Goal: Task Accomplishment & Management: Manage account settings

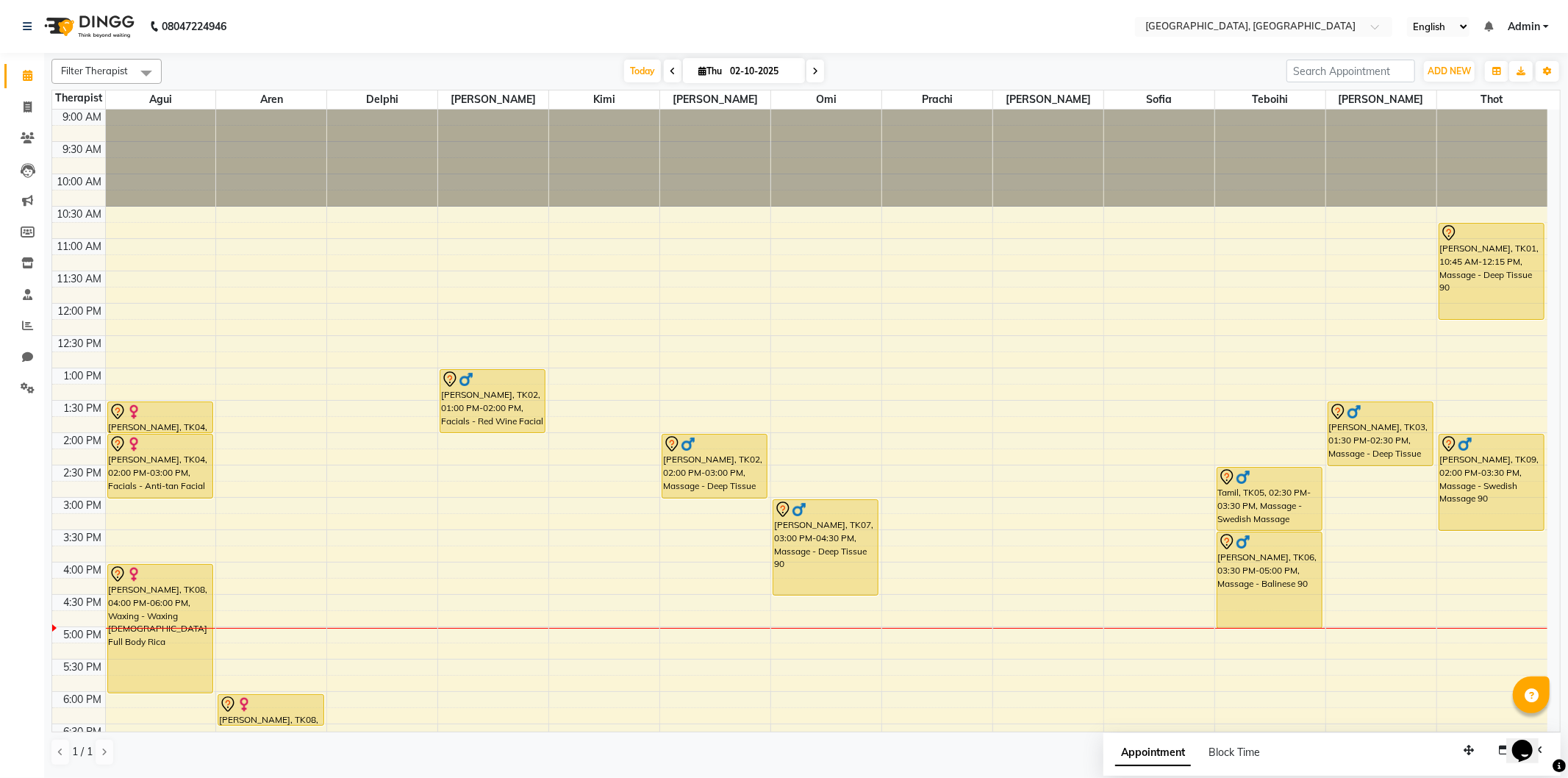
scroll to position [125, 0]
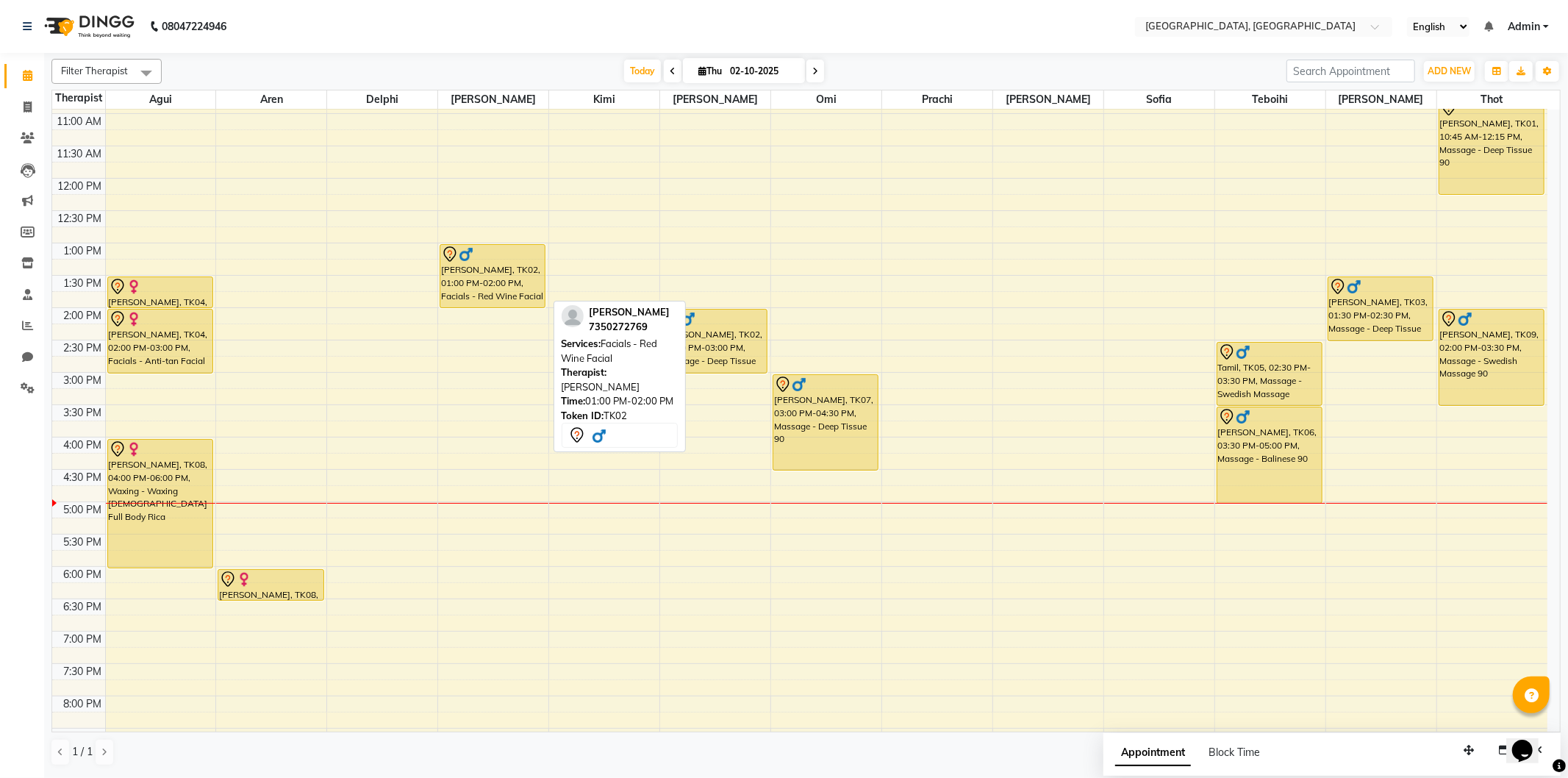
click at [497, 280] on div "[PERSON_NAME], TK02, 01:00 PM-02:00 PM, Facials - Red Wine Facial" at bounding box center [492, 276] width 105 height 62
select select "7"
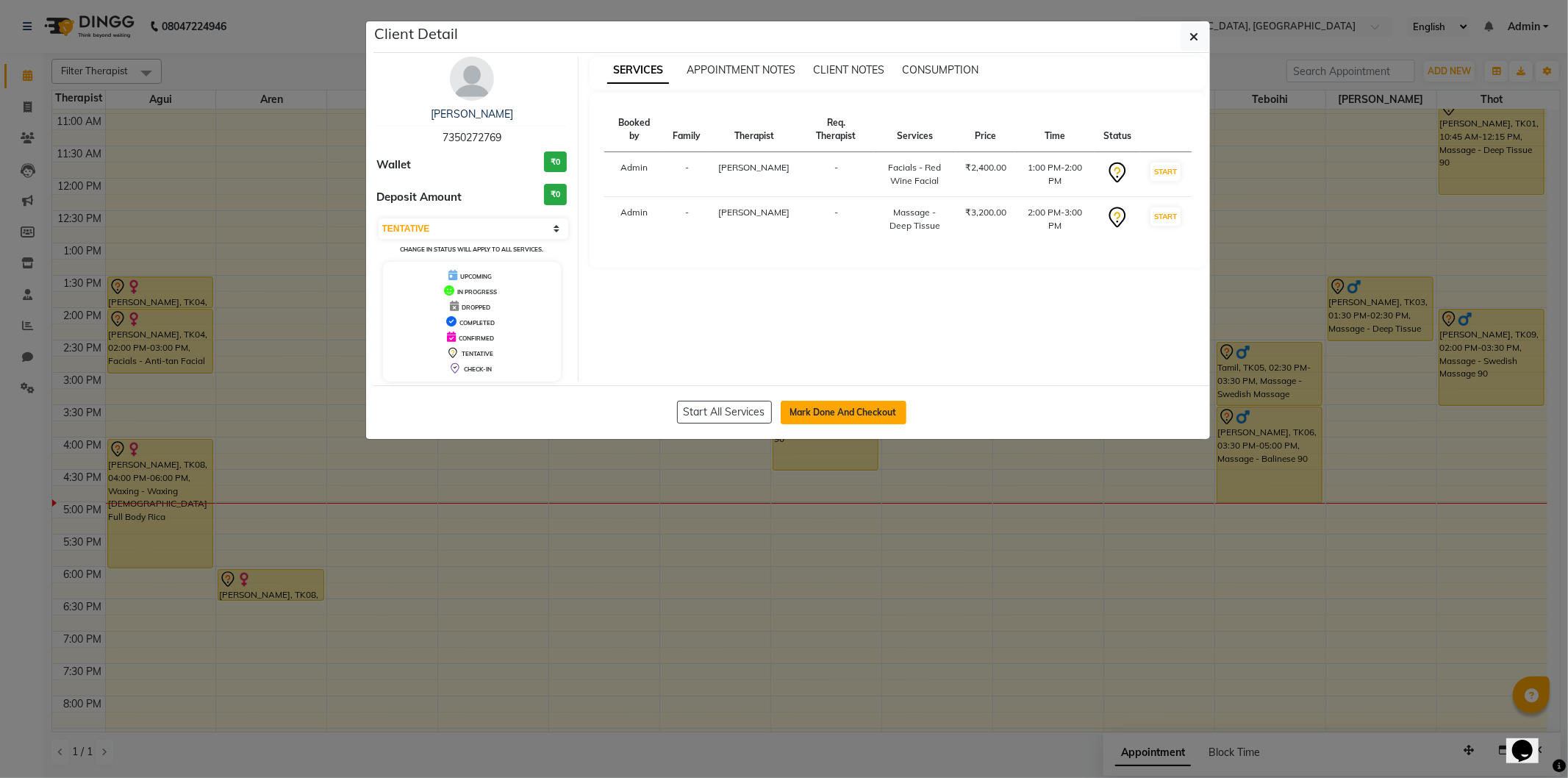
click at [816, 402] on button "Mark Done And Checkout" at bounding box center [843, 412] width 125 height 23
select select "service"
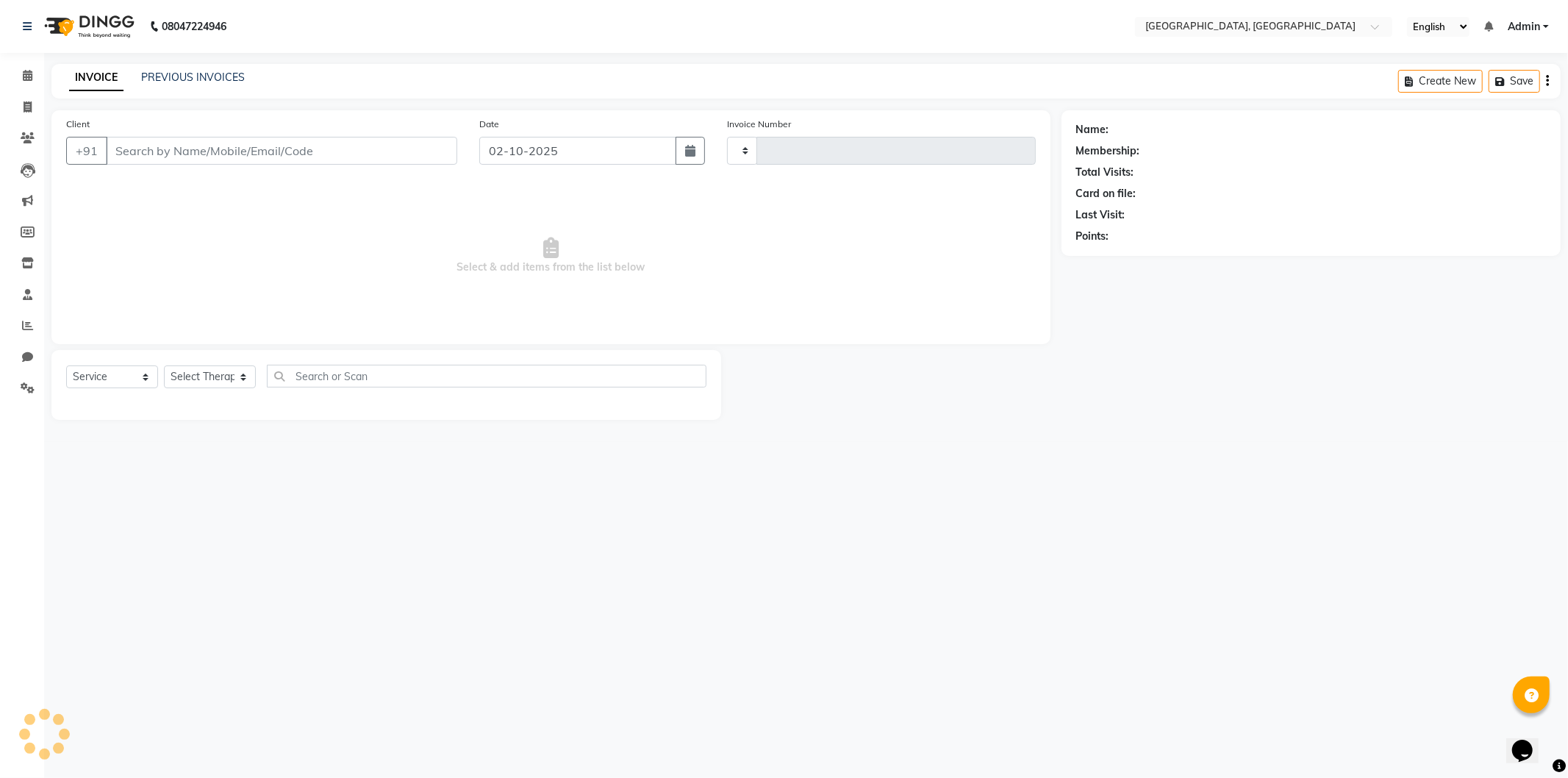
type input "1448"
select select "575"
type input "7350272769"
select select "43726"
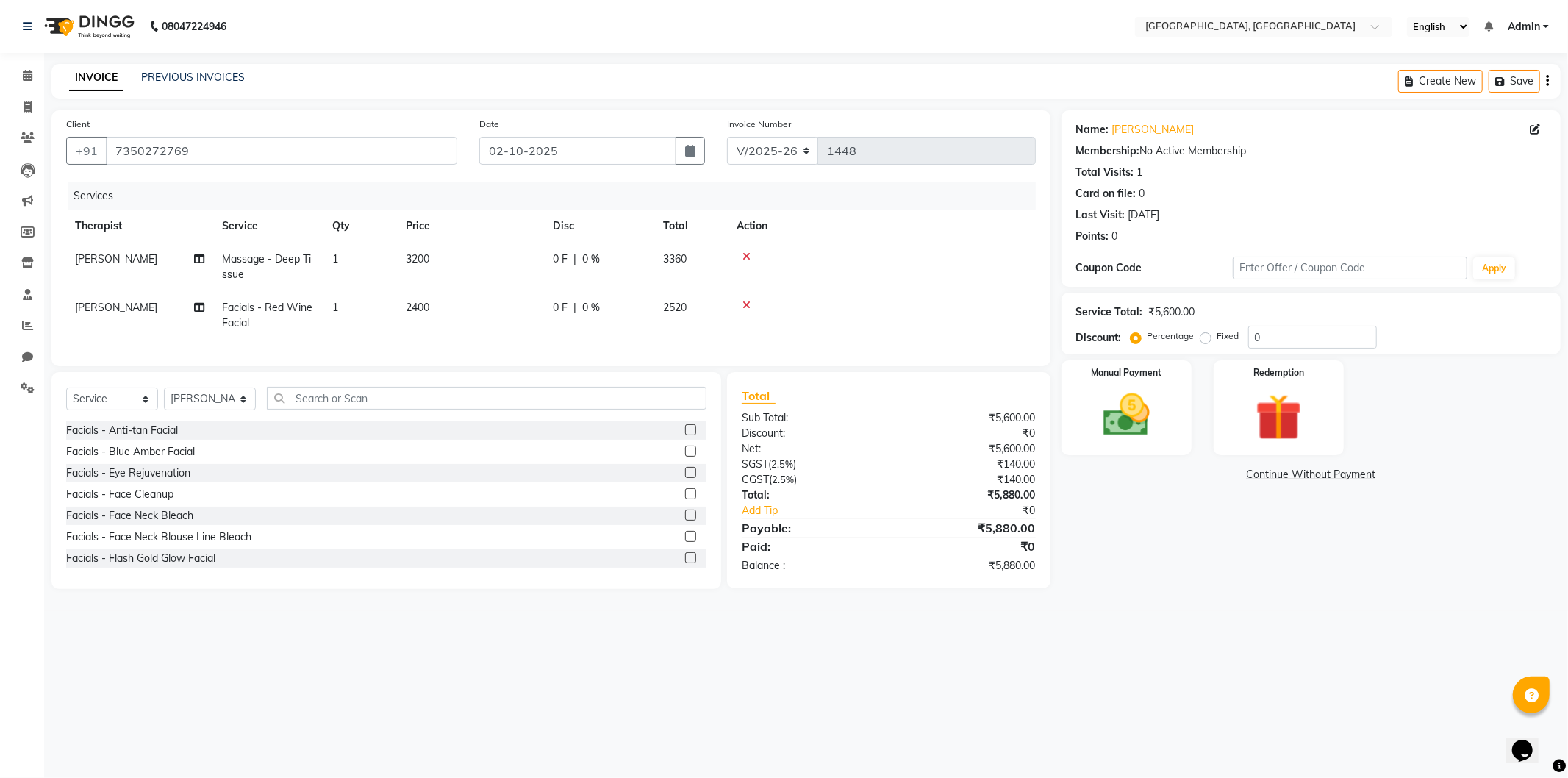
click at [1286, 476] on link "Continue Without Payment" at bounding box center [1311, 475] width 493 height 16
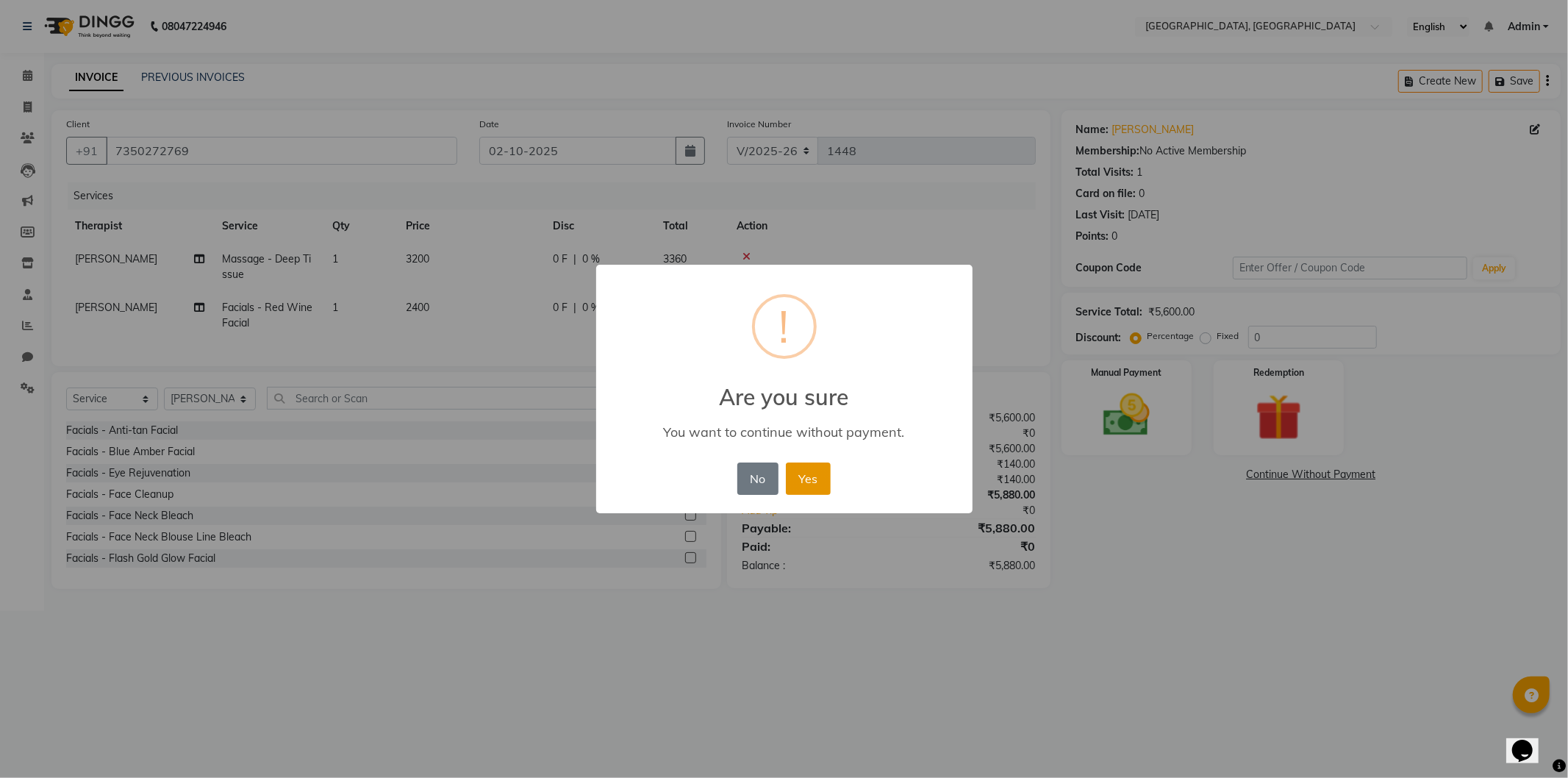
click at [817, 472] on button "Yes" at bounding box center [808, 478] width 45 height 32
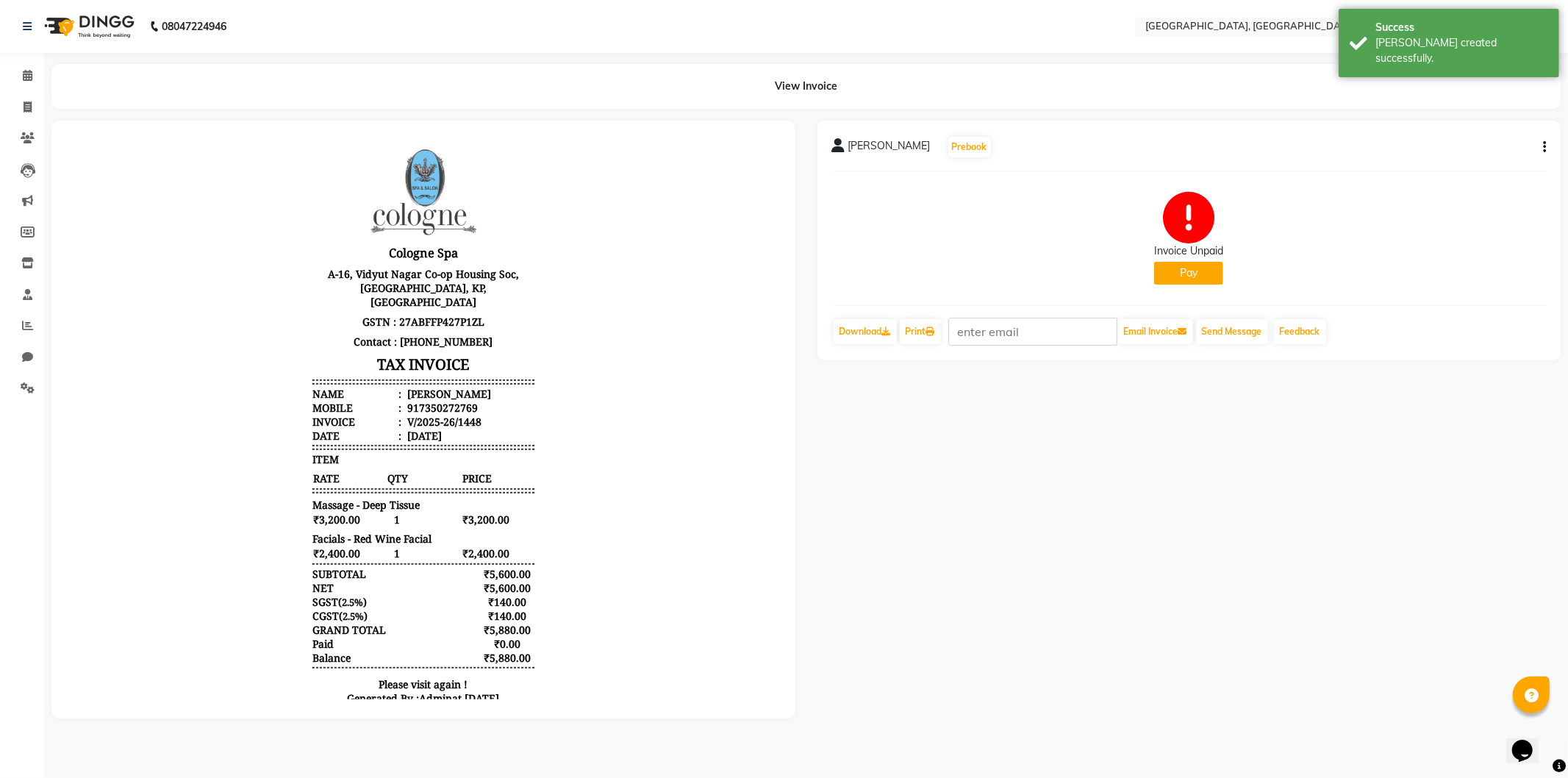
click at [1190, 265] on button "Pay" at bounding box center [1189, 273] width 69 height 22
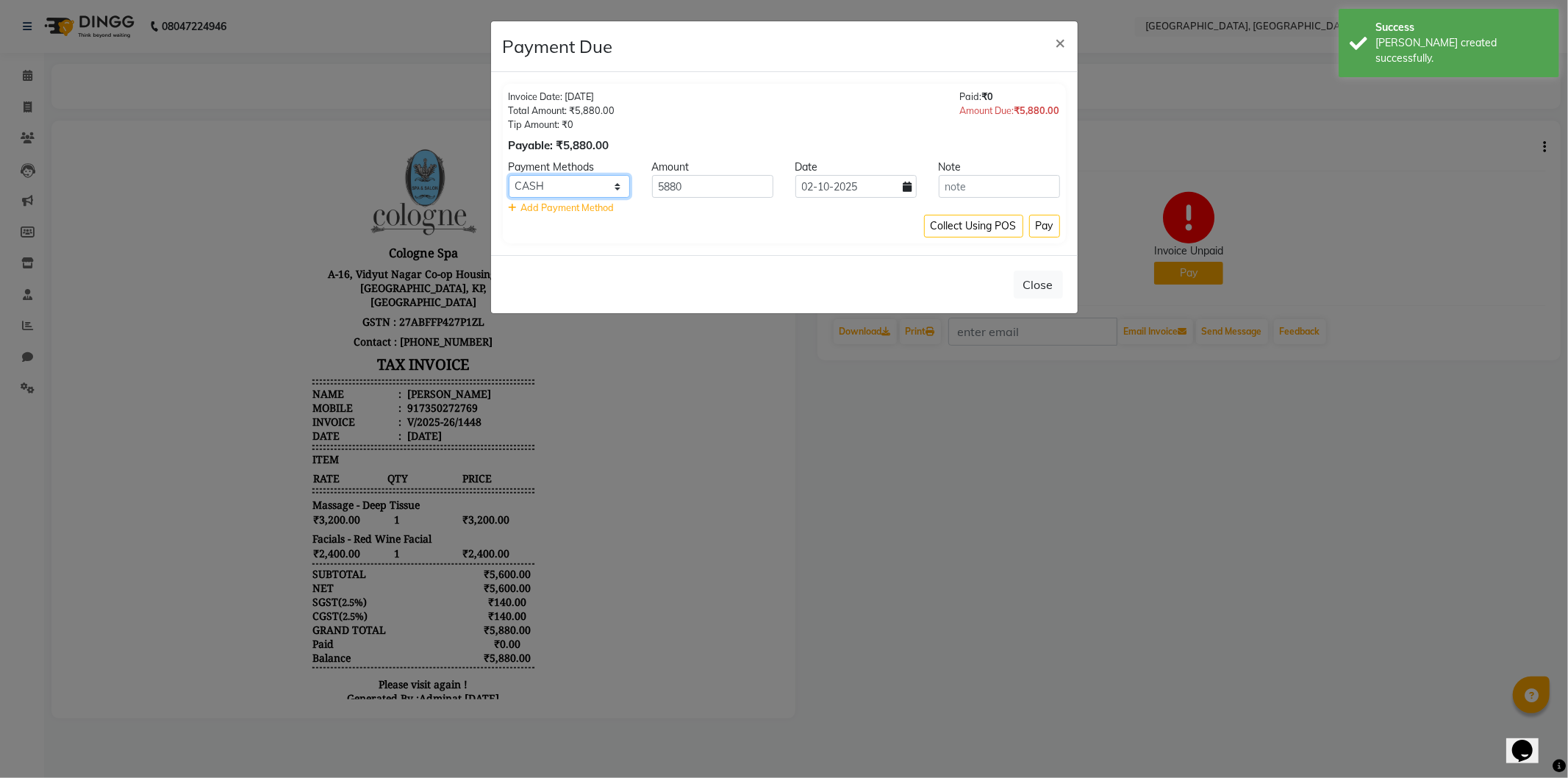
click at [559, 188] on select "CASH CARD ONLINE CUSTOM GPay PayTM PhonePe UPI NearBuy Loan BharatPay Cheque Mo…" at bounding box center [569, 186] width 121 height 22
select select "8"
click at [509, 175] on select "CASH CARD ONLINE CUSTOM GPay PayTM PhonePe UPI NearBuy Loan BharatPay Cheque Mo…" at bounding box center [569, 186] width 121 height 22
click at [1049, 226] on button "Pay" at bounding box center [1044, 226] width 31 height 22
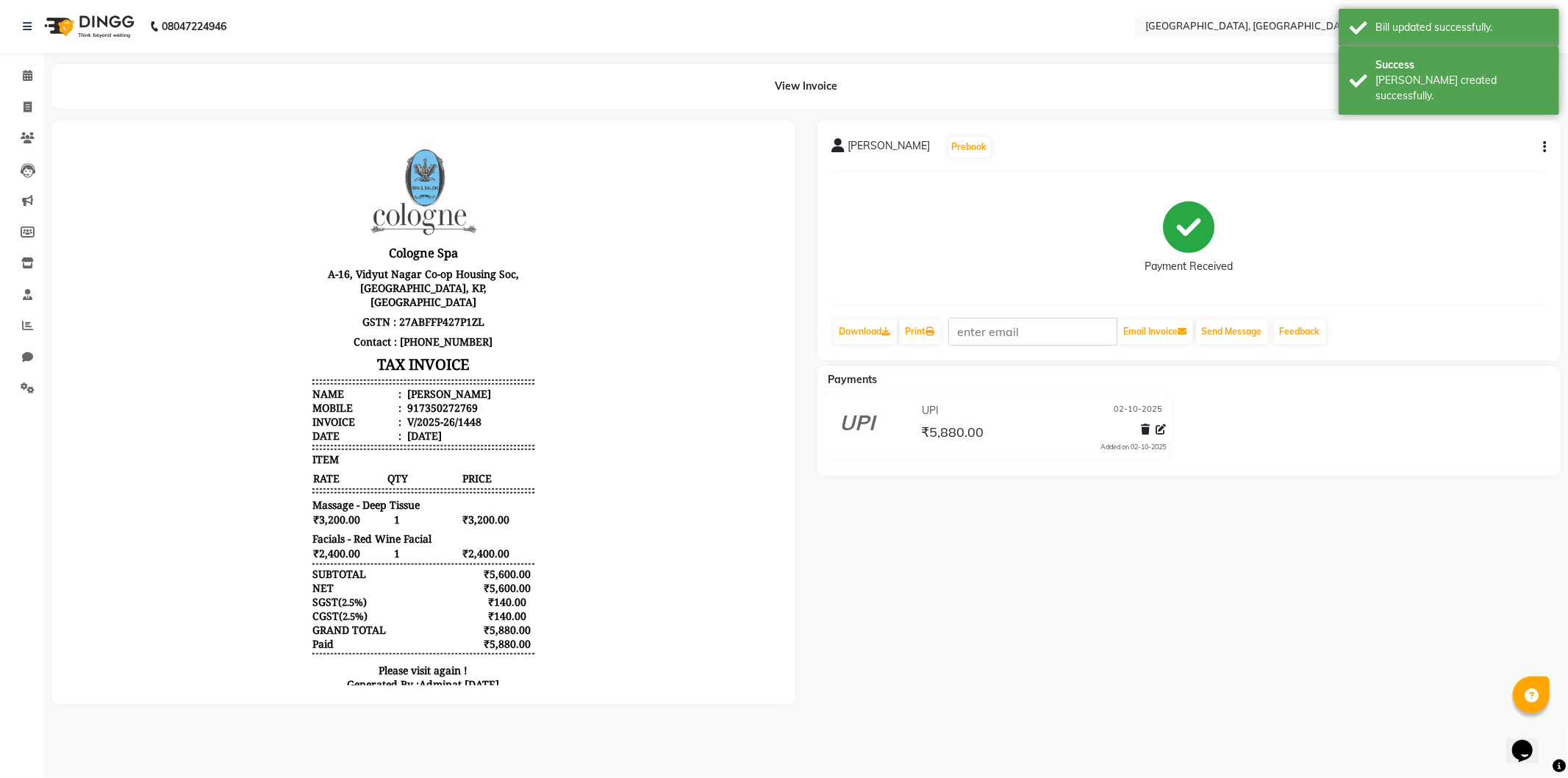
click at [52, 15] on img at bounding box center [87, 27] width 101 height 41
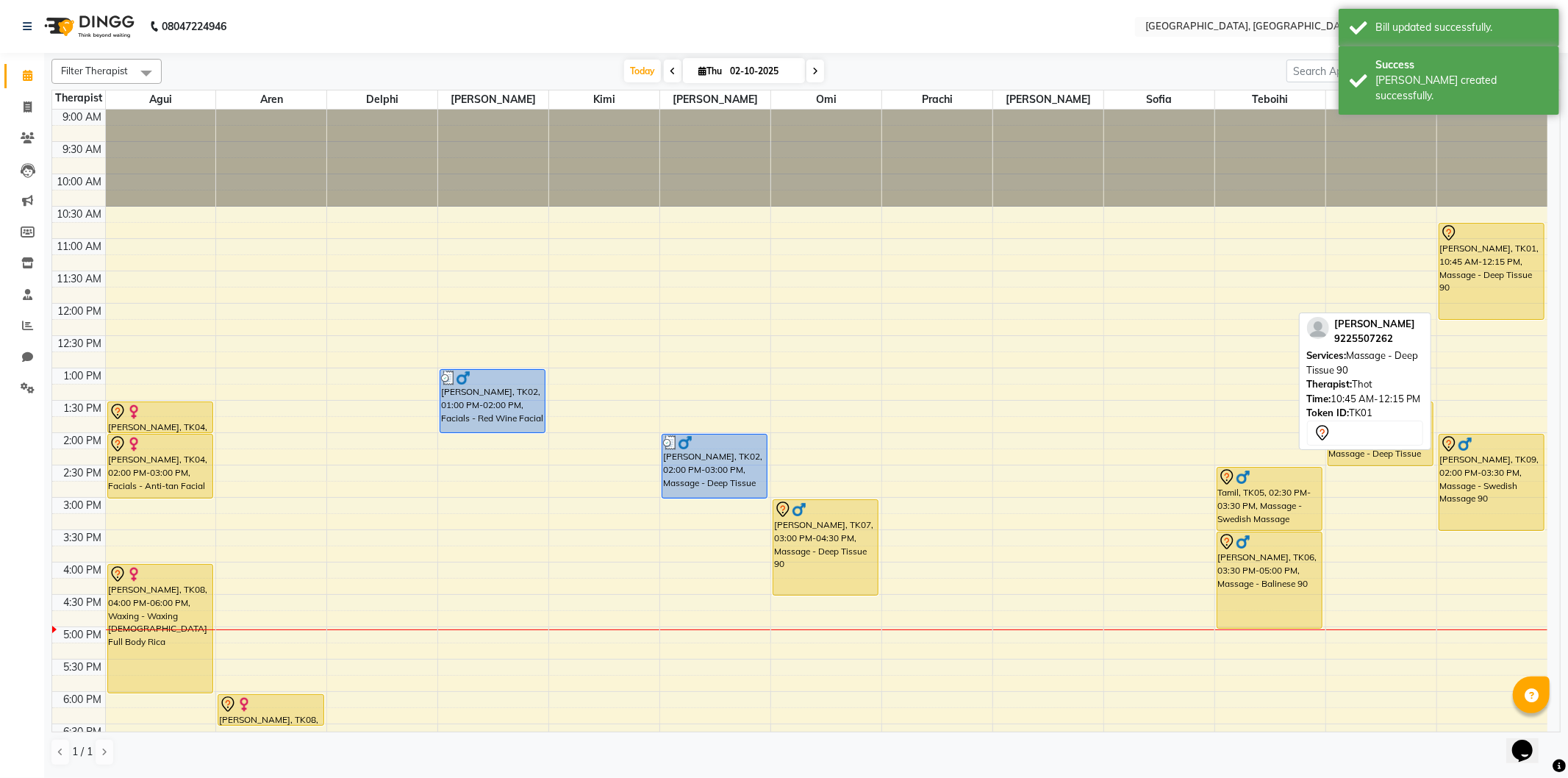
click at [1453, 273] on div "[PERSON_NAME], TK01, 10:45 AM-12:15 PM, Massage - Deep Tissue 90" at bounding box center [1492, 271] width 105 height 96
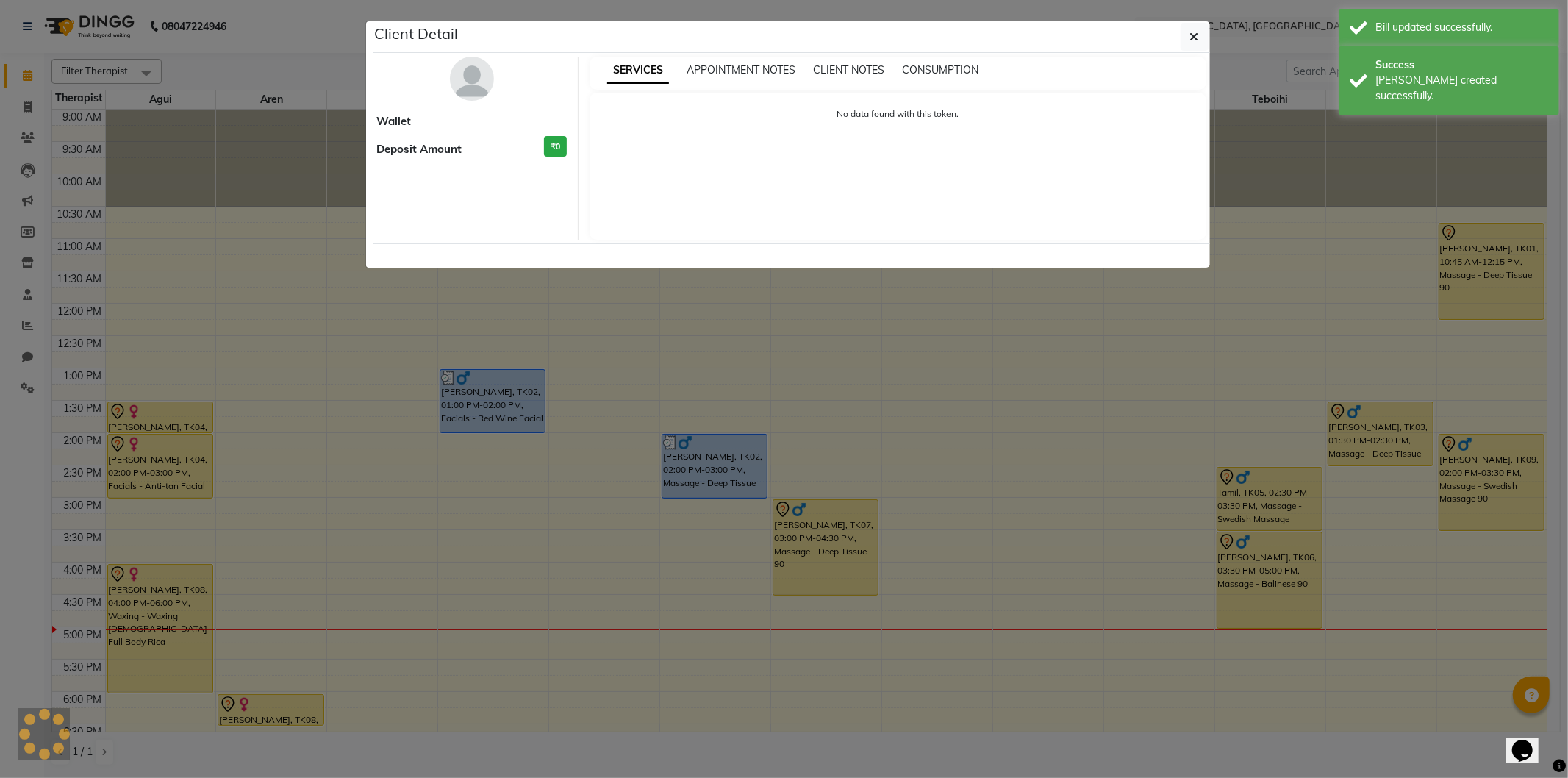
select select "7"
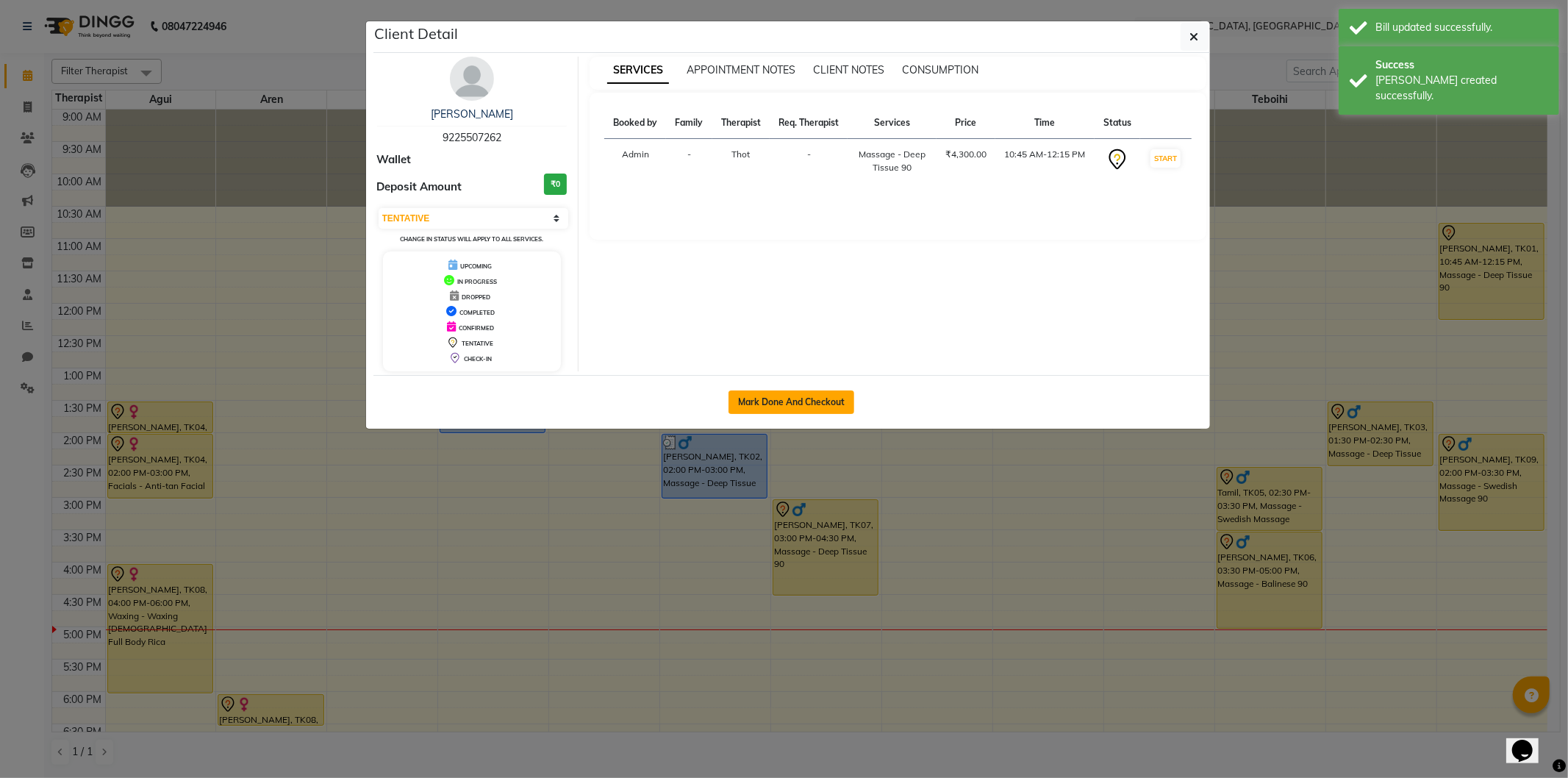
click at [815, 397] on button "Mark Done And Checkout" at bounding box center [790, 402] width 125 height 23
select select "service"
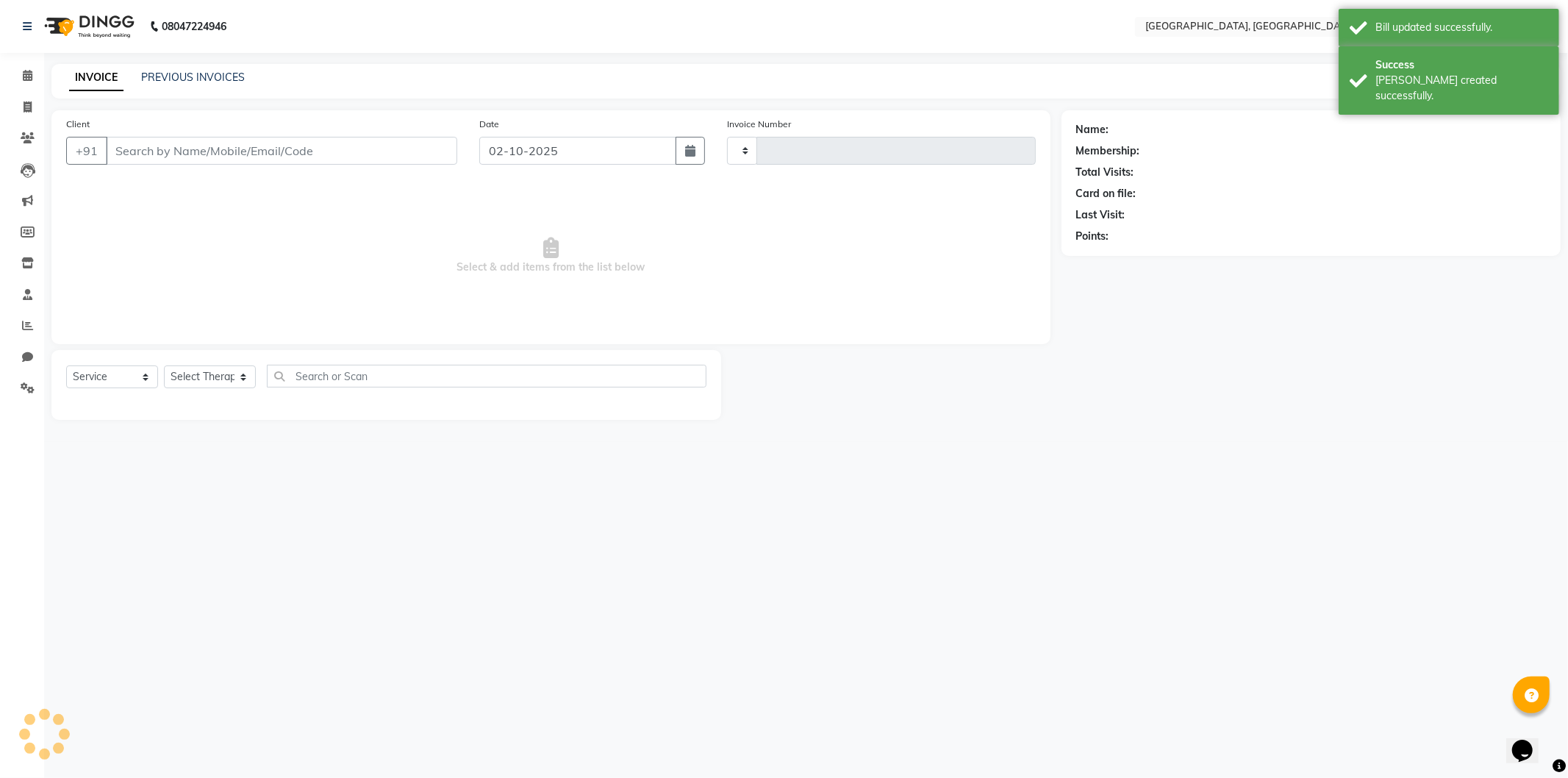
type input "1449"
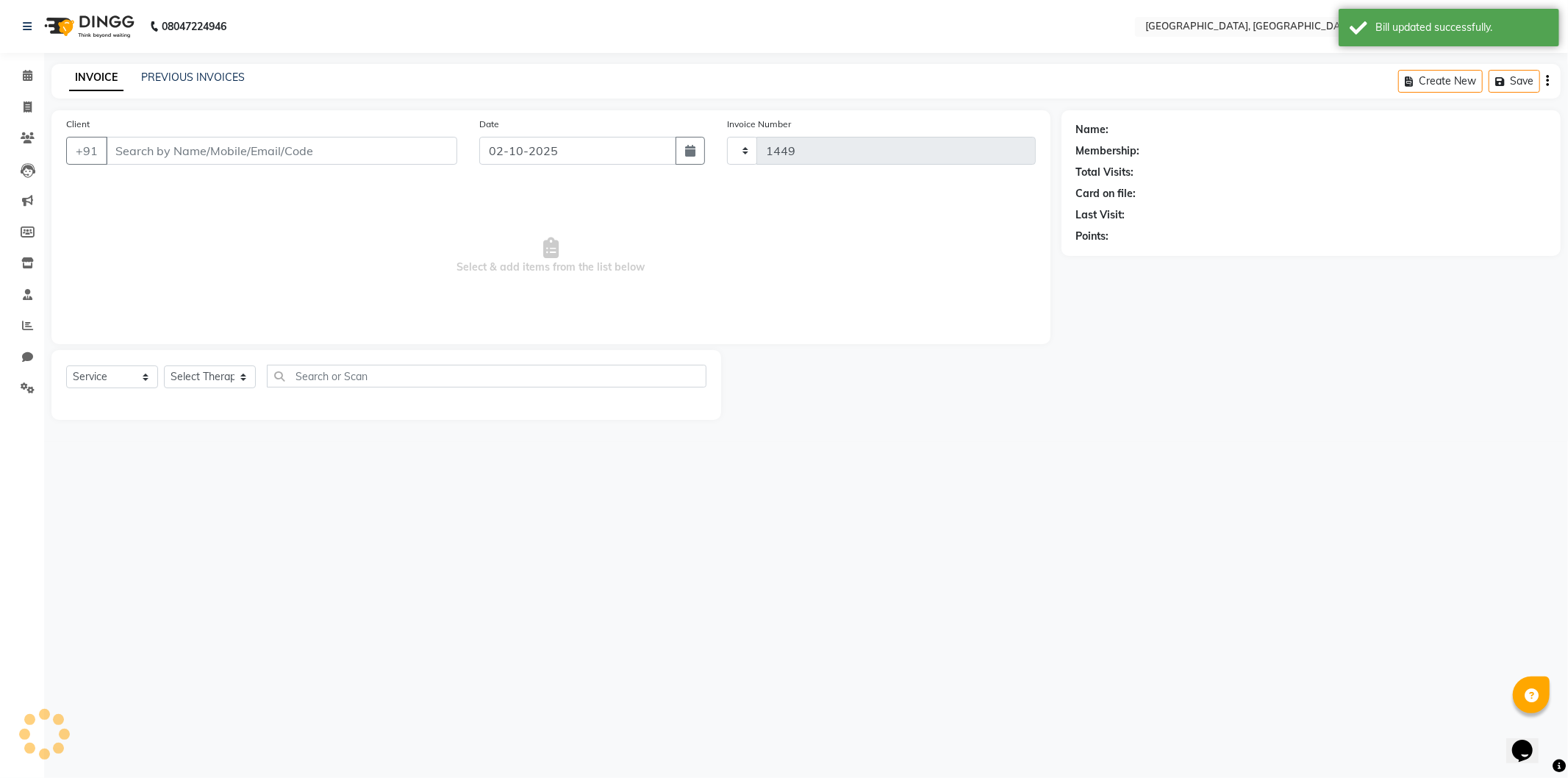
select select "575"
type input "9225507262"
select select "80656"
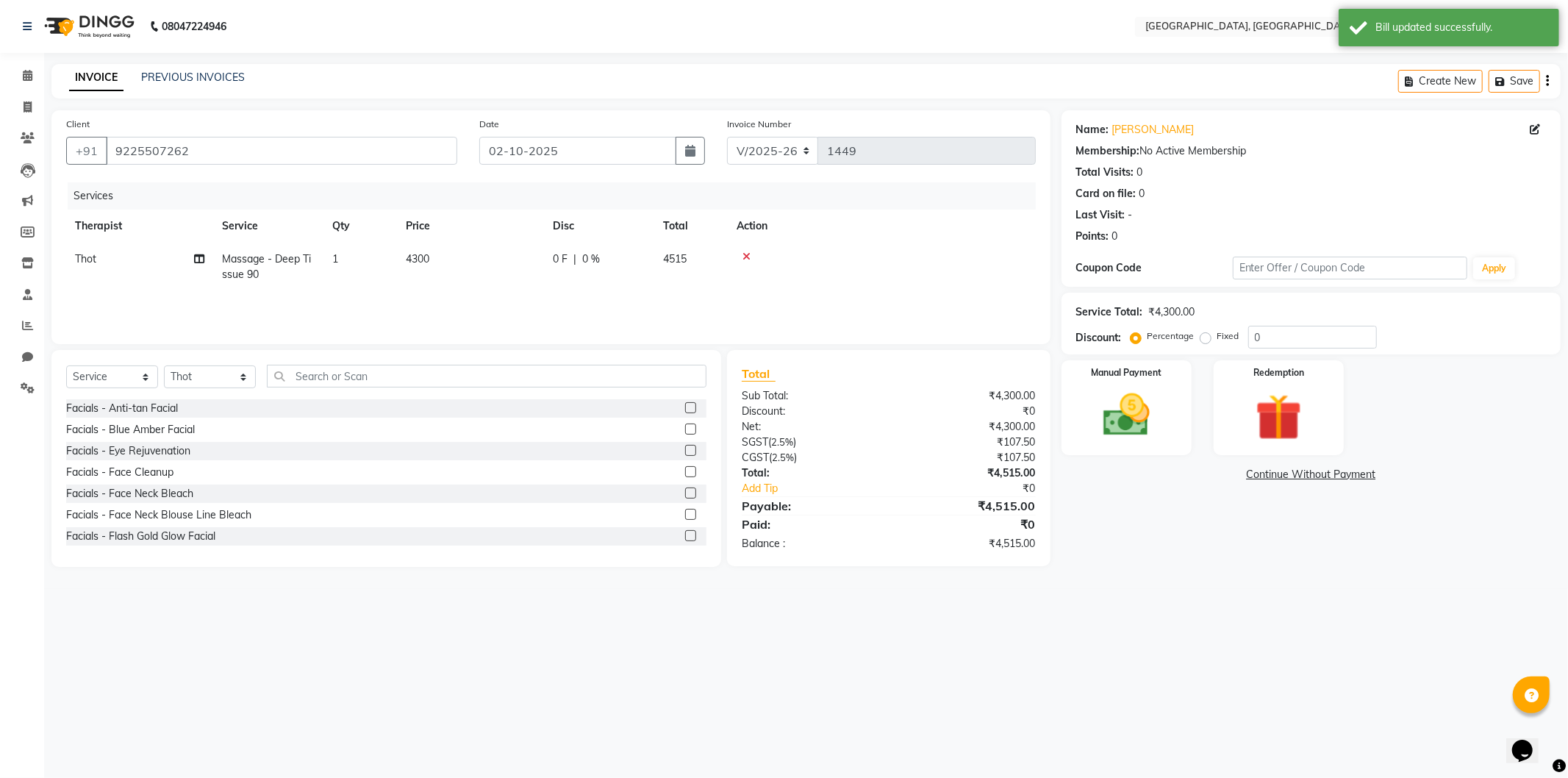
click at [566, 253] on span "0 F" at bounding box center [560, 259] width 15 height 16
select select "80656"
click at [688, 269] on input "0" at bounding box center [708, 263] width 44 height 22
type input "10"
click at [1309, 608] on div "08047224946 Select Location × [GEOGRAPHIC_DATA], [GEOGRAPHIC_DATA] English ENGL…" at bounding box center [784, 389] width 1568 height 778
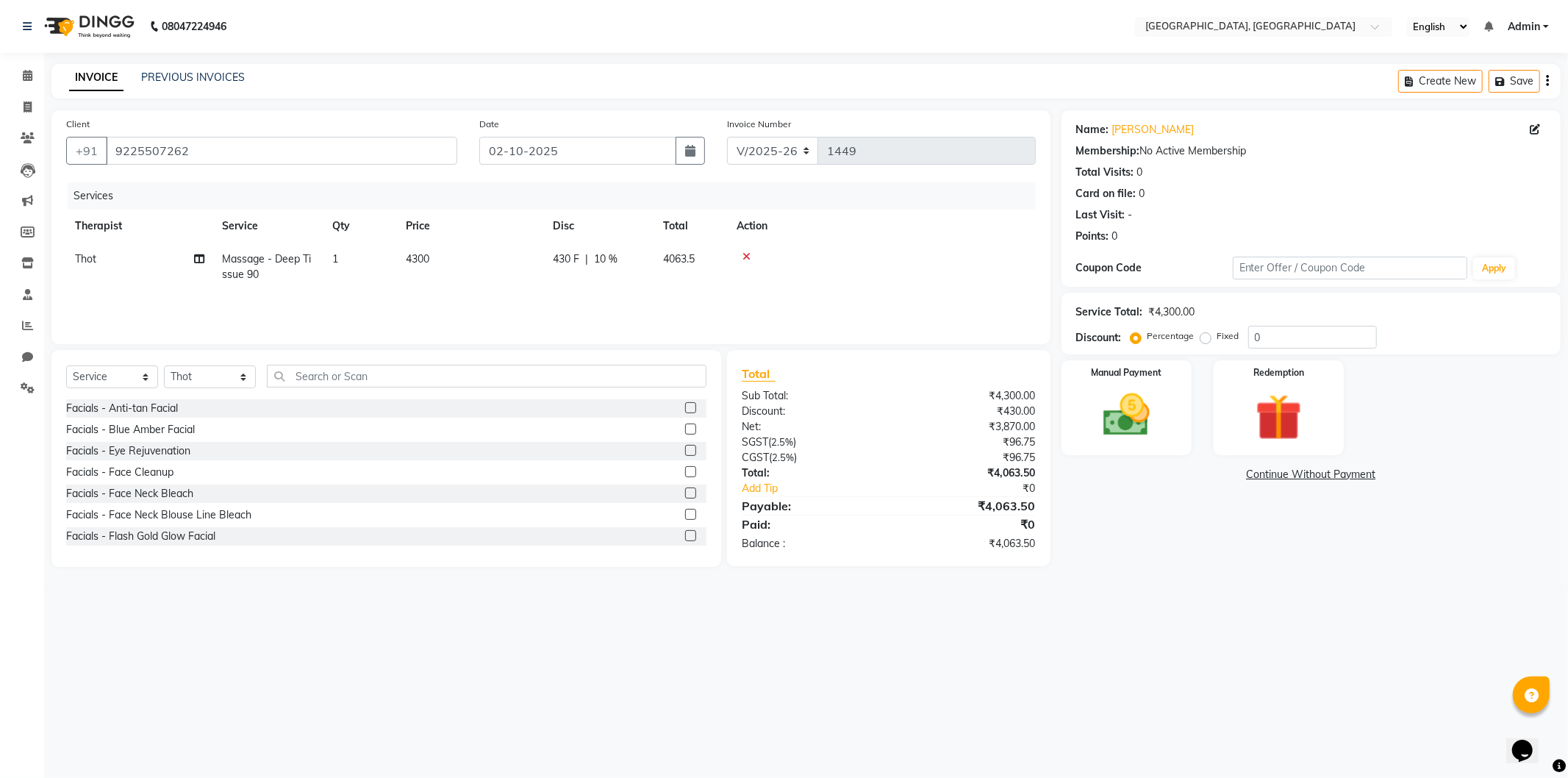
click at [1281, 471] on link "Continue Without Payment" at bounding box center [1311, 475] width 493 height 16
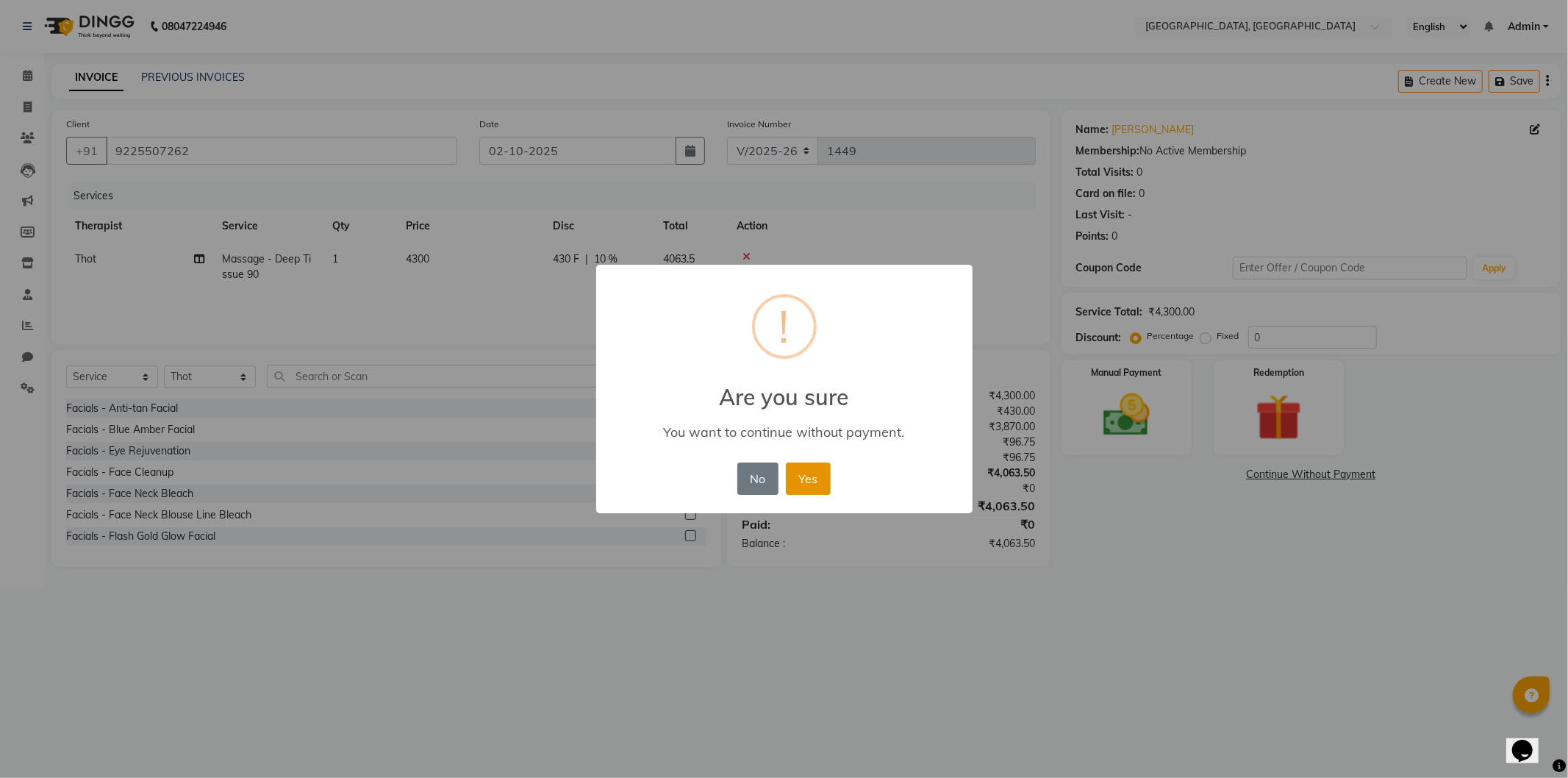
click at [797, 474] on button "Yes" at bounding box center [808, 478] width 45 height 32
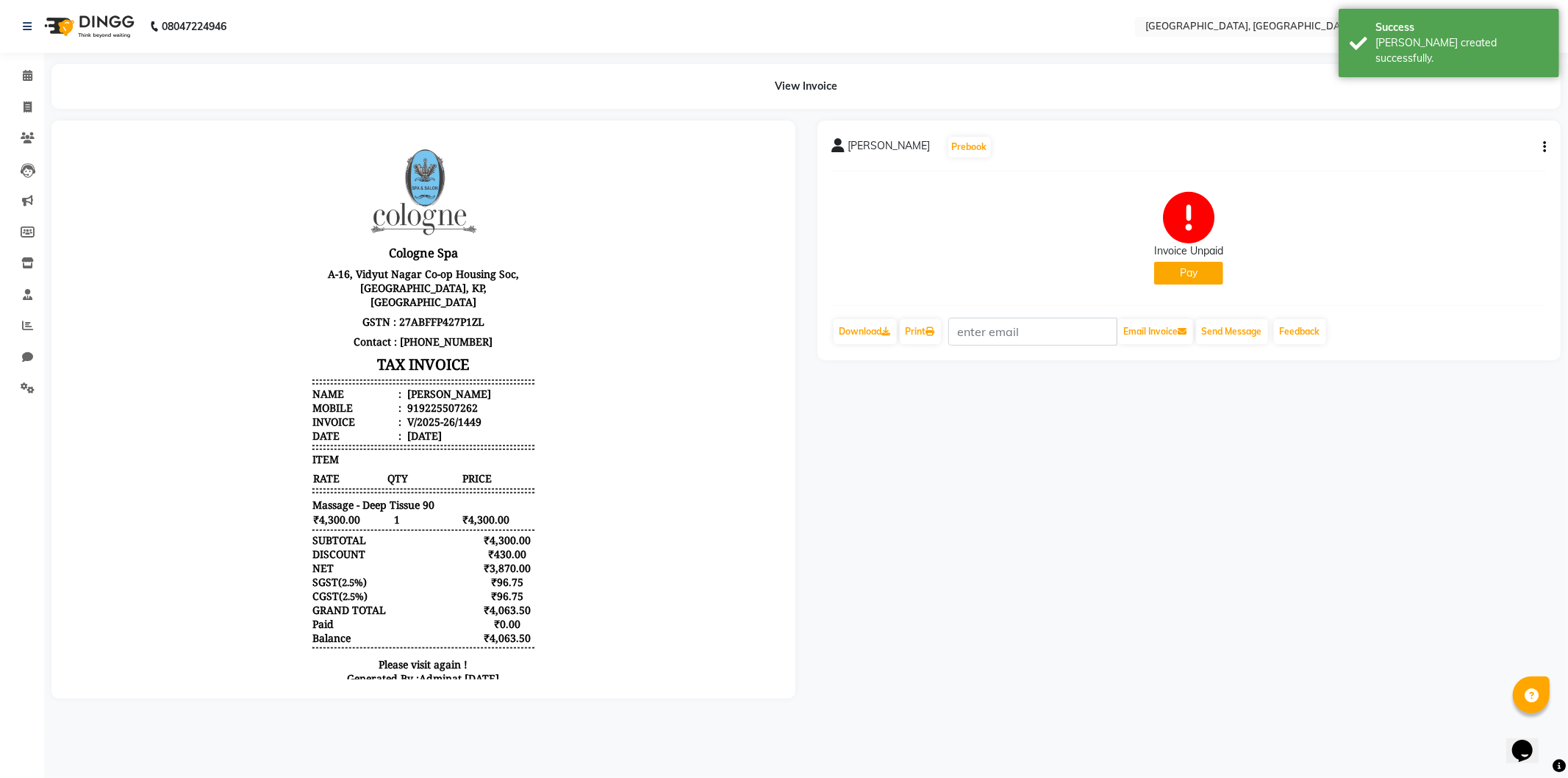
click at [1200, 262] on button "Pay" at bounding box center [1189, 273] width 69 height 22
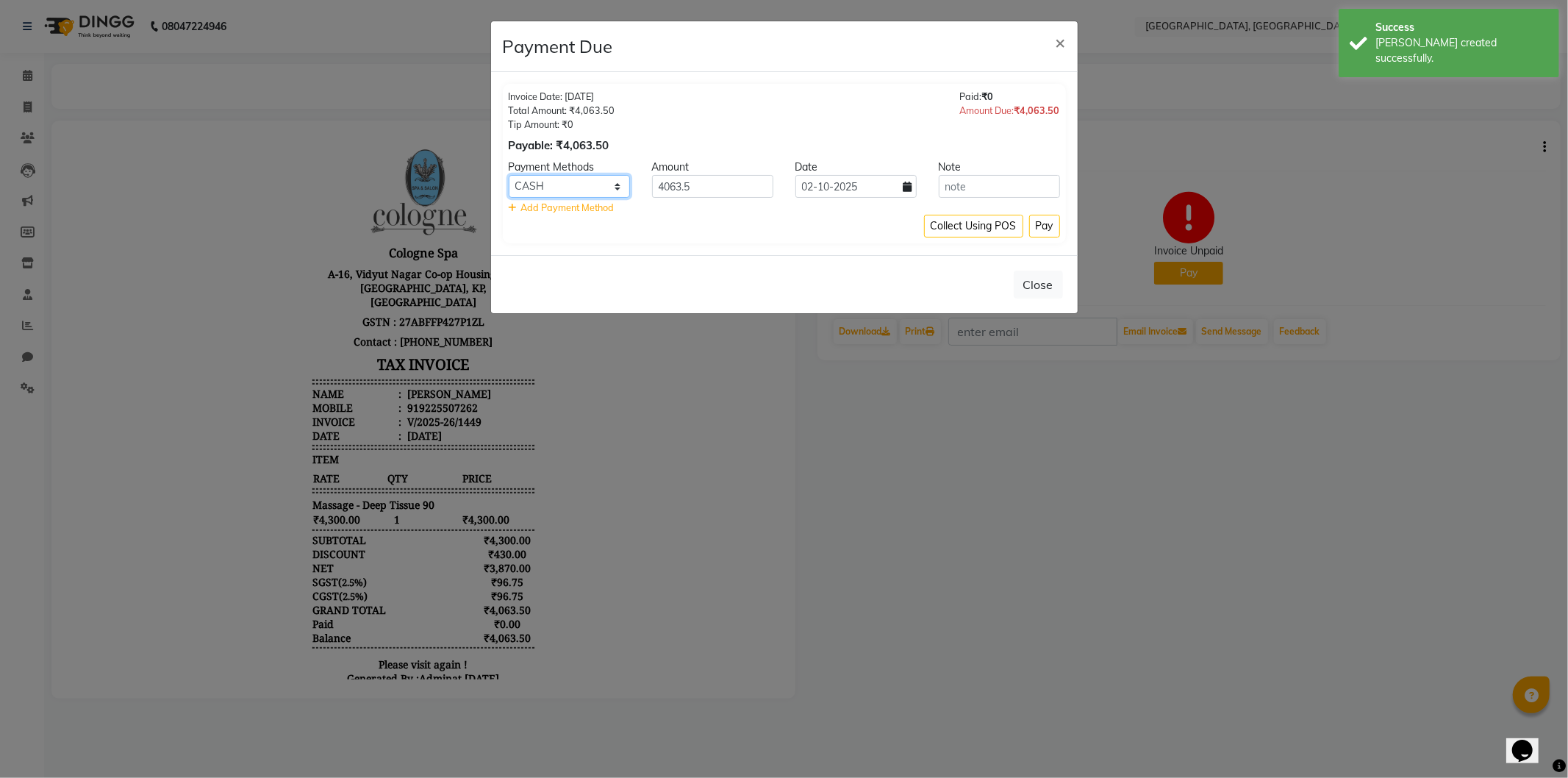
click at [564, 178] on select "CASH CARD ONLINE CUSTOM GPay PayTM PhonePe UPI NearBuy Loan BharatPay Cheque Mo…" at bounding box center [569, 186] width 121 height 22
select select "2"
click at [509, 175] on select "CASH CARD ONLINE CUSTOM GPay PayTM PhonePe UPI NearBuy Loan BharatPay Cheque Mo…" at bounding box center [569, 186] width 121 height 22
click at [1042, 223] on button "Pay" at bounding box center [1044, 226] width 31 height 22
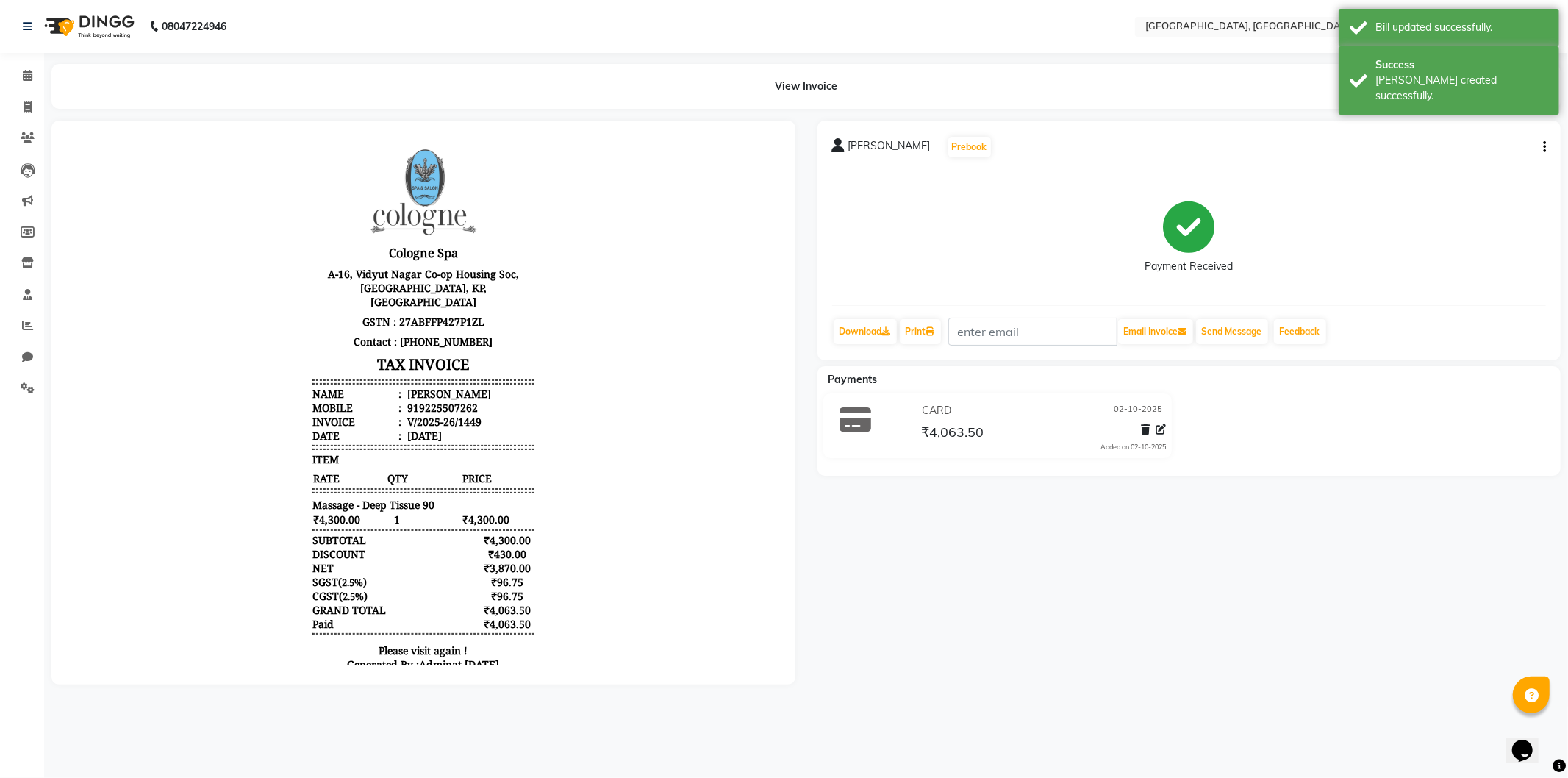
click at [67, 22] on img at bounding box center [87, 27] width 101 height 41
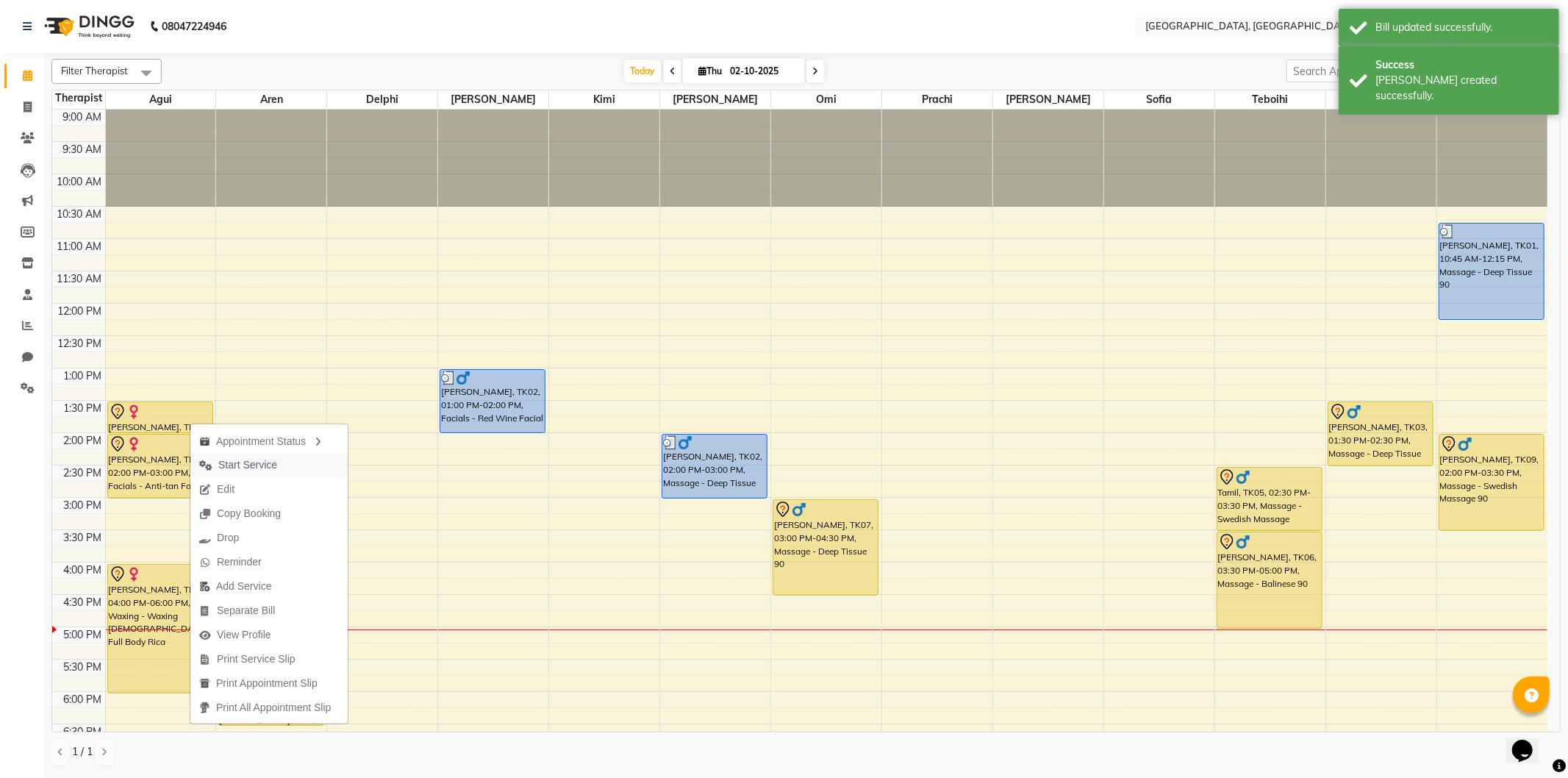
click at [233, 467] on span "Start Service" at bounding box center [248, 465] width 59 height 16
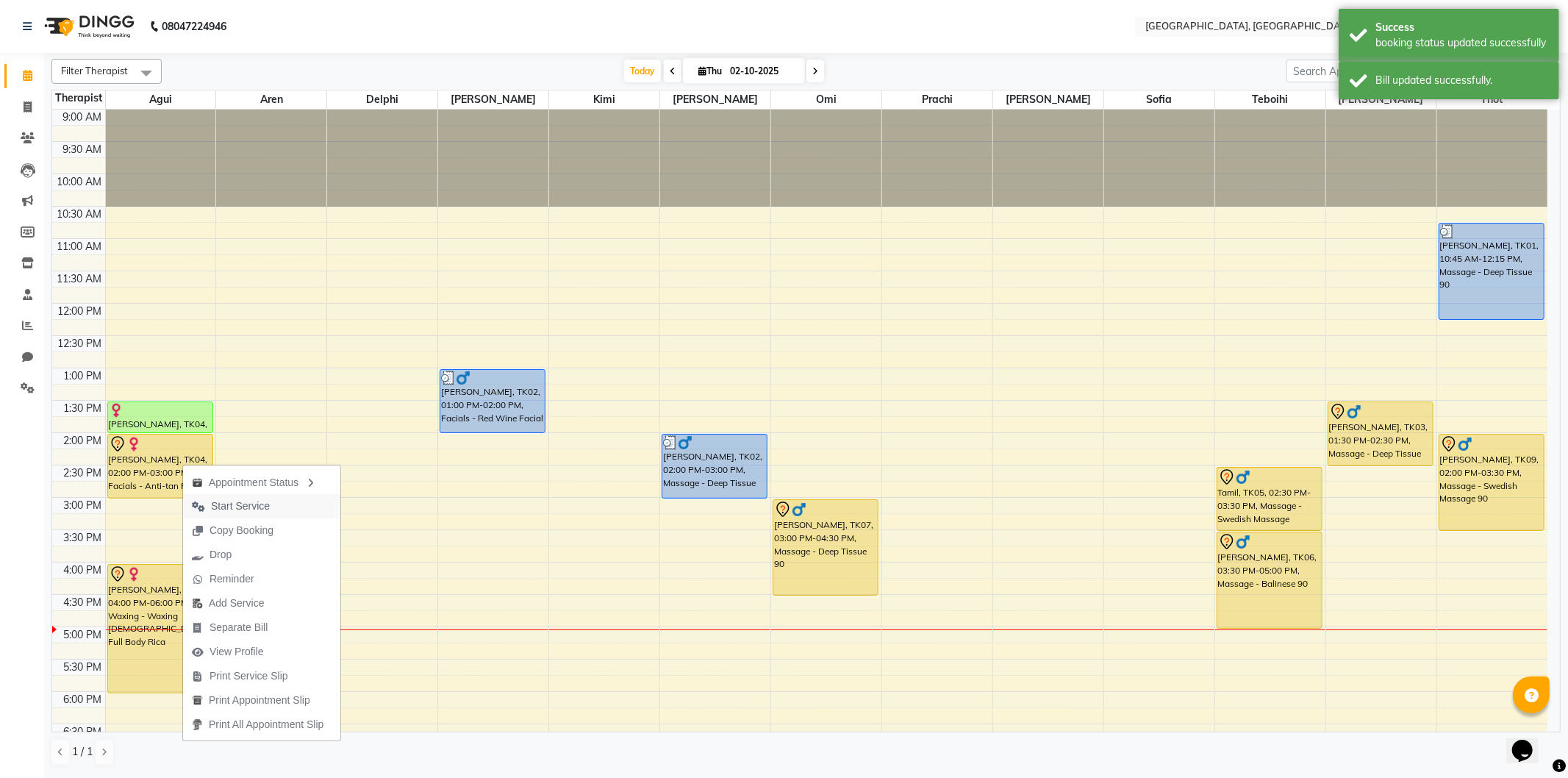
click at [223, 505] on span "Start Service" at bounding box center [240, 507] width 59 height 16
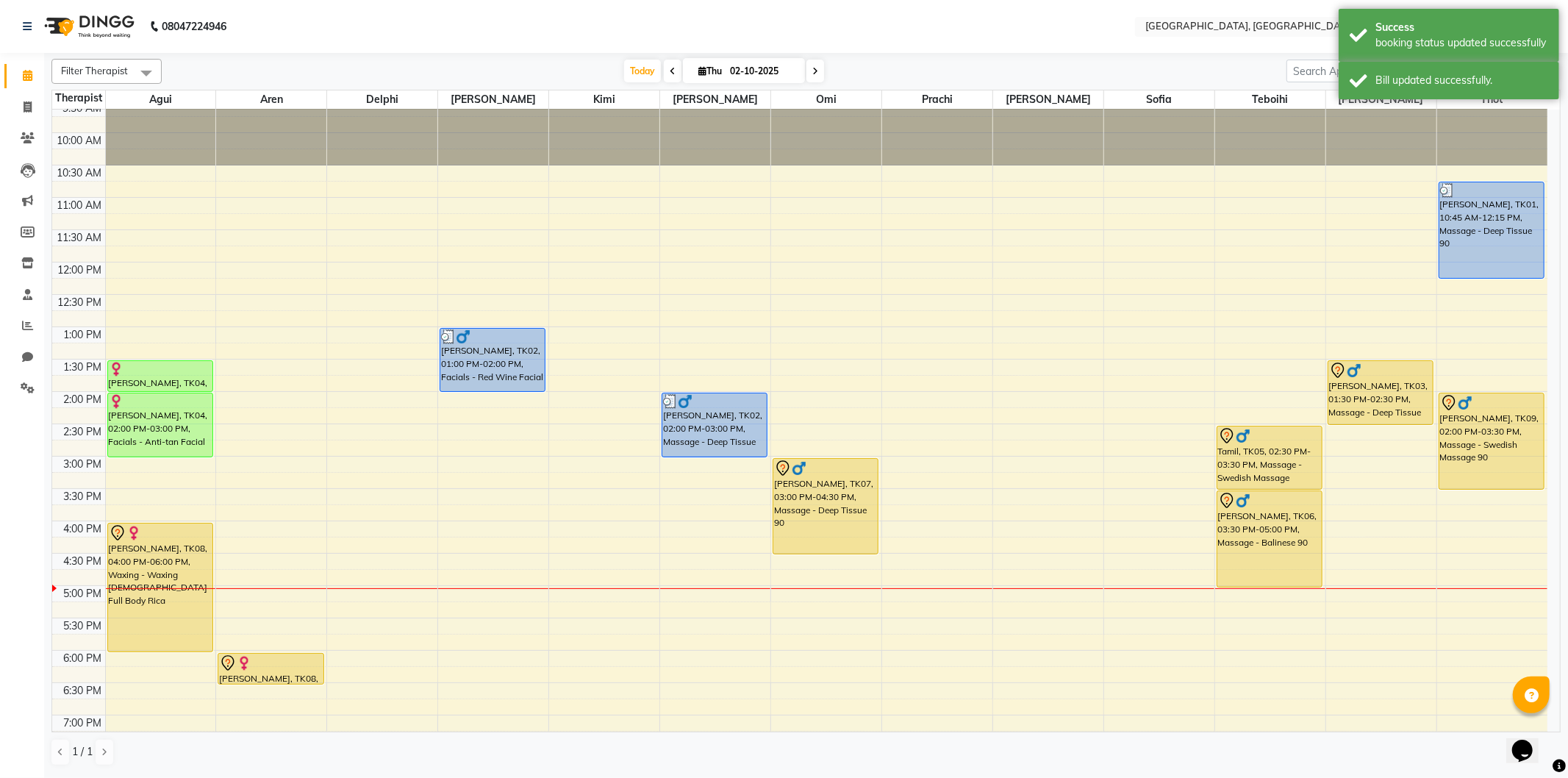
scroll to position [81, 0]
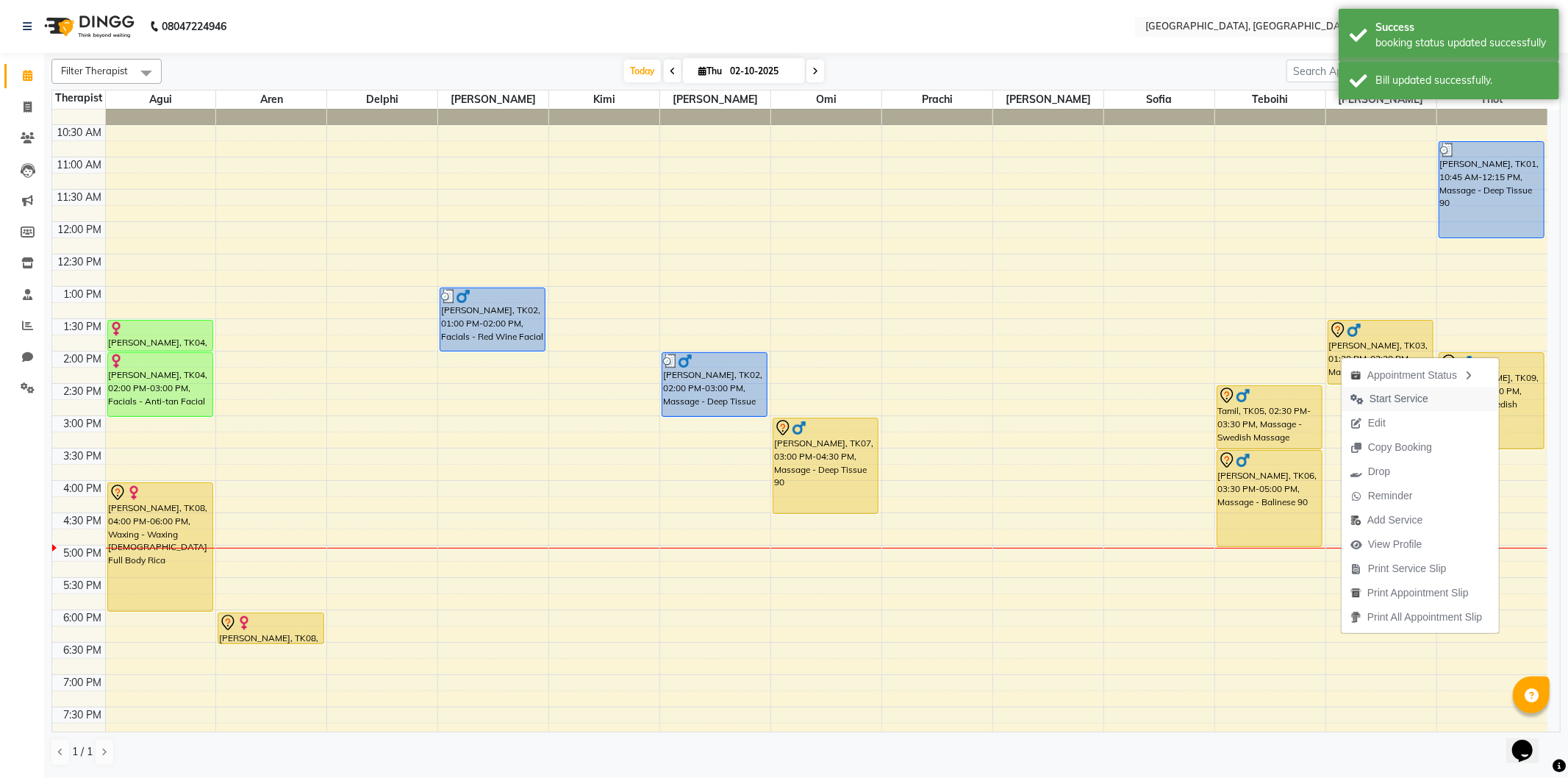
click at [1369, 399] on span "Start Service" at bounding box center [1399, 399] width 59 height 16
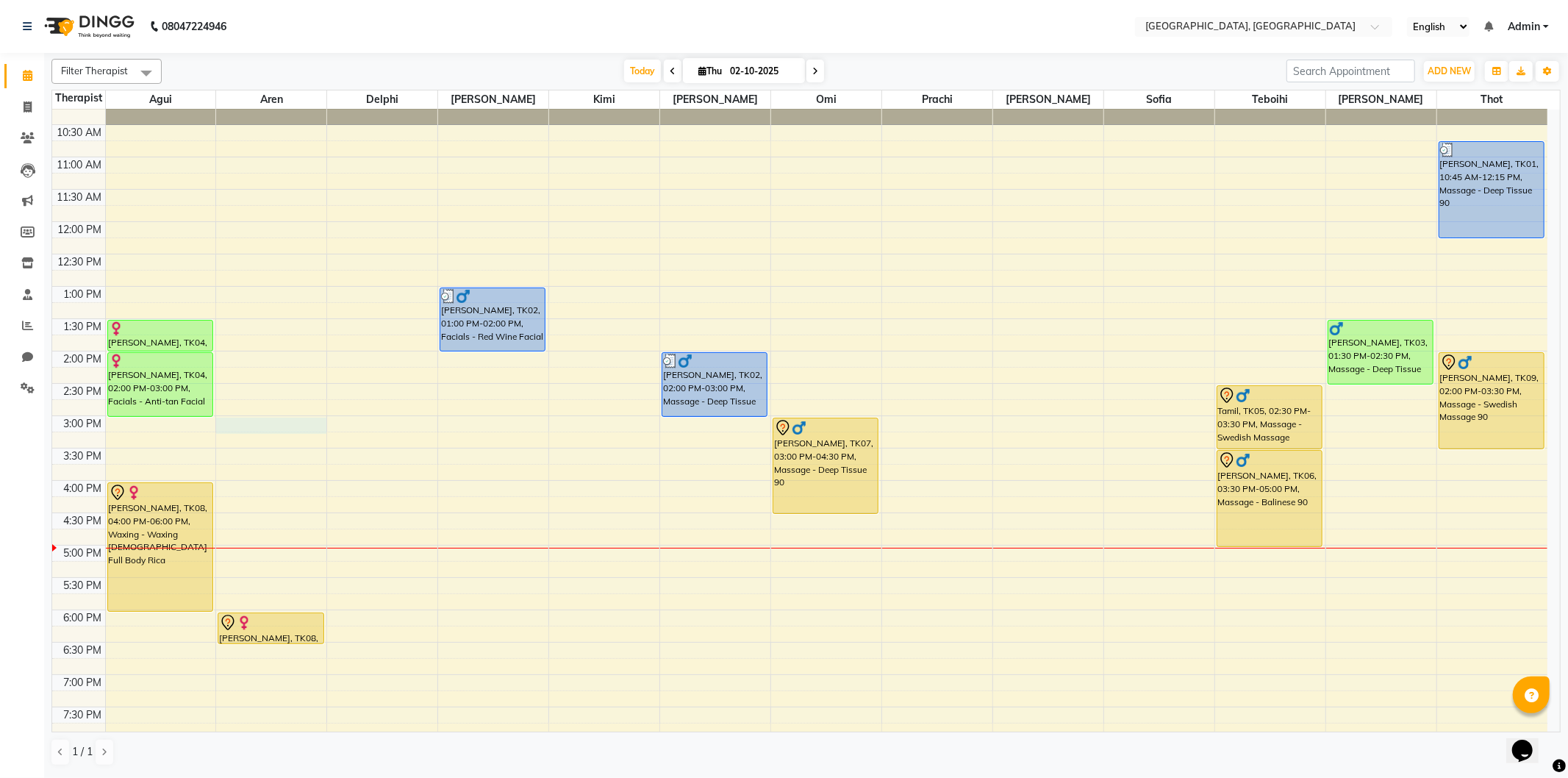
click at [218, 422] on div "9:00 AM 9:30 AM 10:00 AM 10:30 AM 11:00 AM 11:30 AM 12:00 PM 12:30 PM 1:00 PM 1…" at bounding box center [799, 480] width 1495 height 905
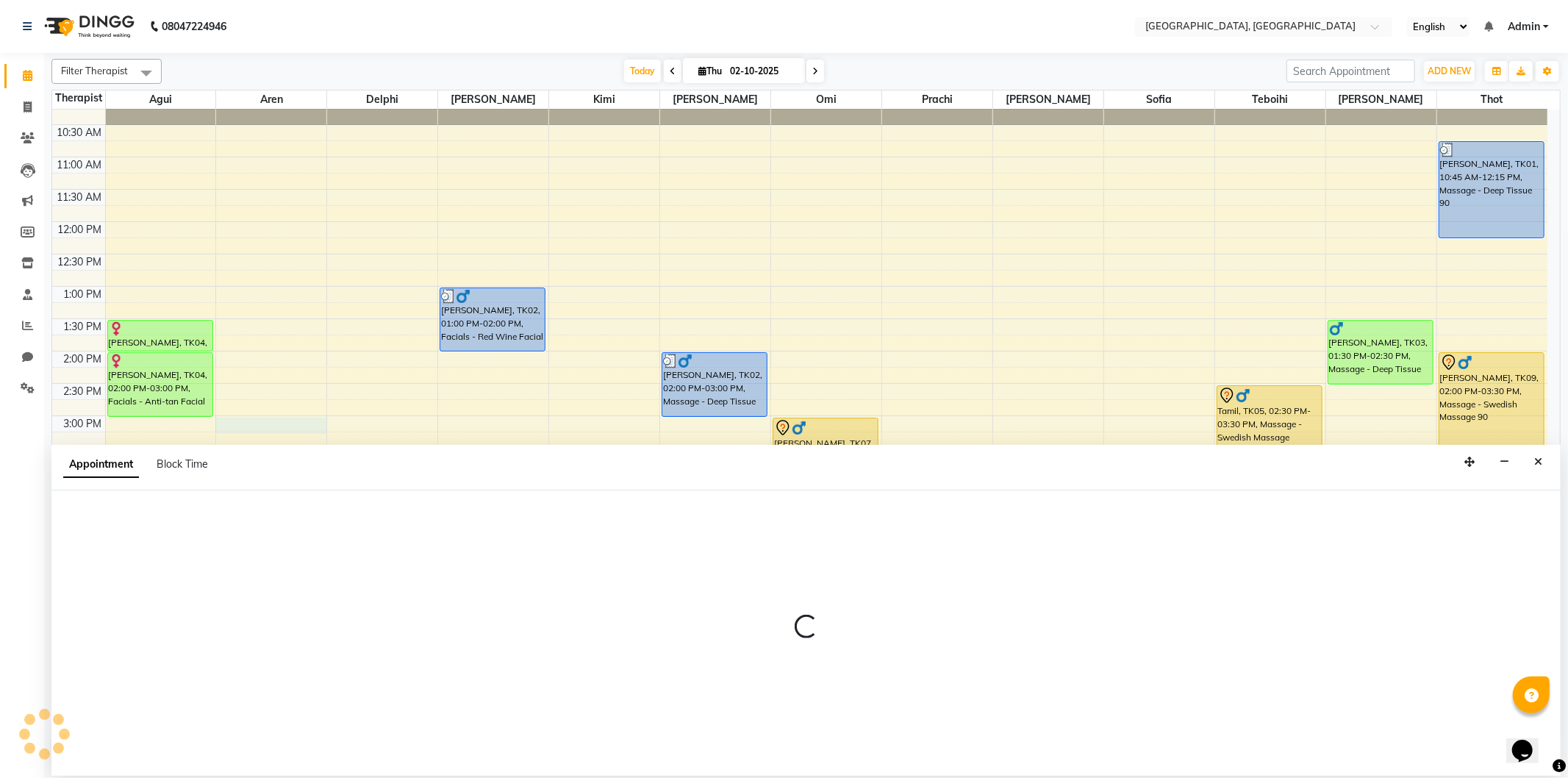
select select "7709"
select select "900"
select select "tentative"
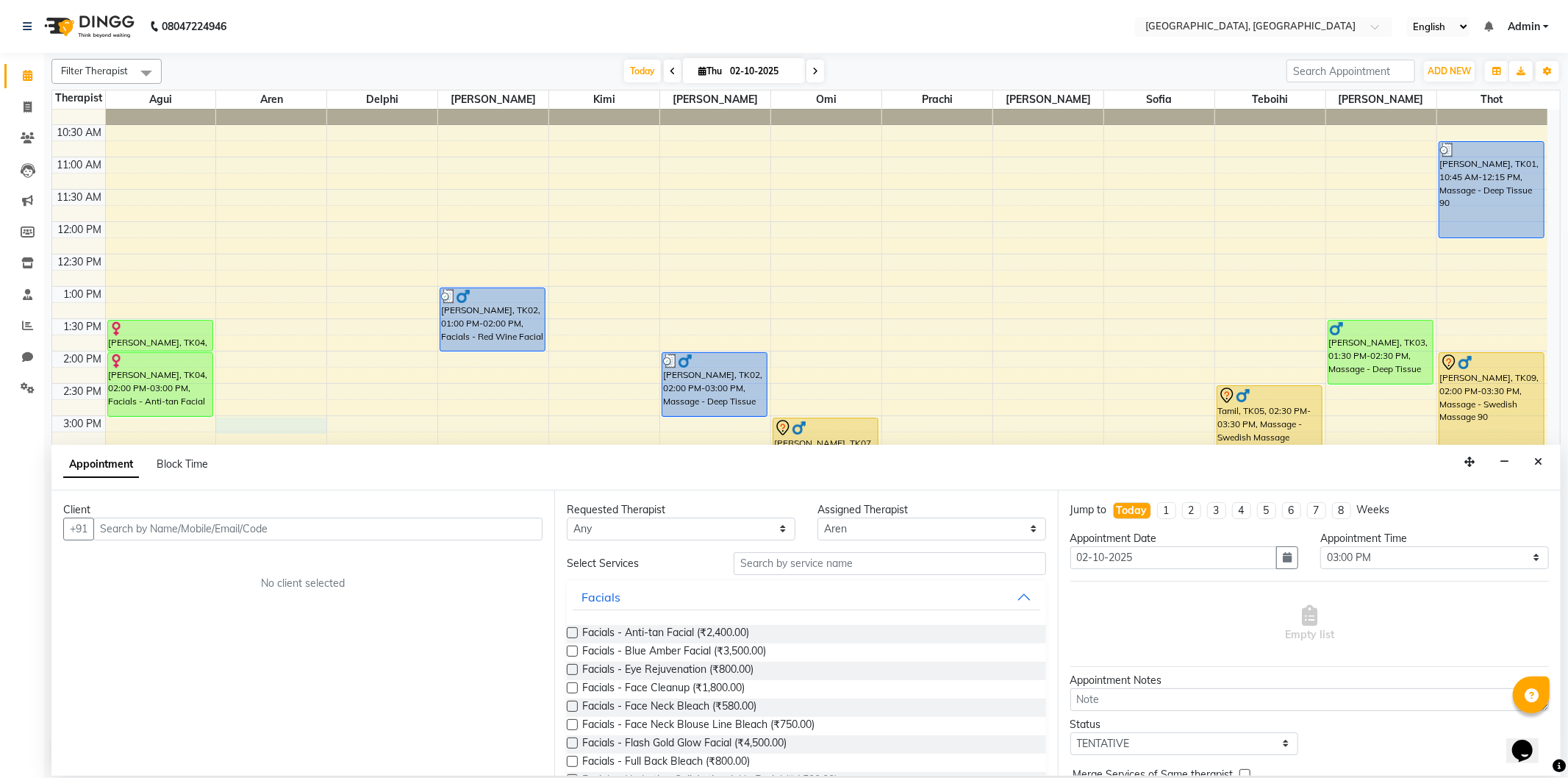
click at [136, 526] on input "text" at bounding box center [318, 529] width 449 height 22
type input "R"
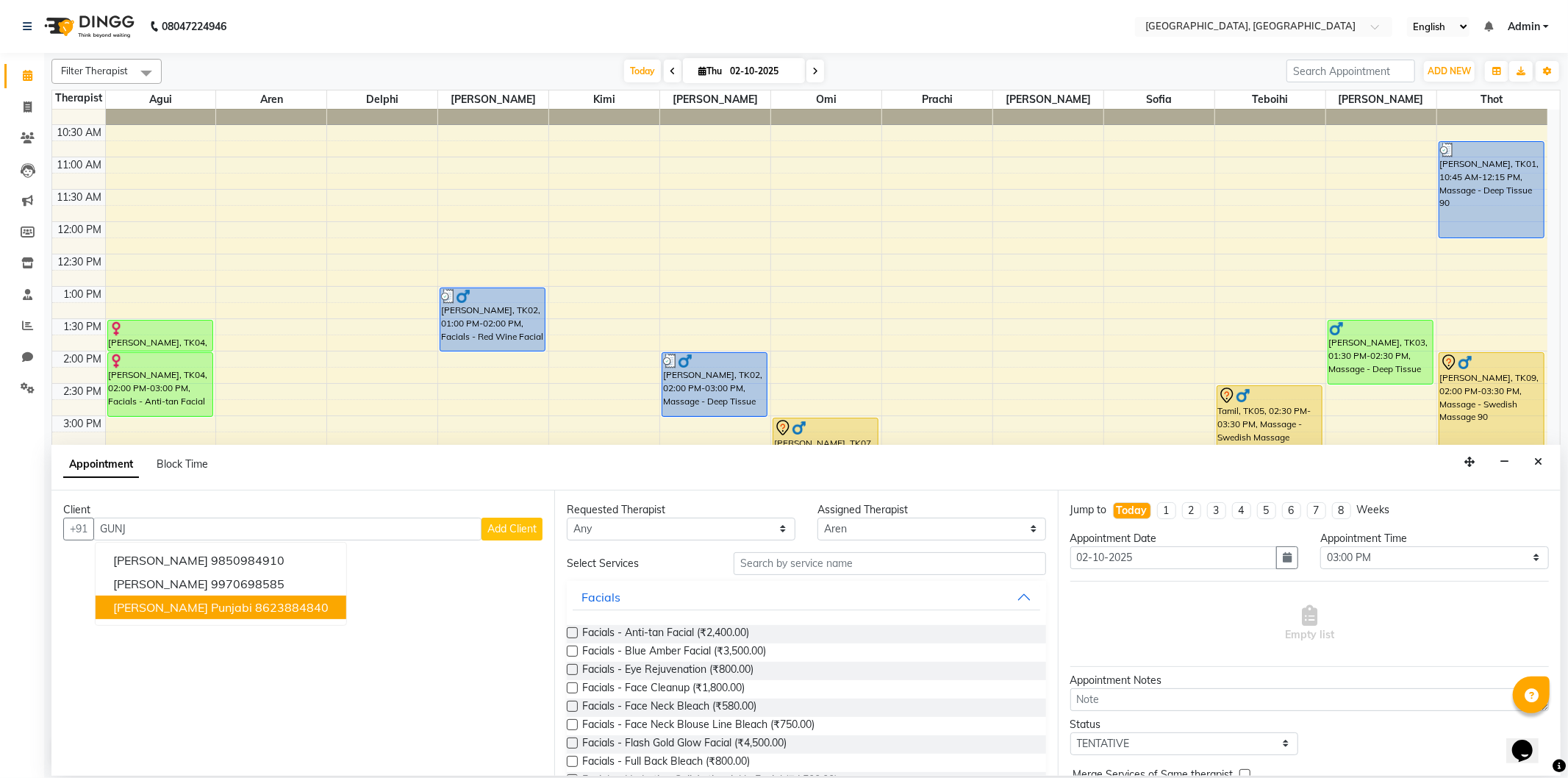
click at [219, 615] on button "[PERSON_NAME] Punjabi 8623884840" at bounding box center [221, 607] width 251 height 23
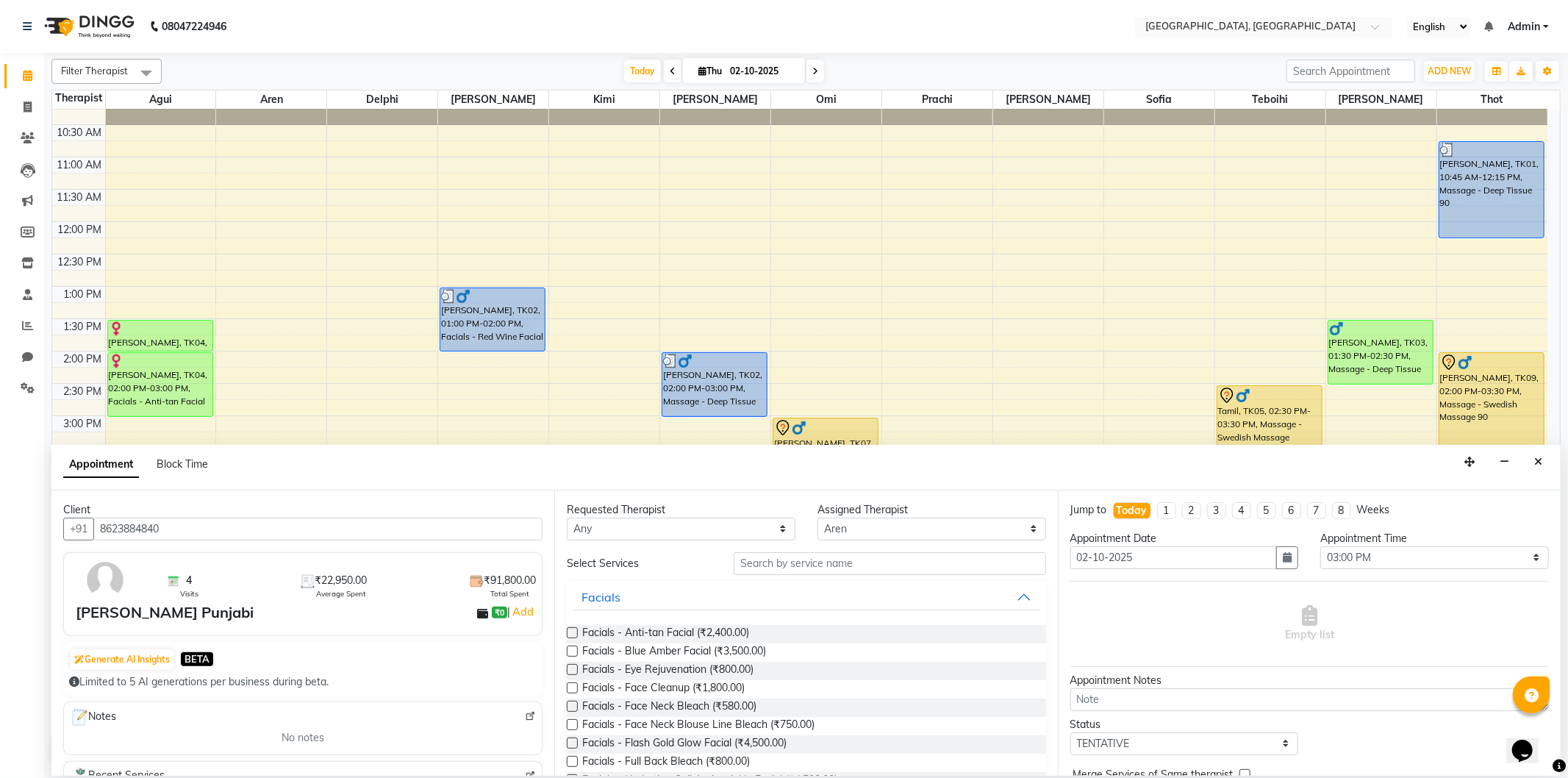
type input "8623884840"
click at [799, 563] on input "text" at bounding box center [889, 564] width 312 height 22
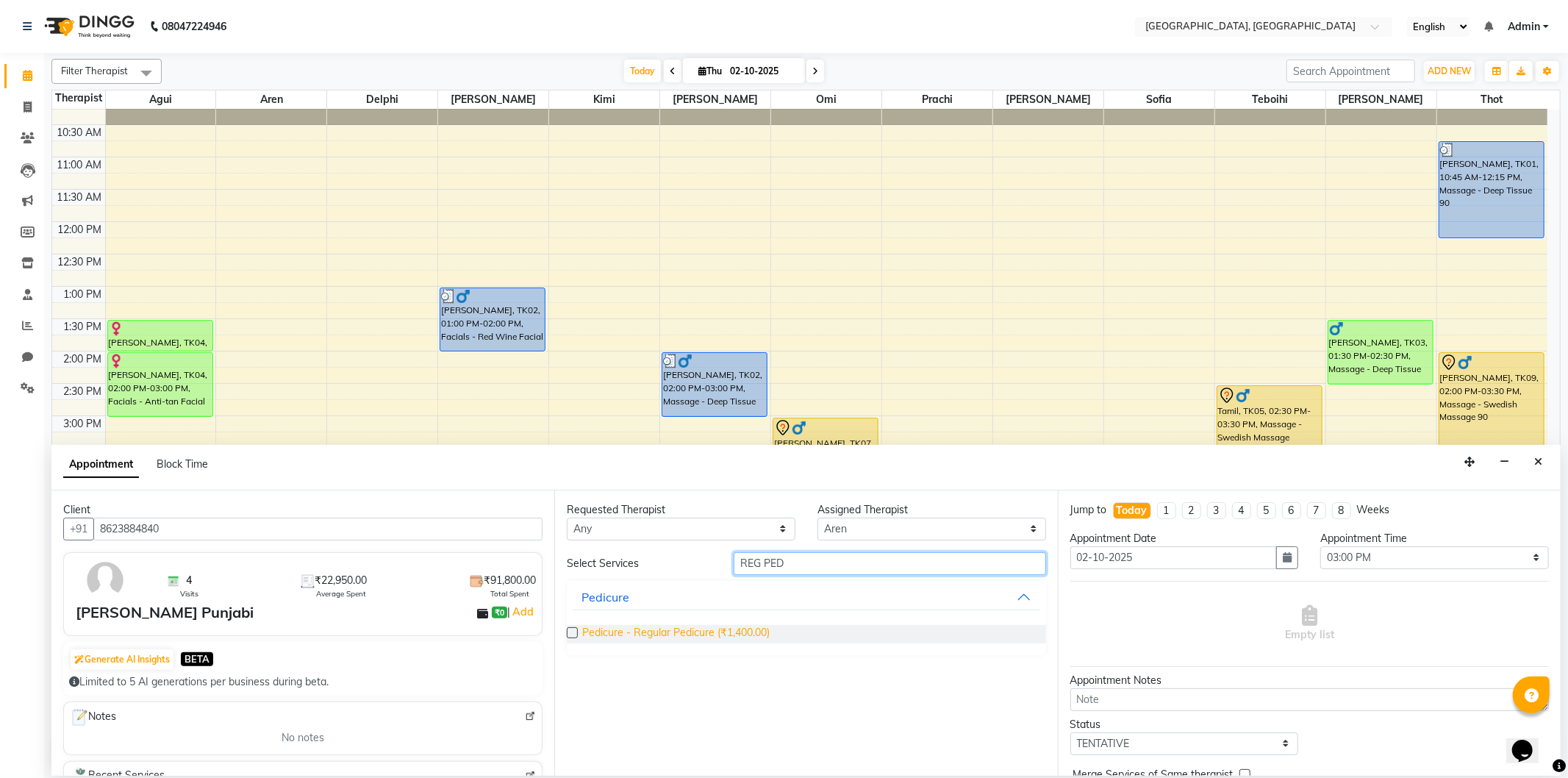
type input "REG PED"
click at [697, 634] on span "Pedicure - Regular Pedicure (₹1,400.00)" at bounding box center [676, 634] width 187 height 18
checkbox input "false"
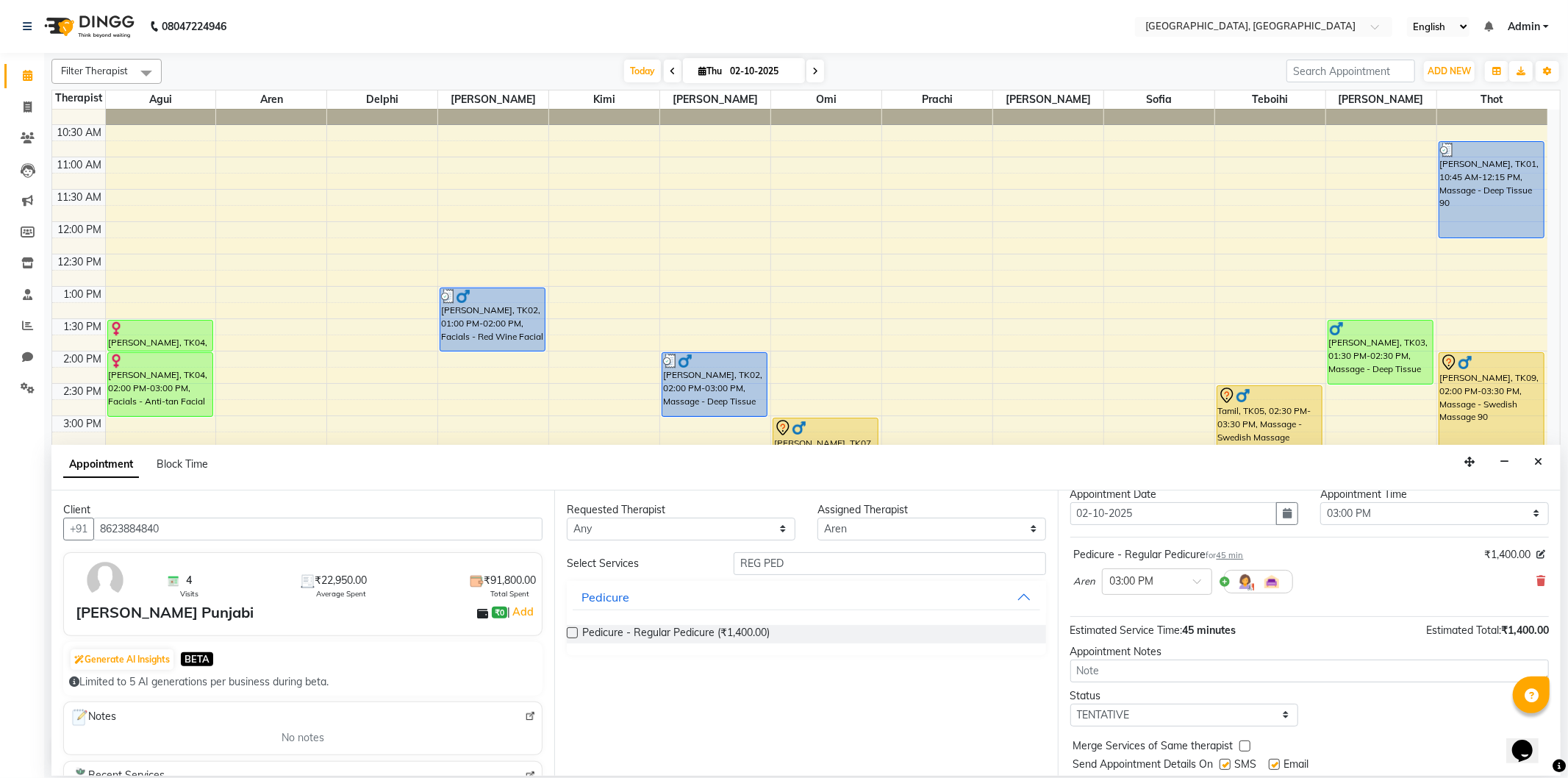
scroll to position [88, 0]
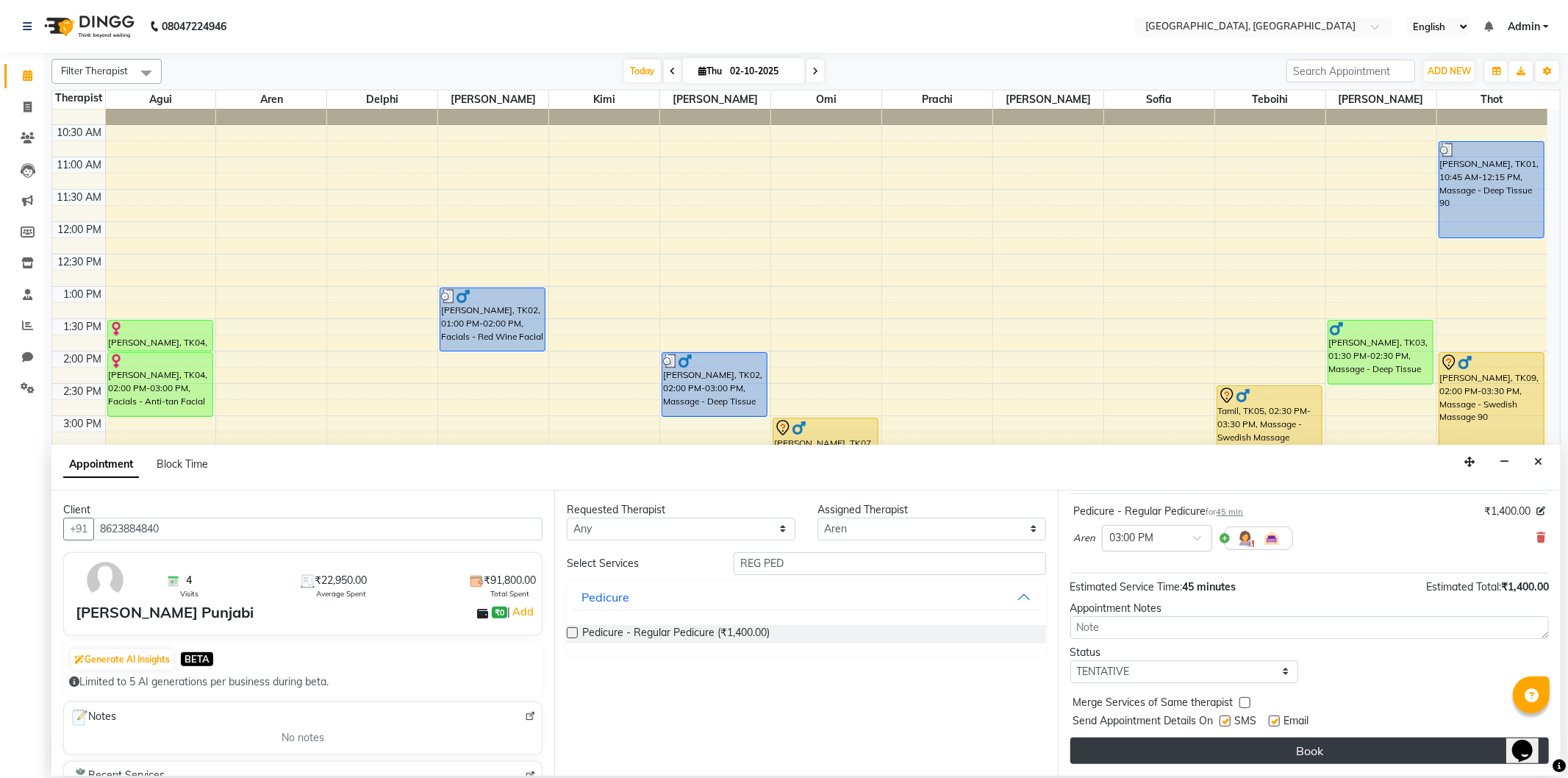
click at [1261, 746] on button "Book" at bounding box center [1310, 750] width 479 height 27
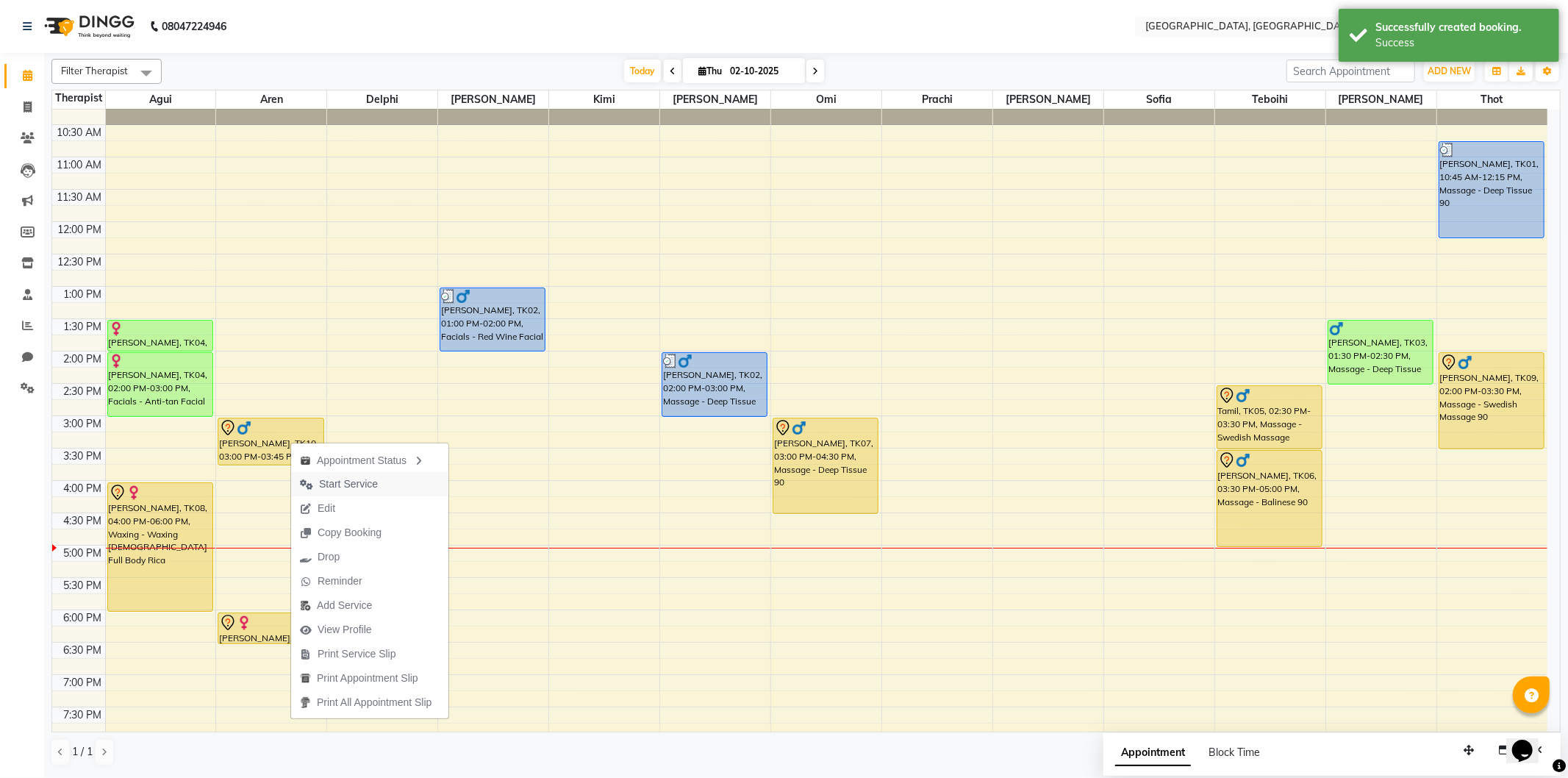
click at [312, 480] on icon "button" at bounding box center [306, 485] width 13 height 10
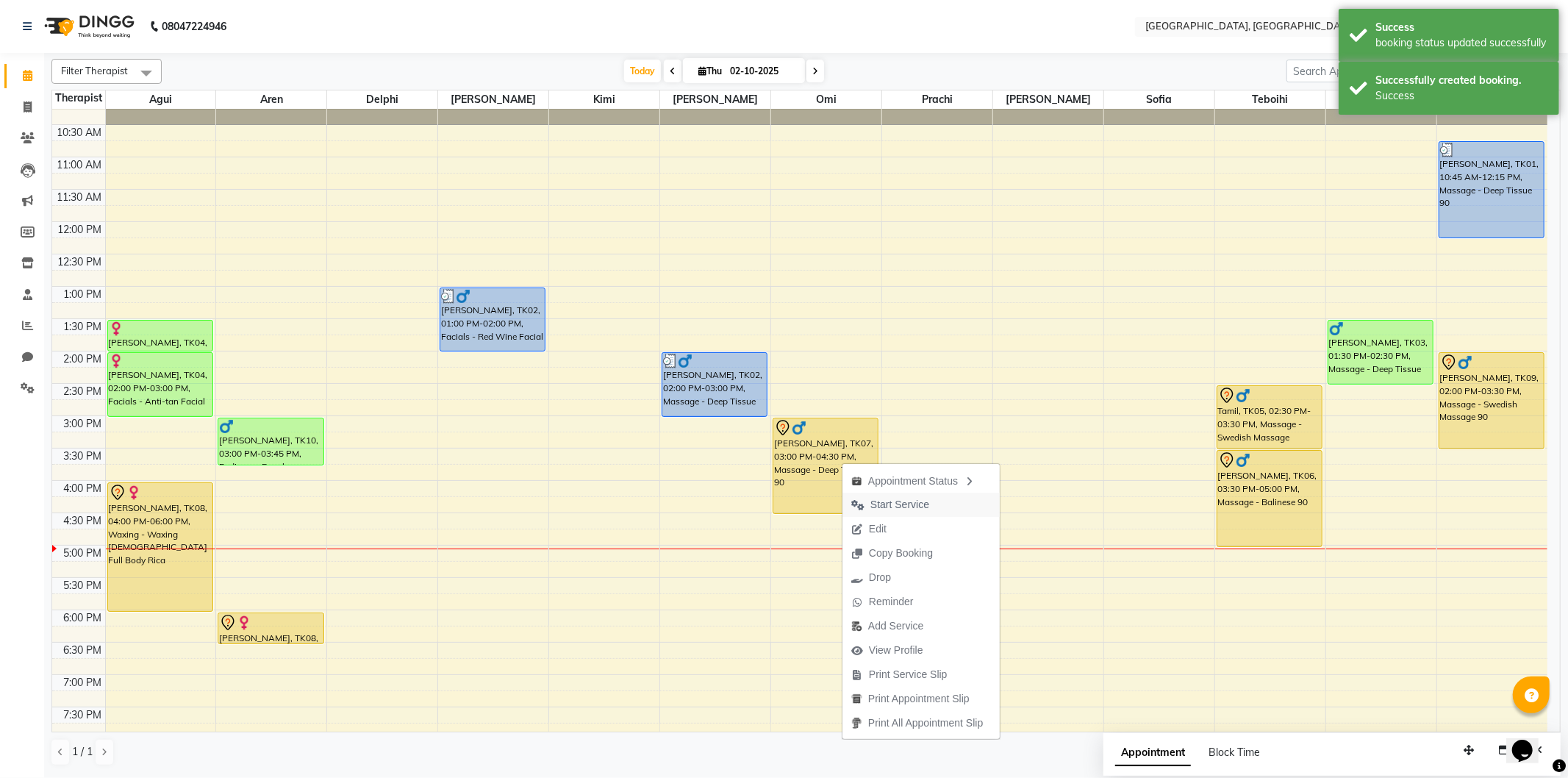
click at [883, 499] on span "Start Service" at bounding box center [899, 505] width 59 height 16
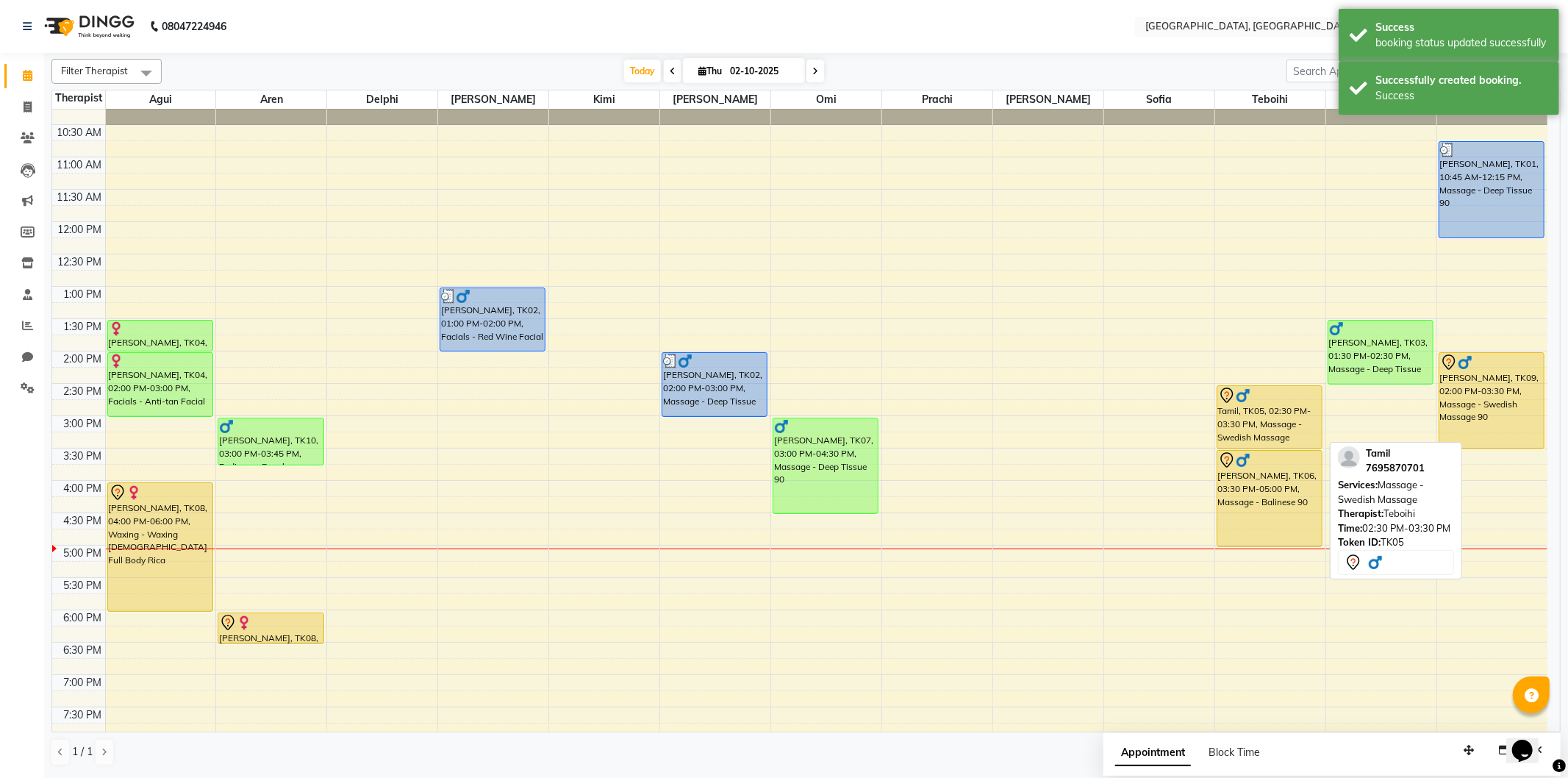
click at [1267, 421] on div "Tamil, TK05, 02:30 PM-03:30 PM, Massage - Swedish Massage" at bounding box center [1269, 418] width 105 height 62
select select "7"
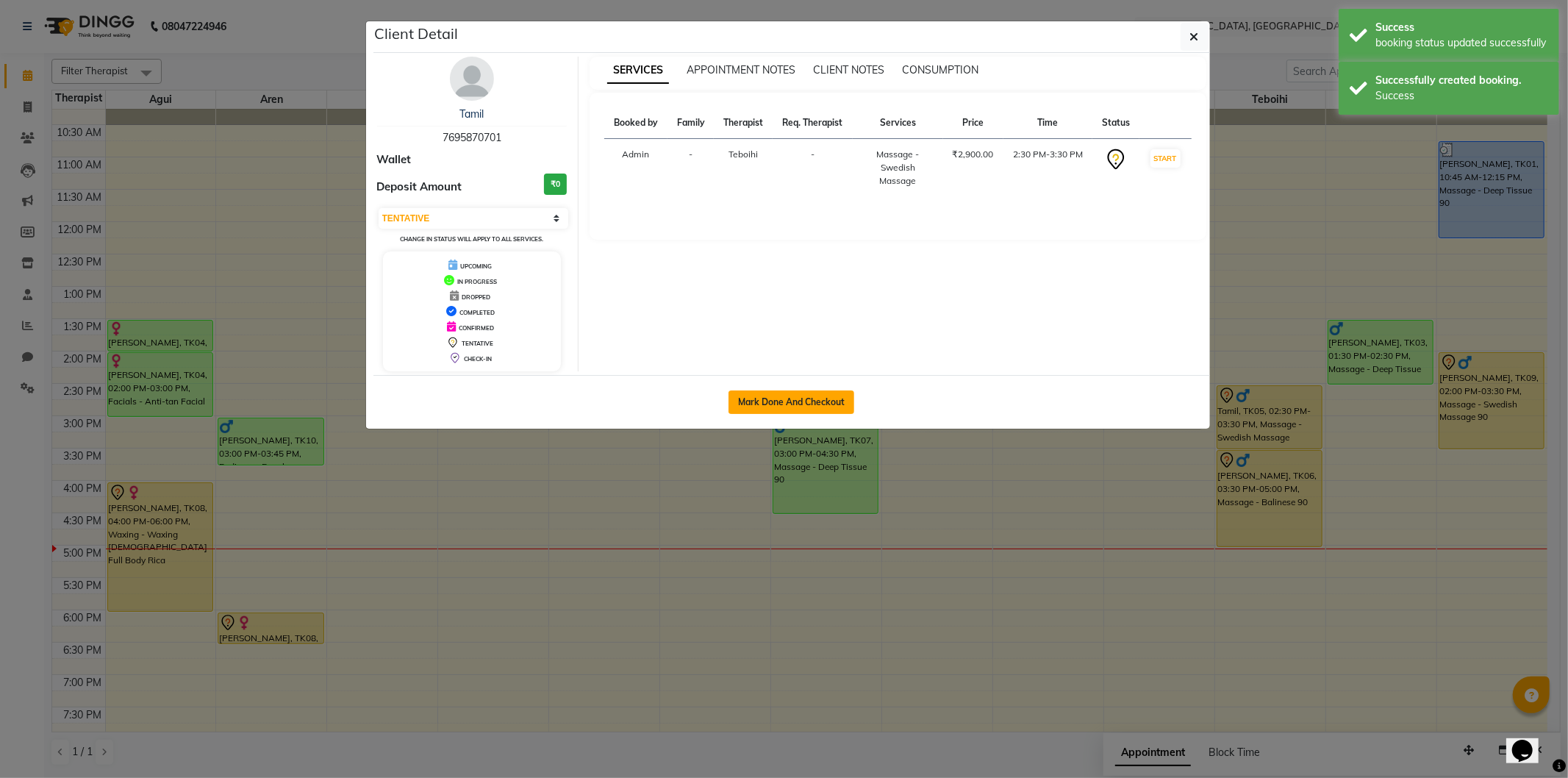
click at [813, 402] on button "Mark Done And Checkout" at bounding box center [790, 402] width 125 height 23
select select "575"
select select "service"
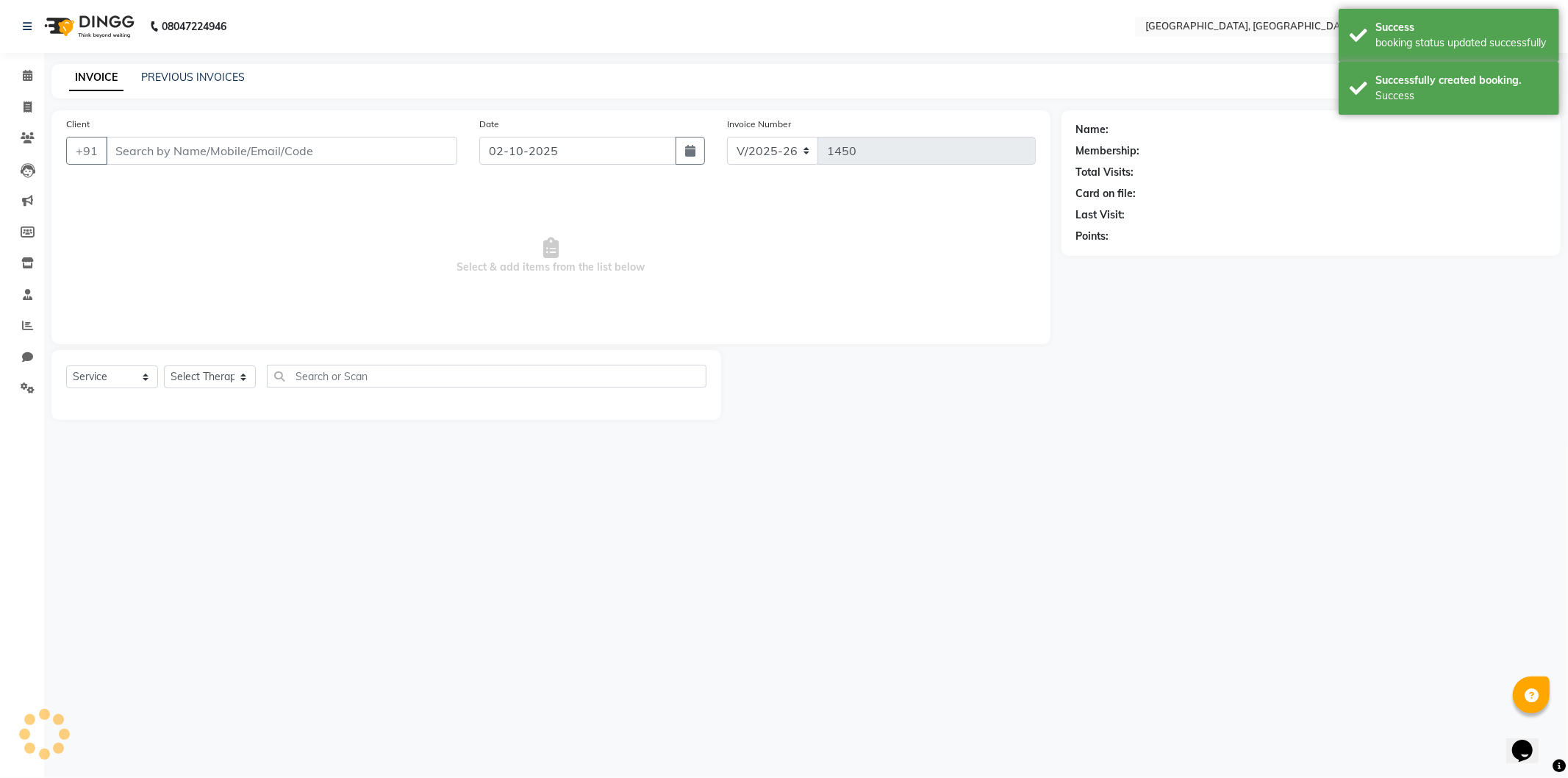
type input "7695870701"
select select "7710"
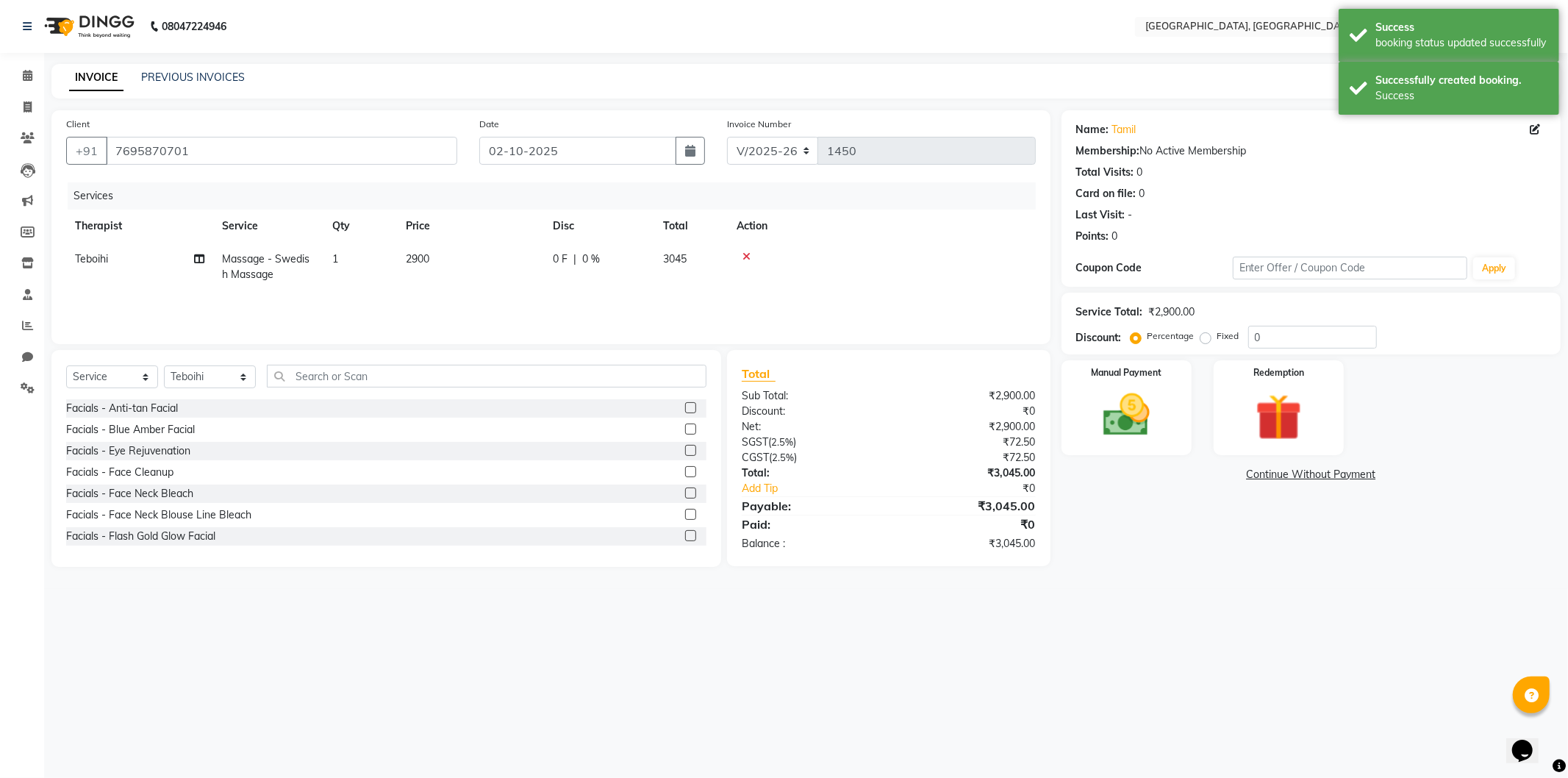
click at [1290, 475] on link "Continue Without Payment" at bounding box center [1311, 475] width 493 height 16
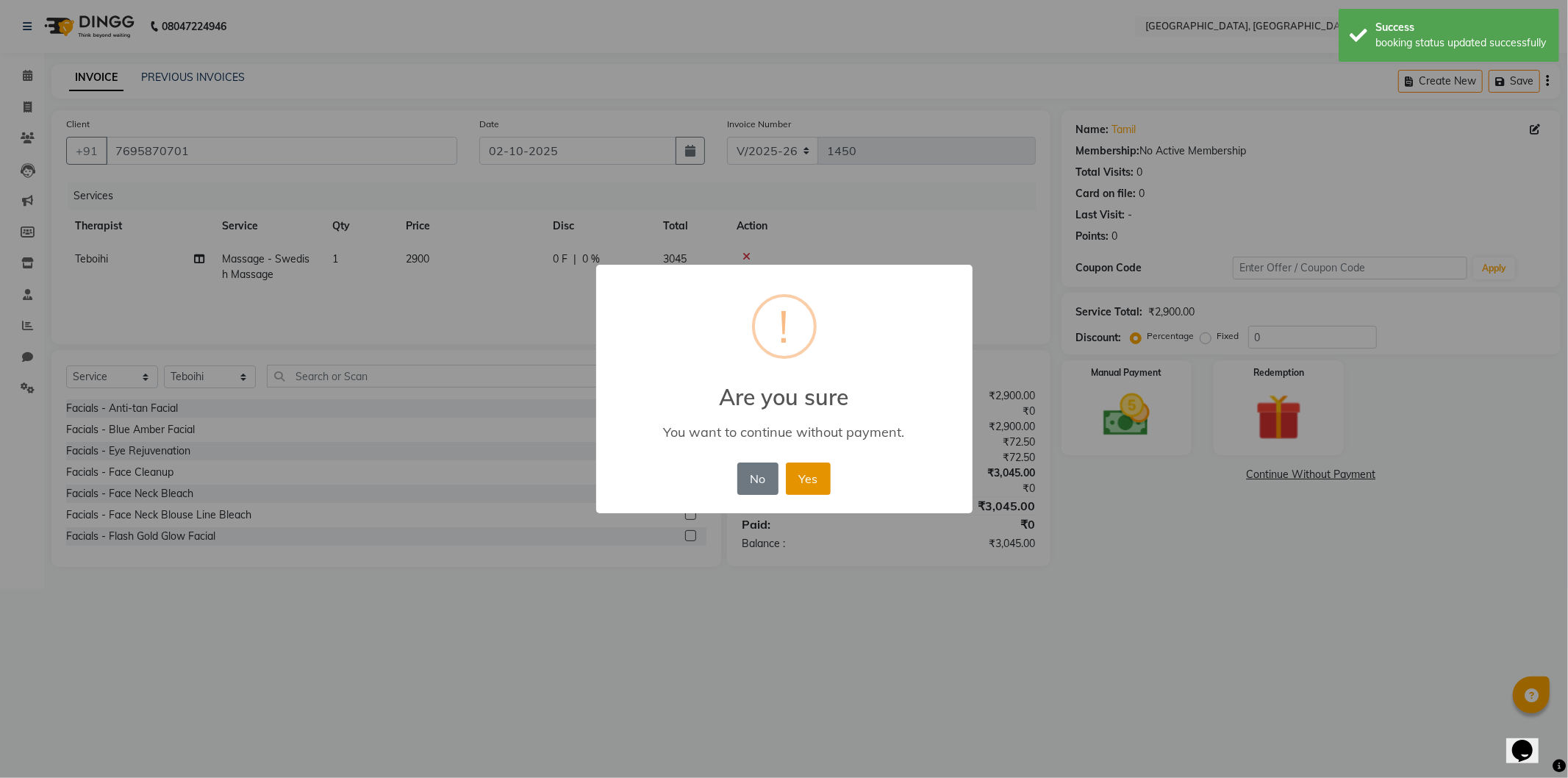
click at [803, 475] on button "Yes" at bounding box center [808, 478] width 45 height 32
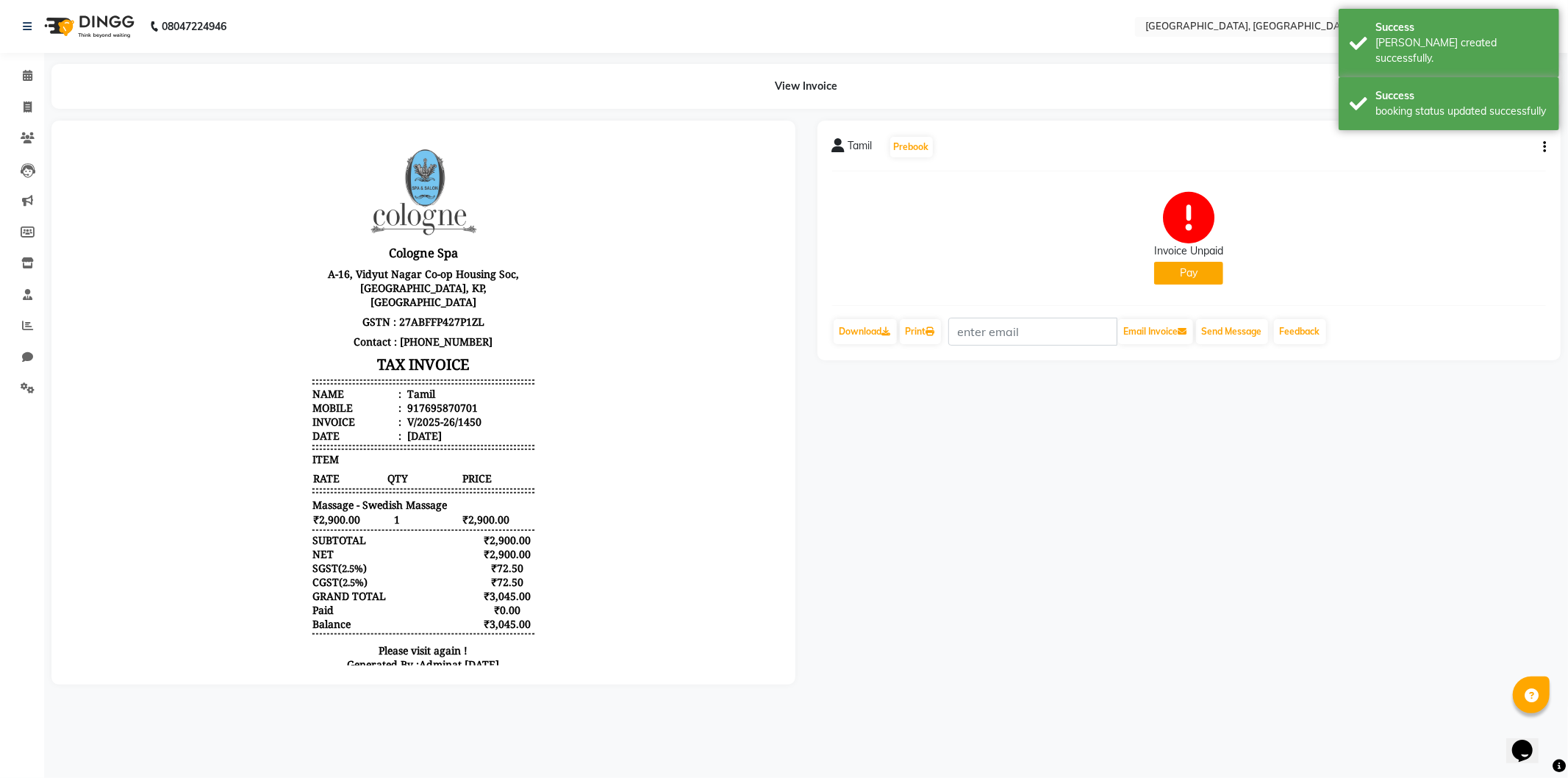
click at [1193, 273] on button "Pay" at bounding box center [1189, 273] width 69 height 22
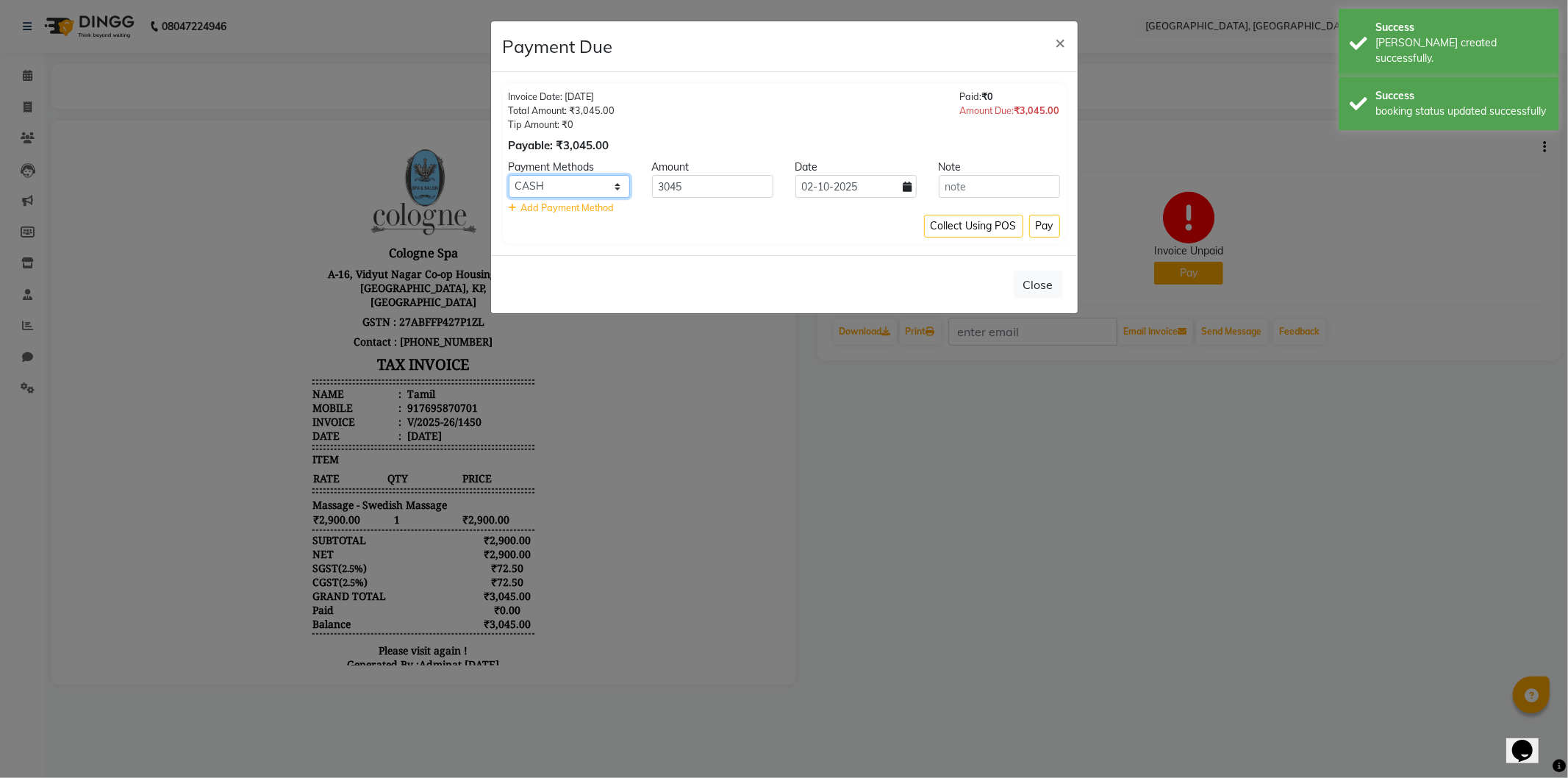
click at [568, 191] on select "CASH CARD ONLINE CUSTOM GPay PayTM PhonePe UPI NearBuy Loan BharatPay Cheque Mo…" at bounding box center [569, 186] width 121 height 22
select select "8"
click at [509, 175] on select "CASH CARD ONLINE CUSTOM GPay PayTM PhonePe UPI NearBuy Loan BharatPay Cheque Mo…" at bounding box center [569, 186] width 121 height 22
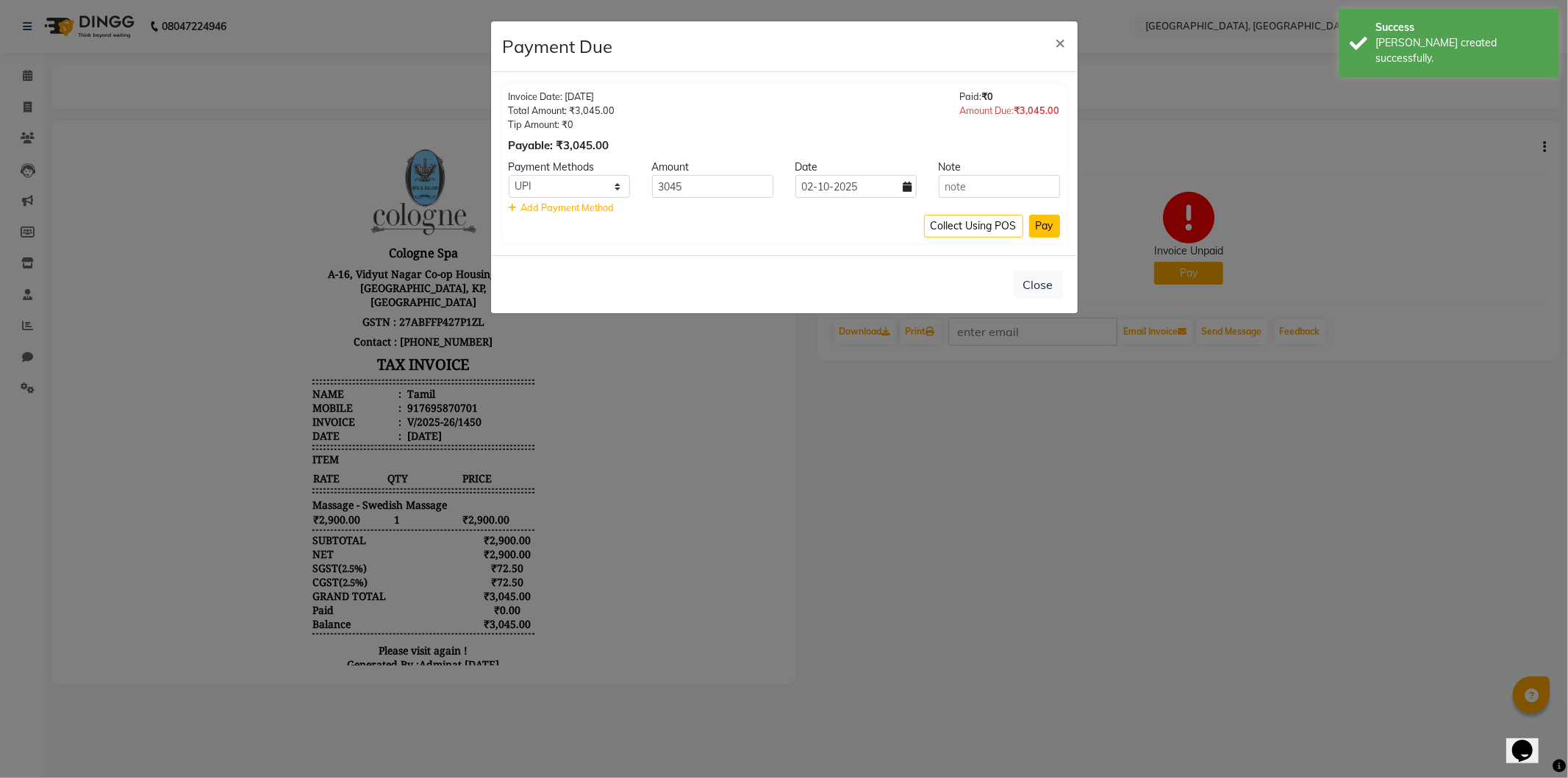
click at [1049, 222] on button "Pay" at bounding box center [1044, 226] width 31 height 22
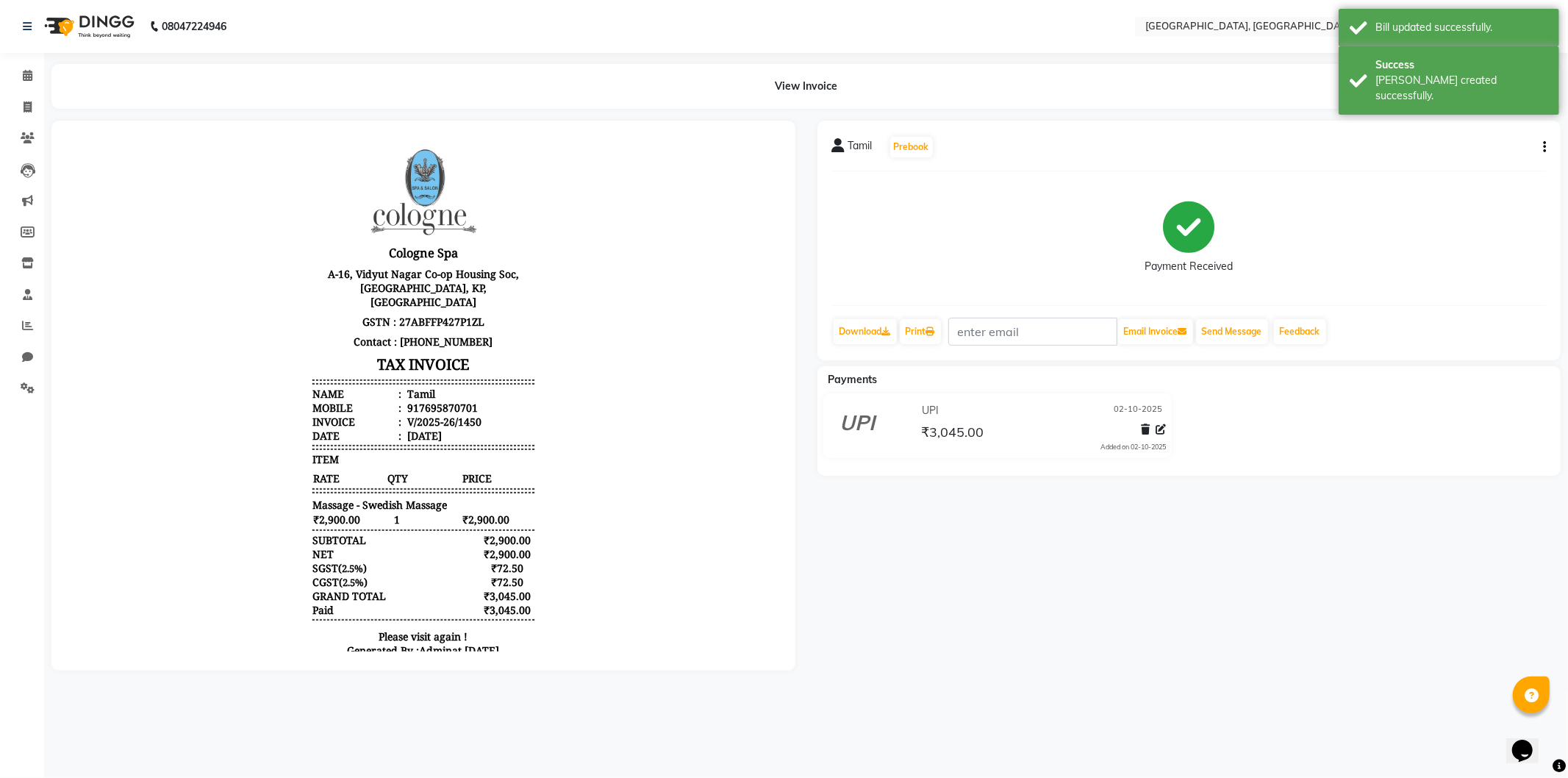
click at [64, 33] on img at bounding box center [87, 27] width 101 height 41
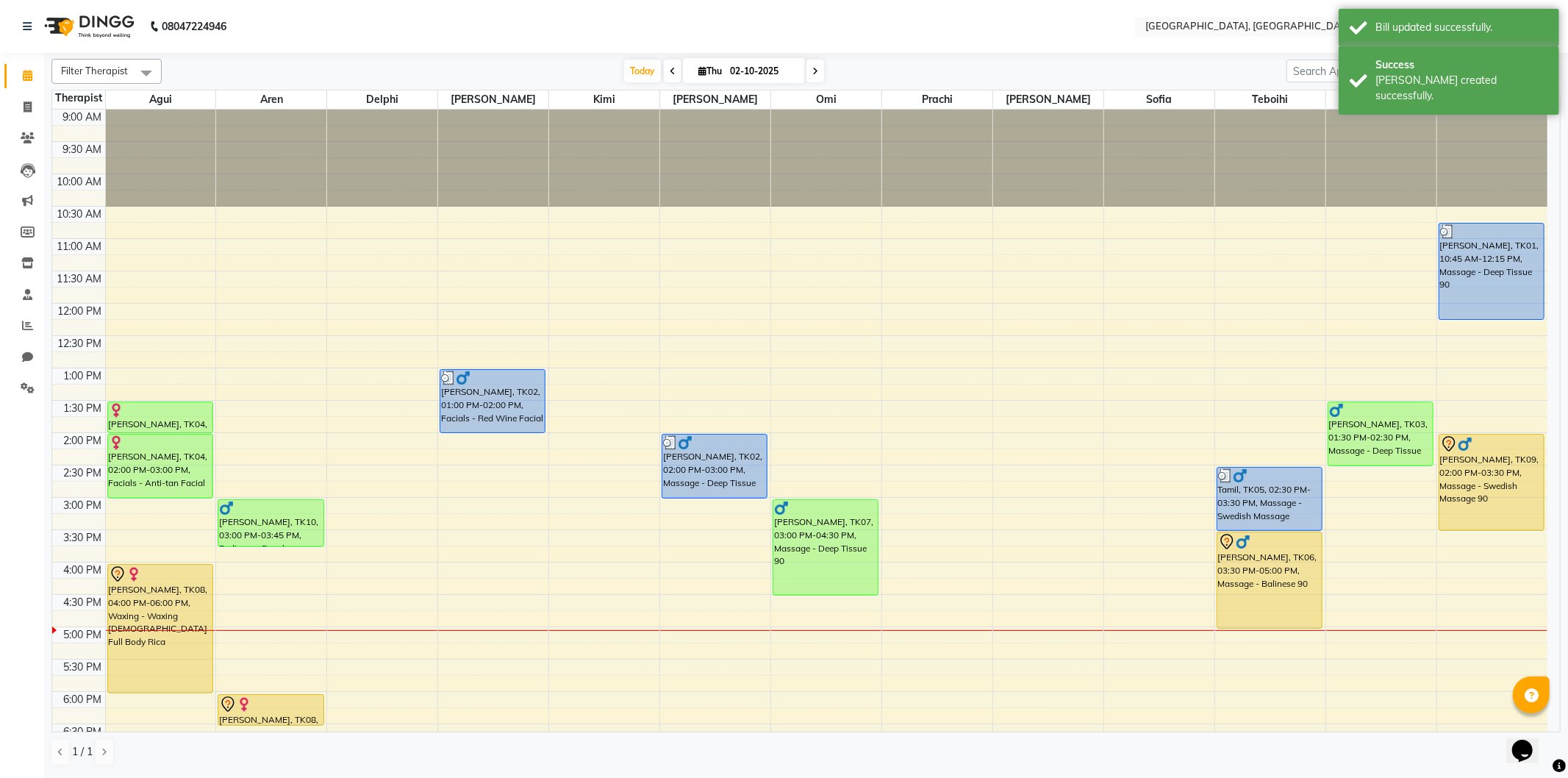
scroll to position [81, 0]
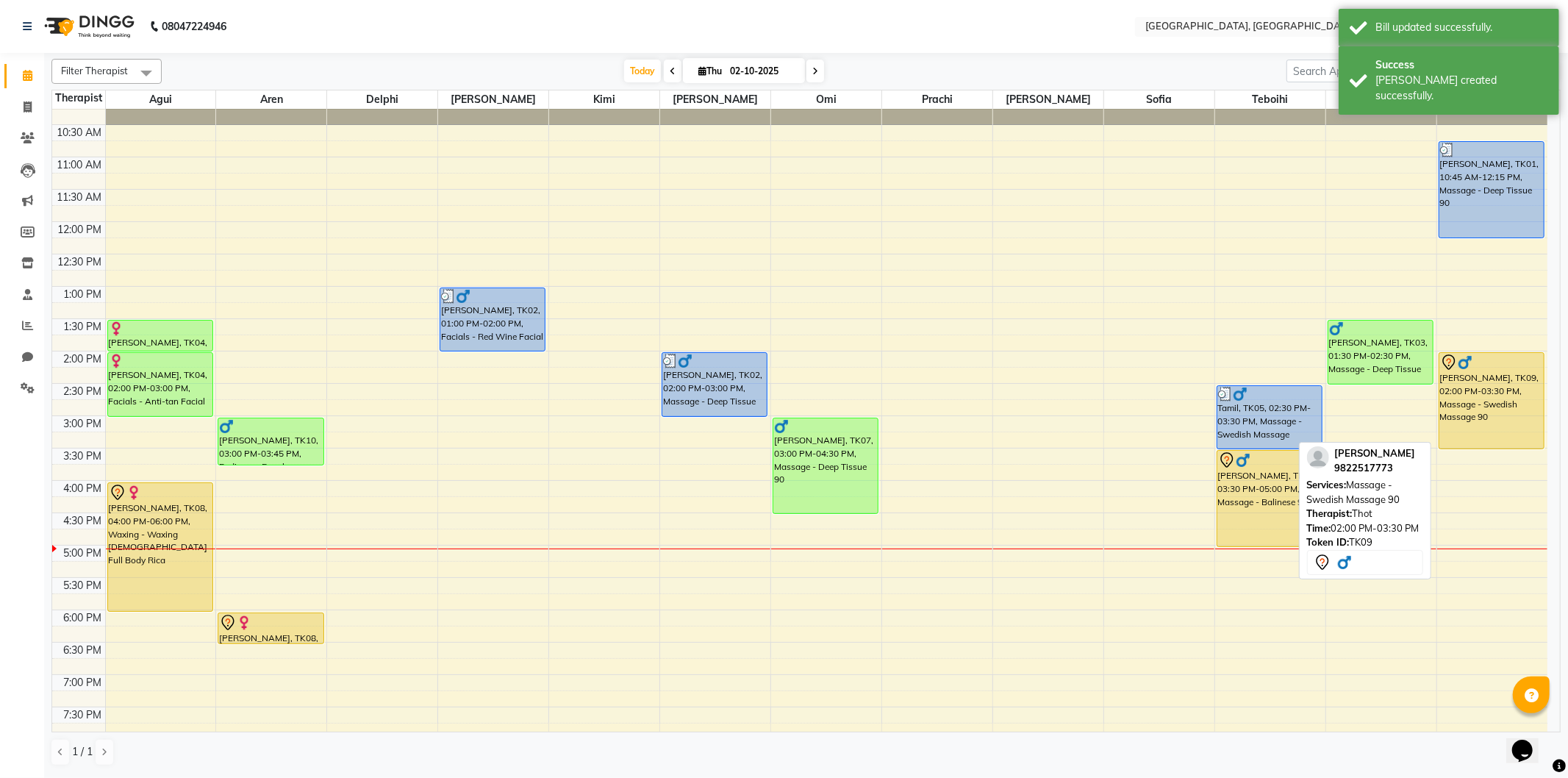
click at [1448, 405] on div "[PERSON_NAME], TK09, 02:00 PM-03:30 PM, Massage - Swedish Massage 90" at bounding box center [1492, 400] width 105 height 96
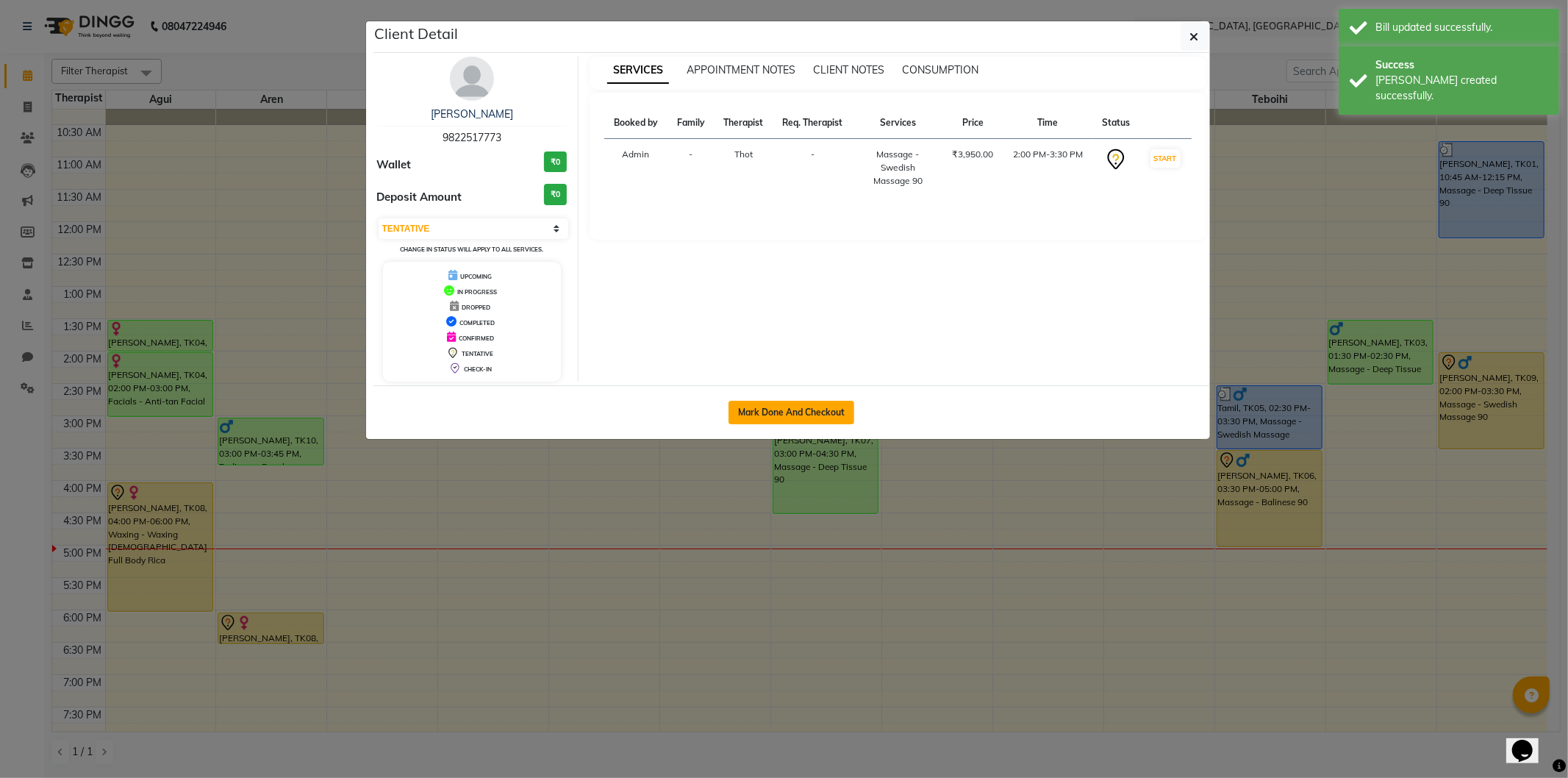
click at [823, 418] on button "Mark Done And Checkout" at bounding box center [790, 412] width 125 height 23
select select "3"
select select "575"
select select "service"
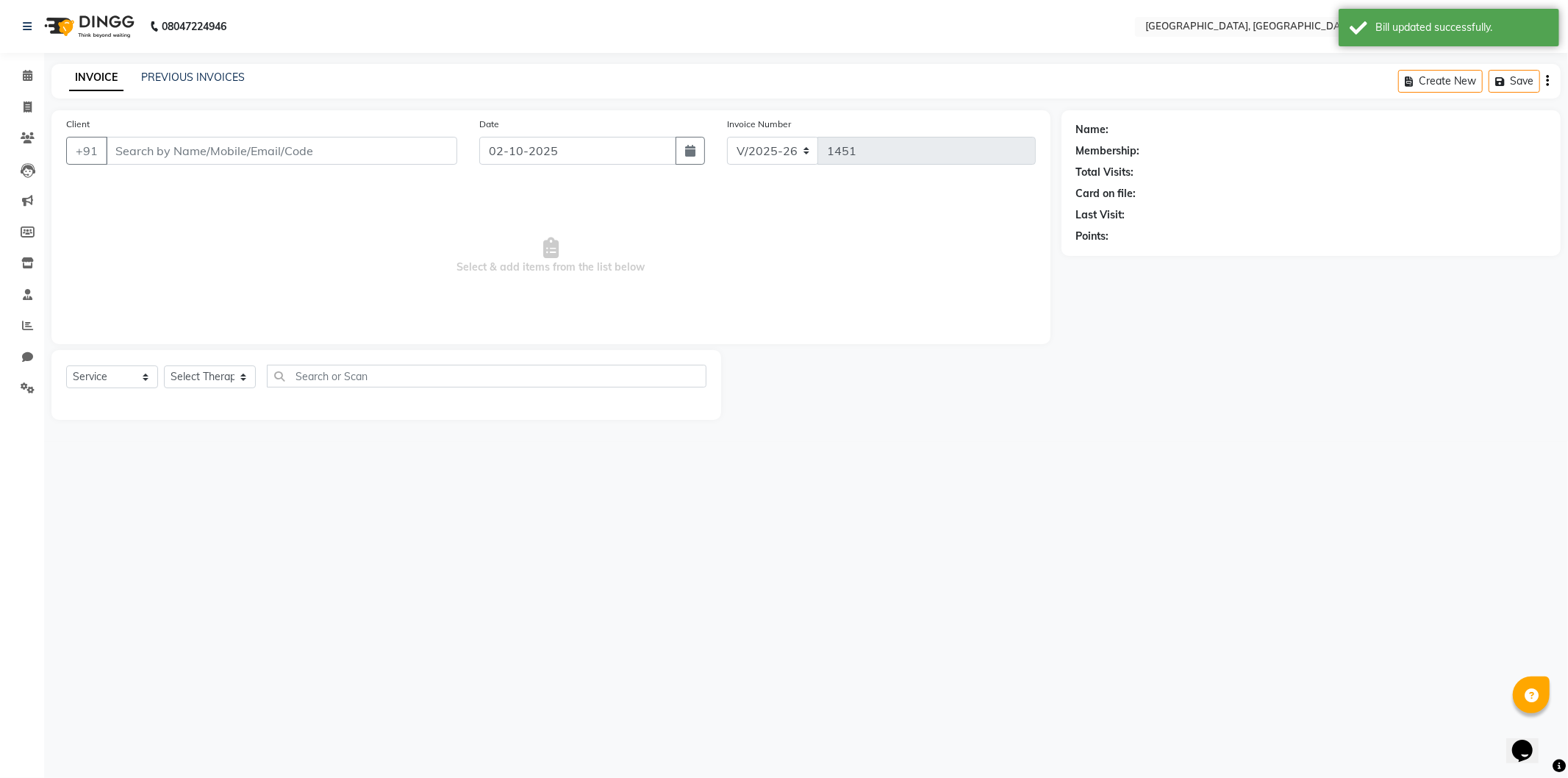
type input "9822517773"
select select "80656"
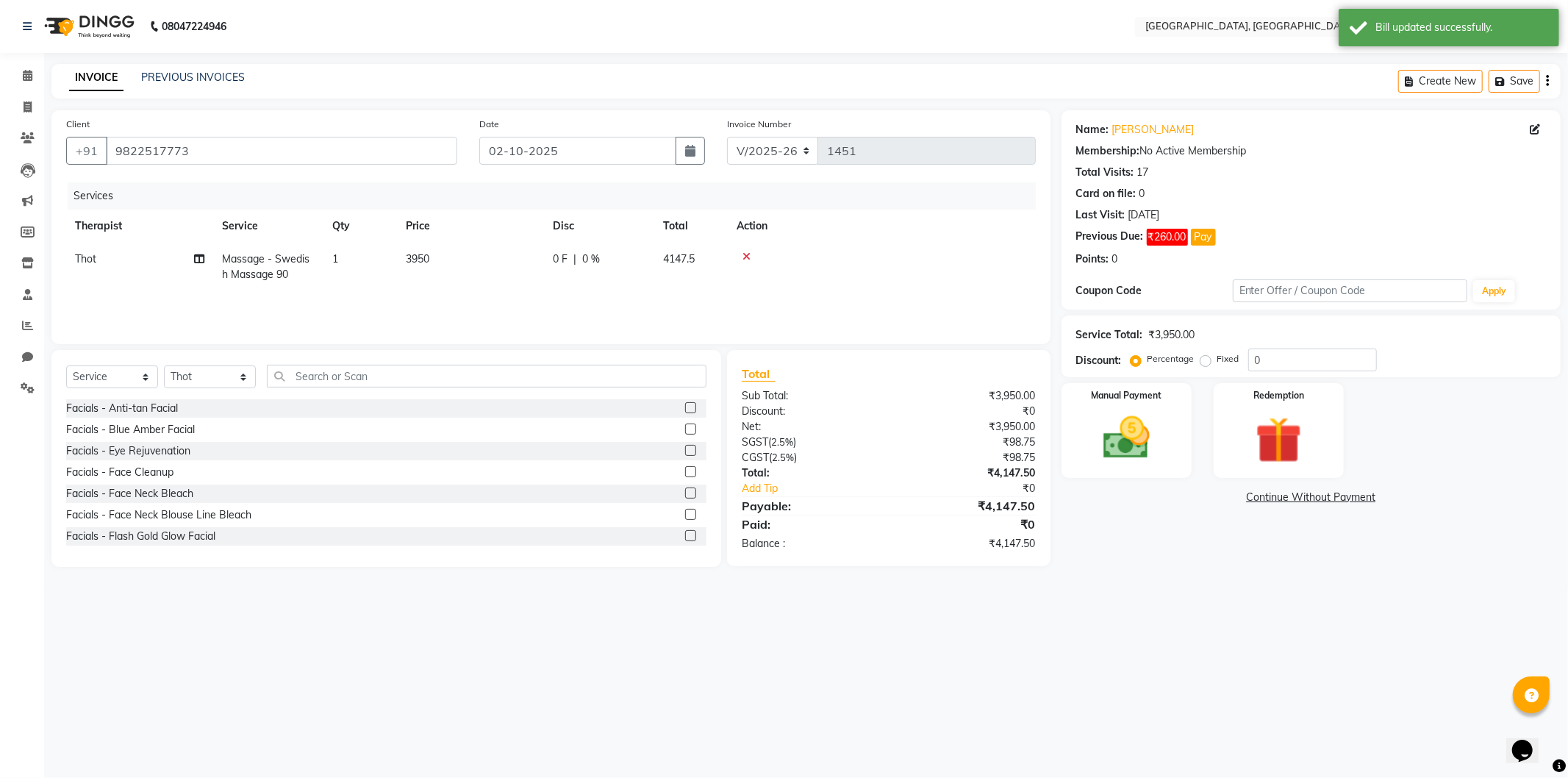
click at [1326, 503] on link "Continue Without Payment" at bounding box center [1311, 498] width 493 height 16
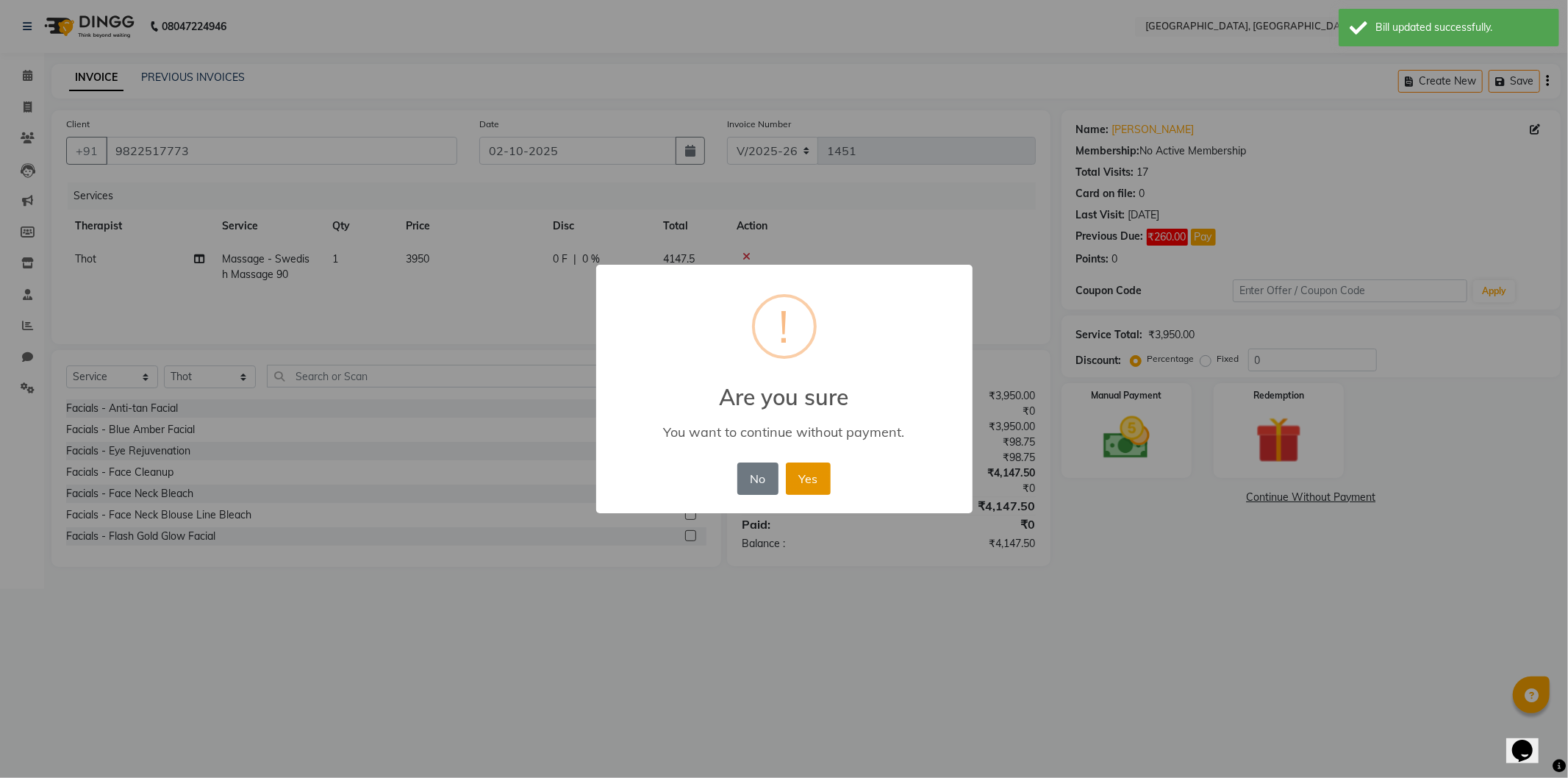
click at [814, 475] on button "Yes" at bounding box center [808, 478] width 45 height 32
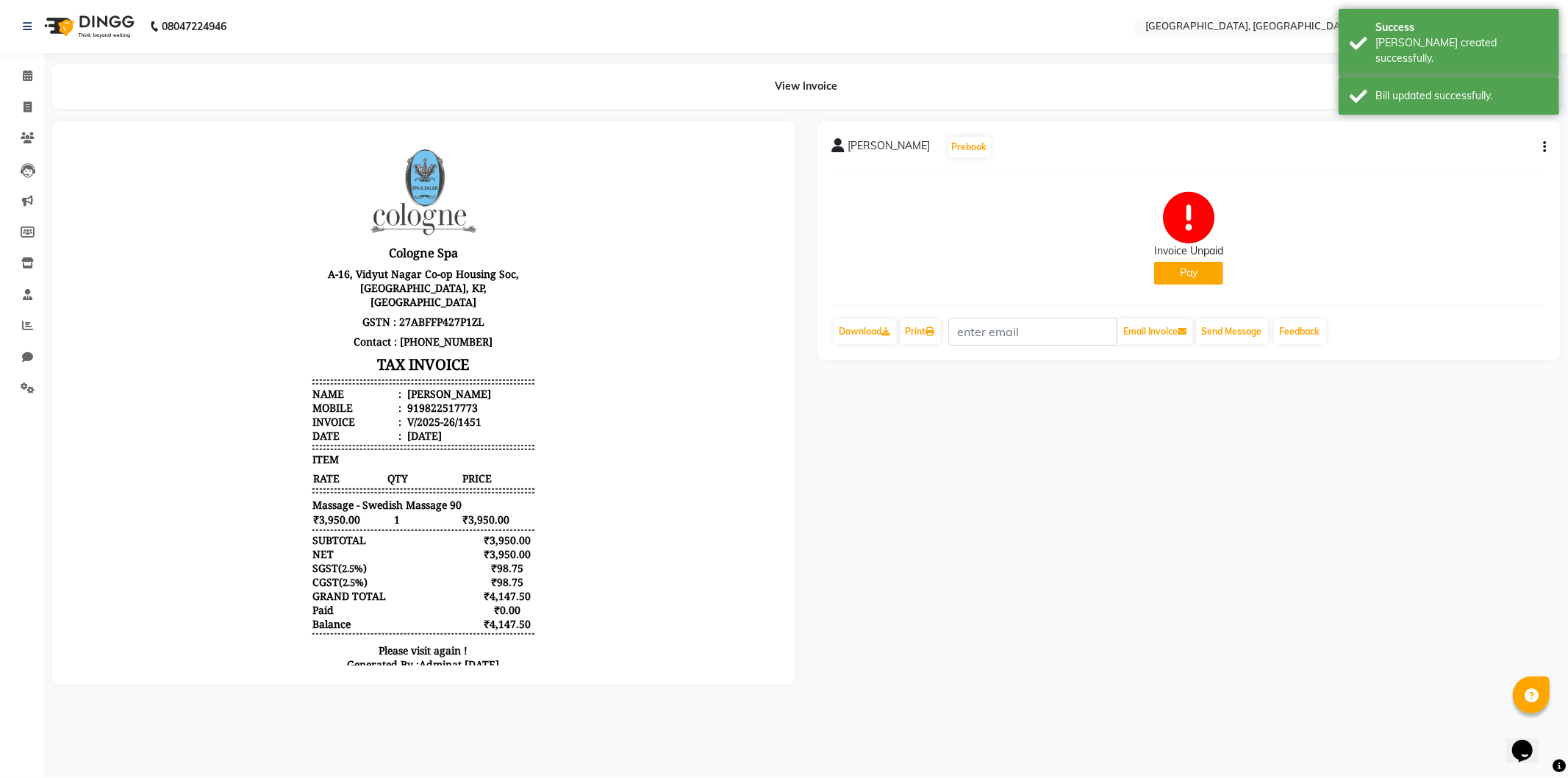
click at [1188, 270] on button "Pay" at bounding box center [1189, 273] width 69 height 22
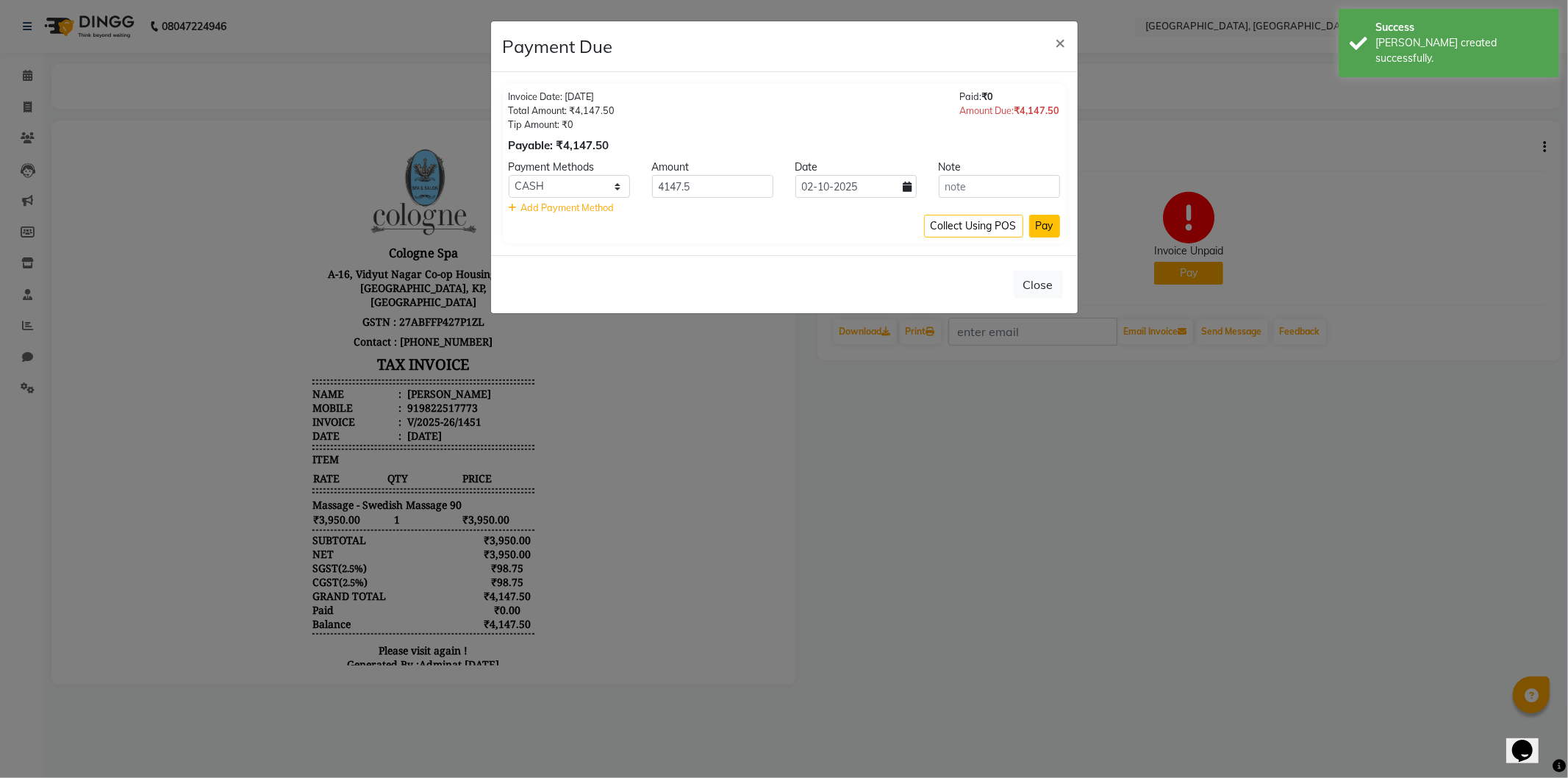
click at [1040, 226] on button "Pay" at bounding box center [1044, 226] width 31 height 22
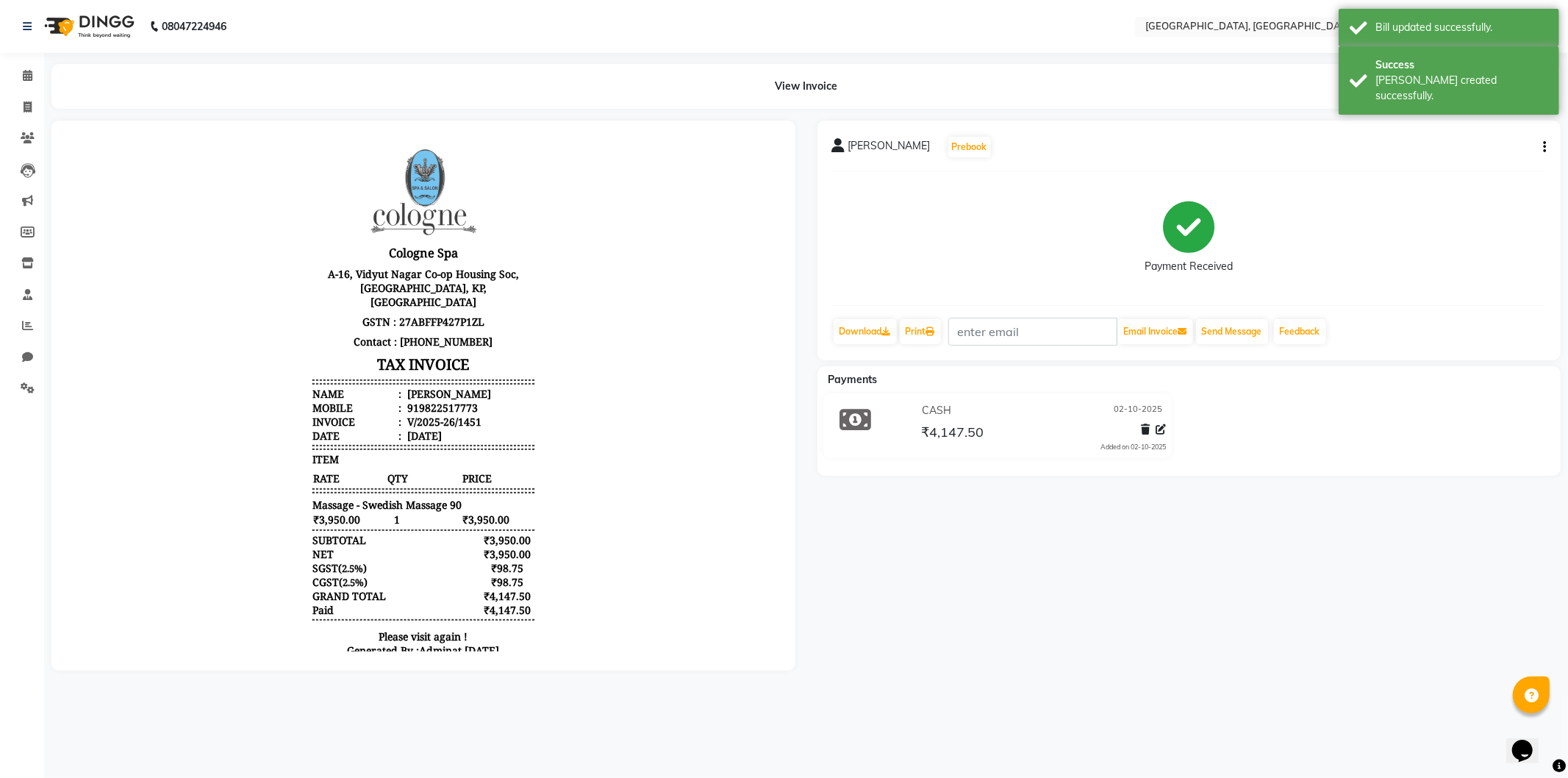
click at [108, 22] on img at bounding box center [87, 27] width 101 height 41
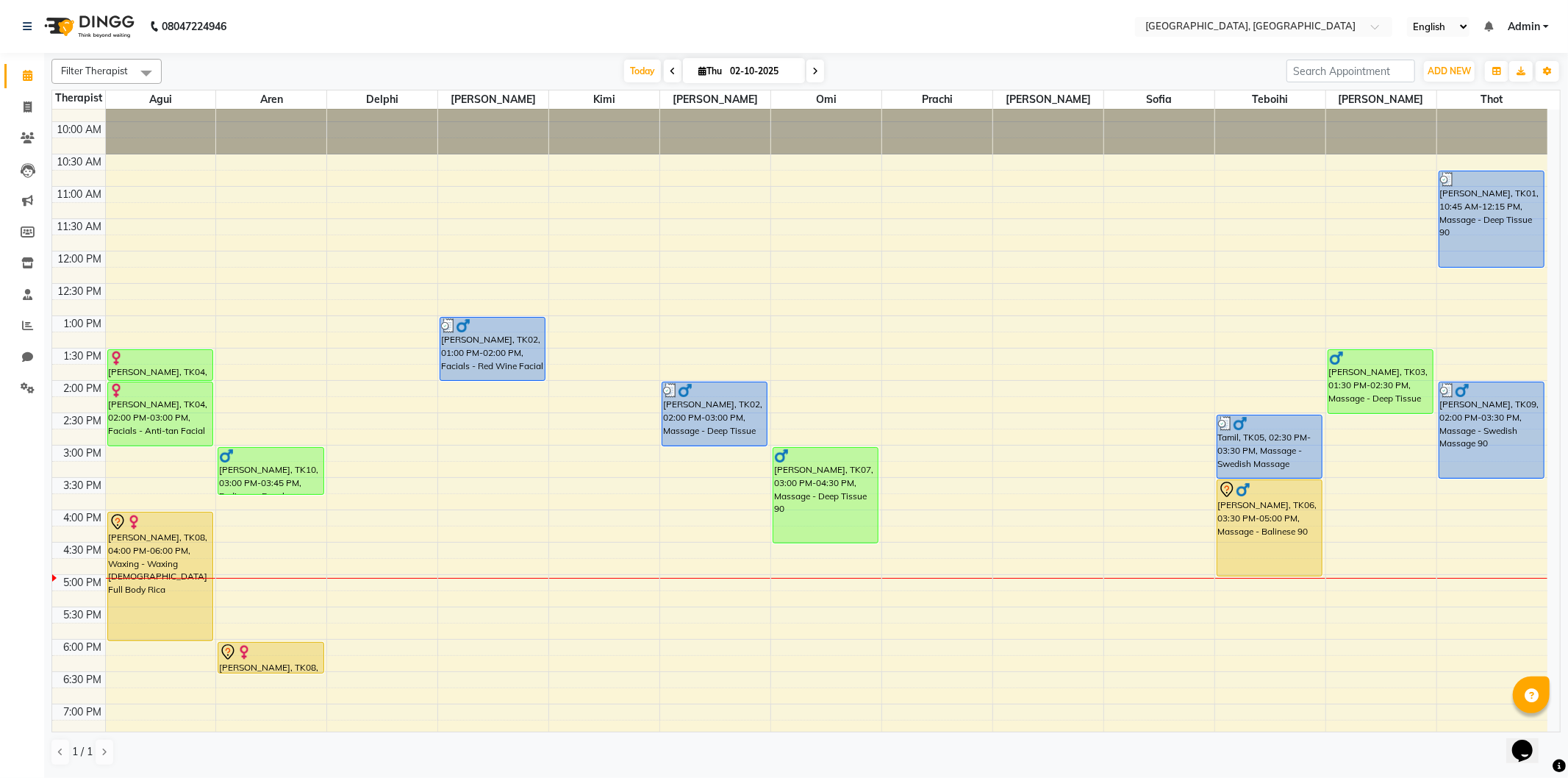
scroll to position [81, 0]
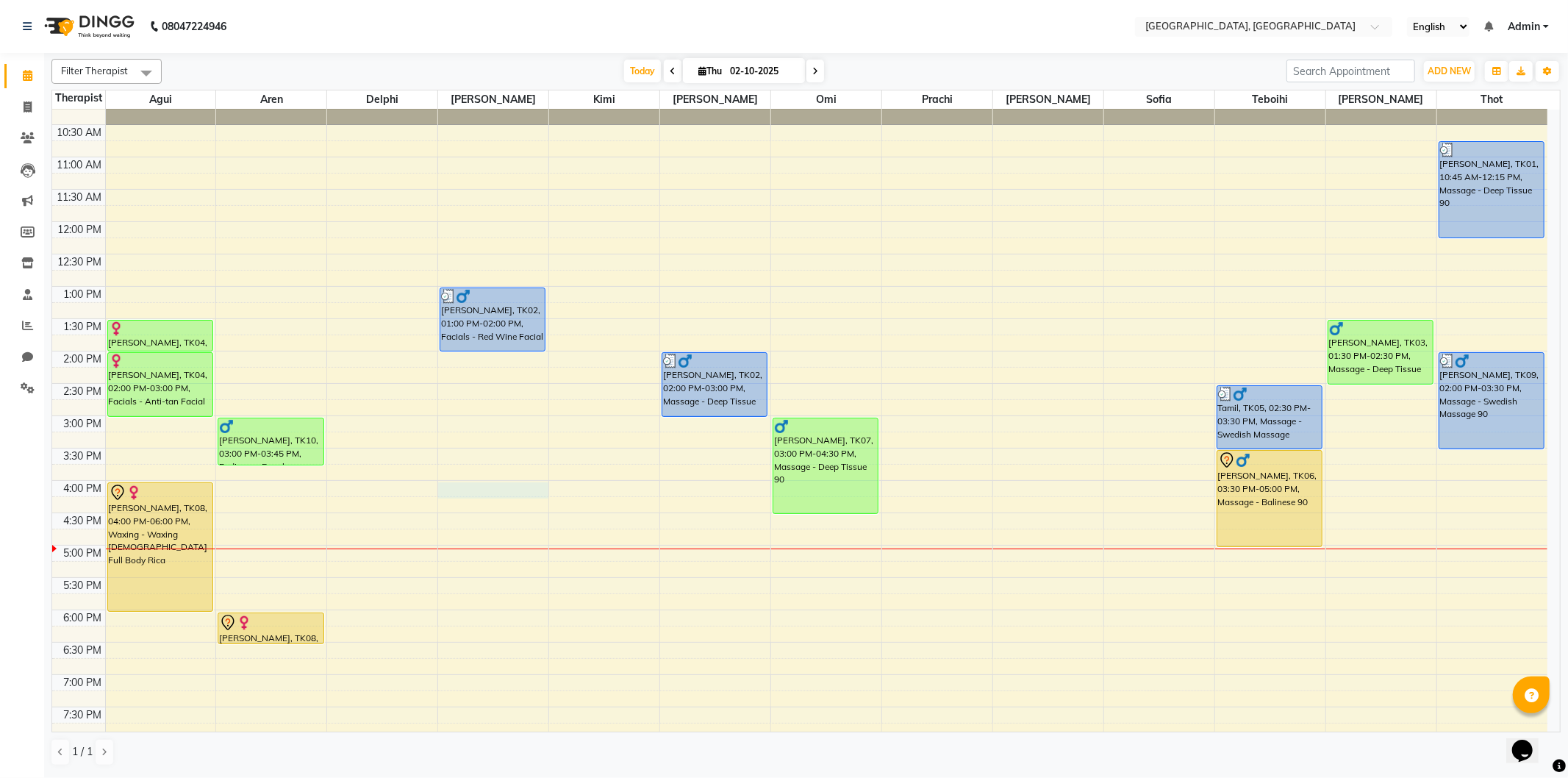
click at [455, 489] on div "9:00 AM 9:30 AM 10:00 AM 10:30 AM 11:00 AM 11:30 AM 12:00 PM 12:30 PM 1:00 PM 1…" at bounding box center [799, 480] width 1495 height 905
select select "43726"
select select "960"
select select "tentative"
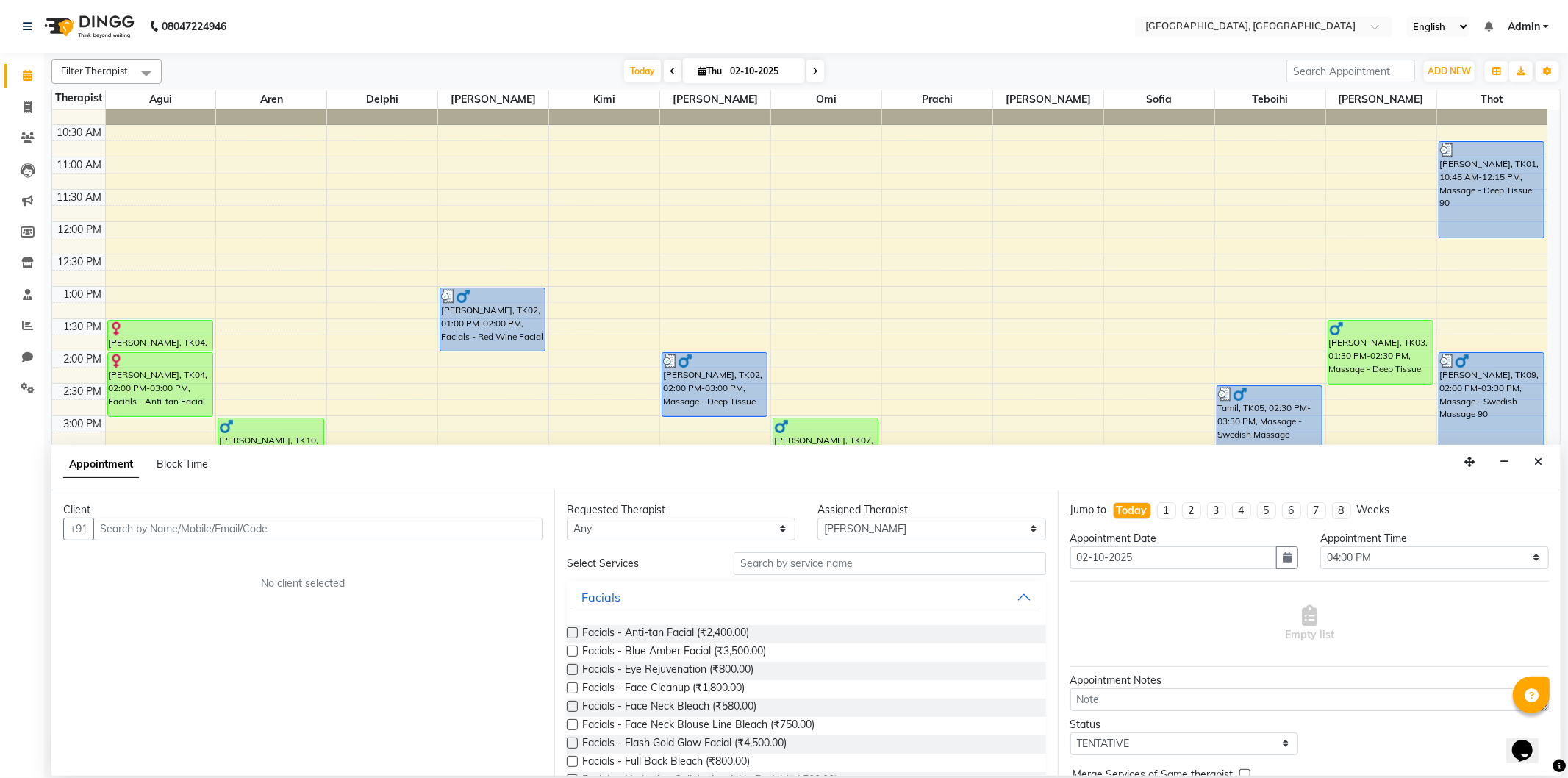
click at [140, 530] on input "text" at bounding box center [318, 529] width 449 height 22
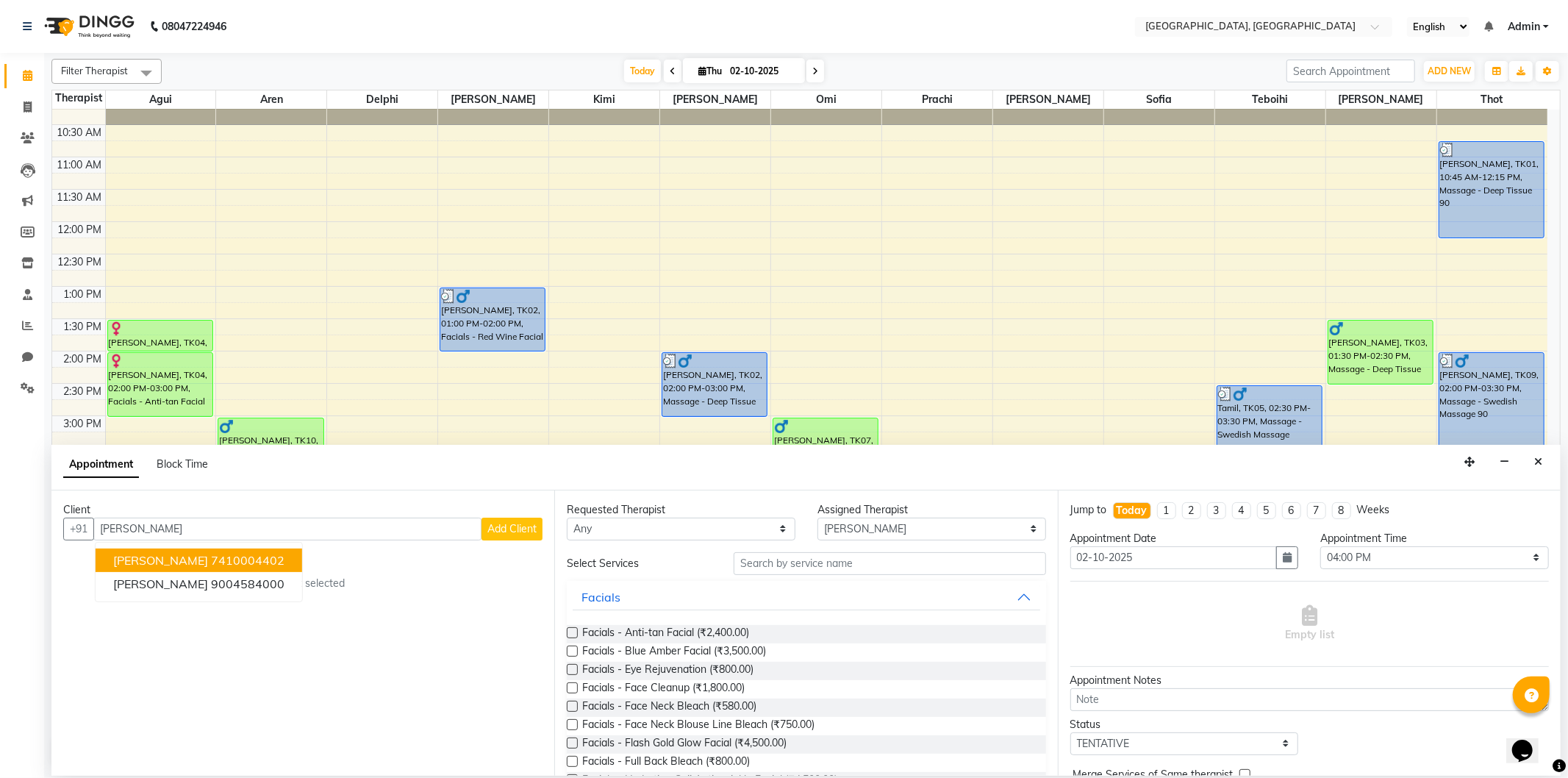
click at [211, 558] on ngb-highlight "7410004402" at bounding box center [247, 560] width 73 height 15
type input "7"
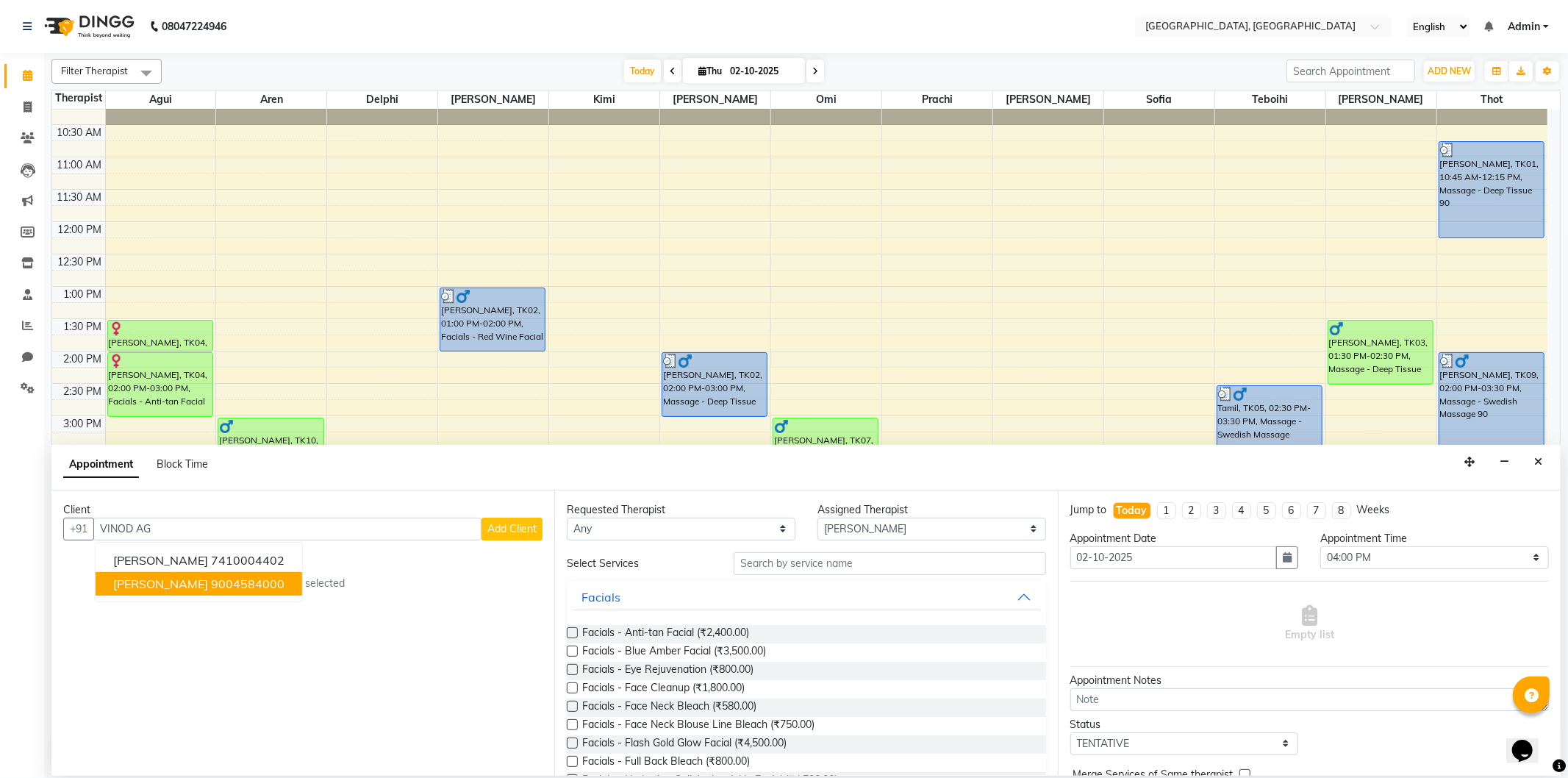
click at [235, 586] on ngb-highlight "9004584000" at bounding box center [247, 584] width 73 height 15
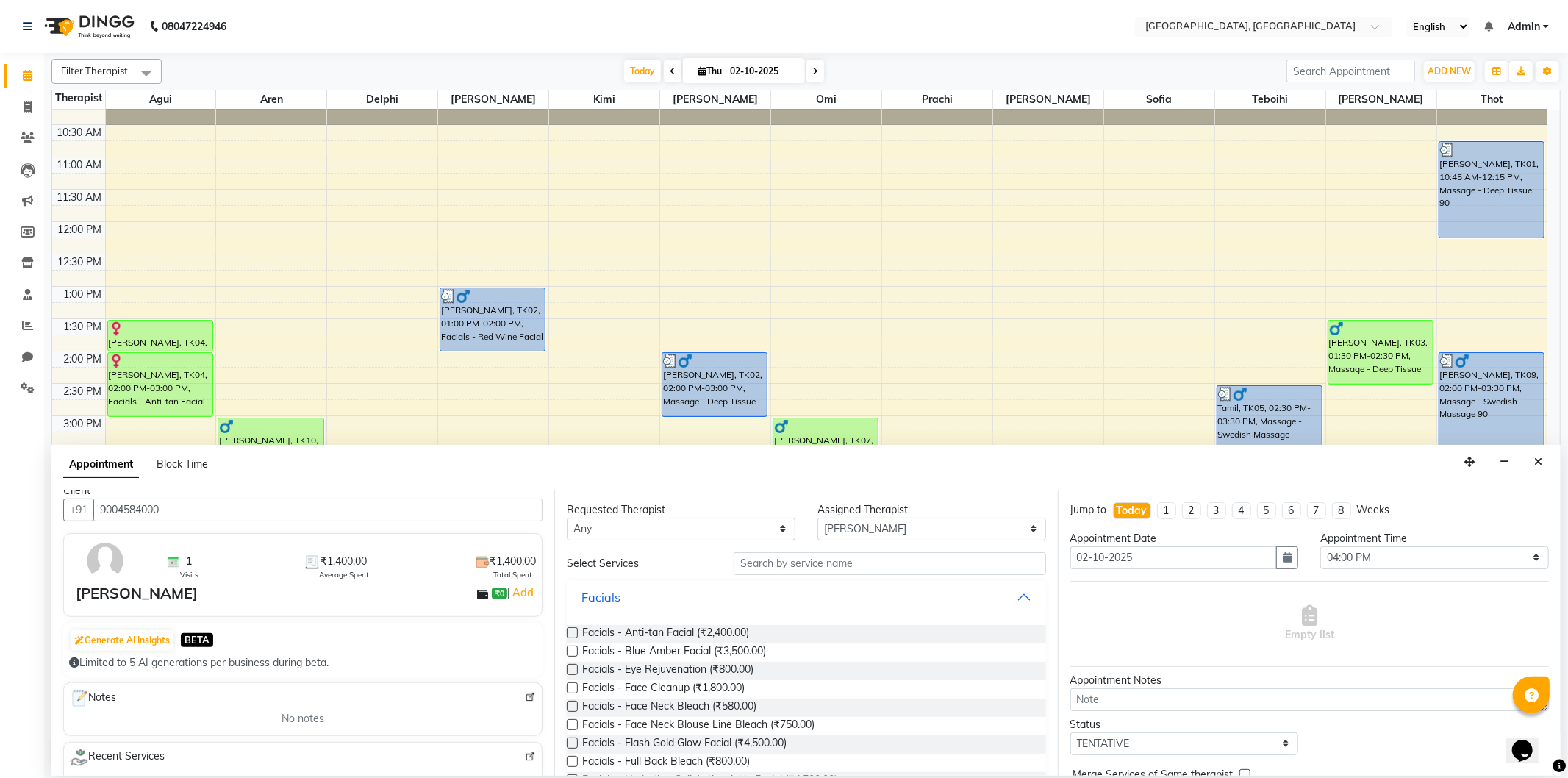
scroll to position [0, 0]
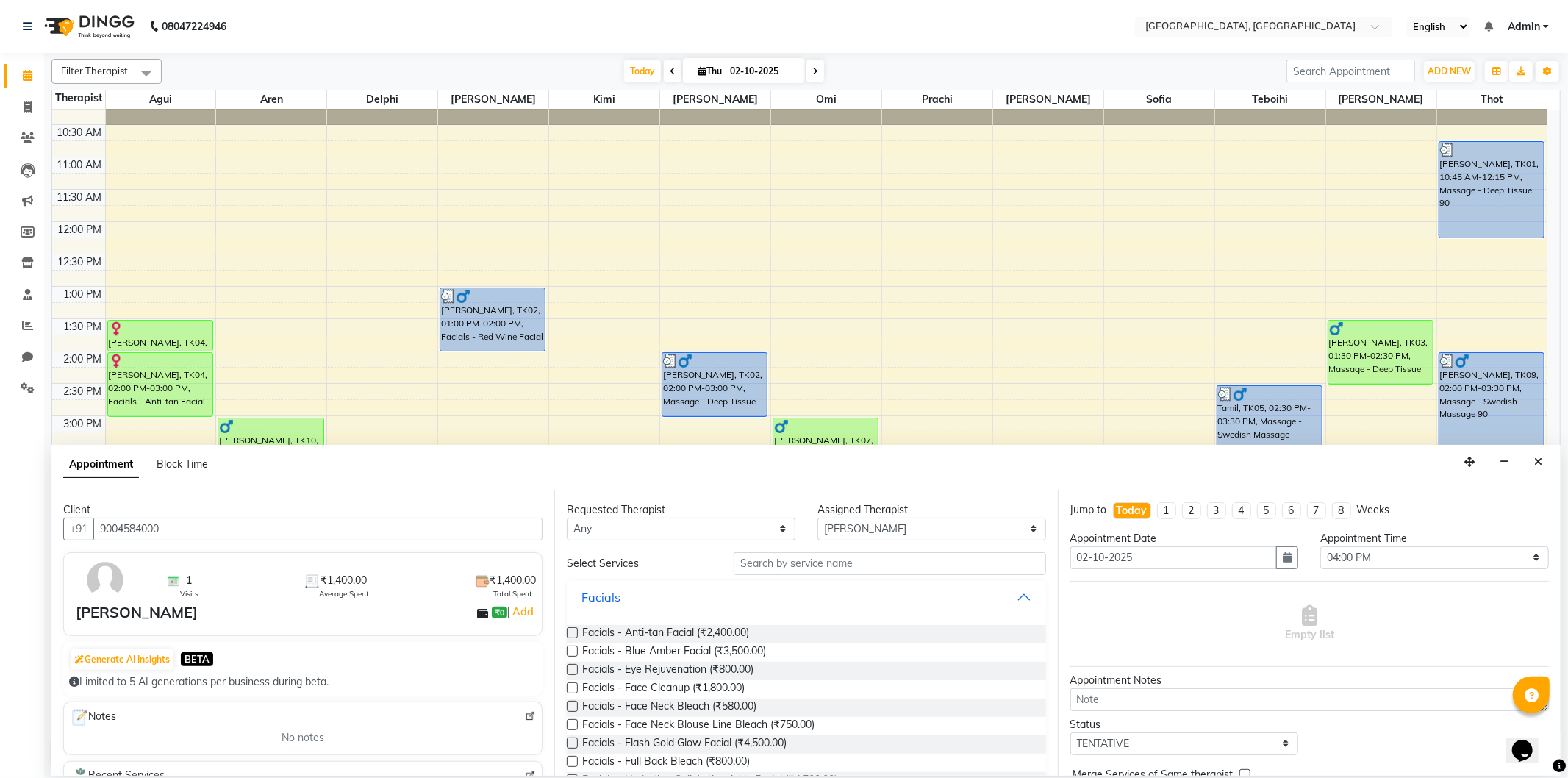
type input "9004584000"
click at [803, 553] on input "text" at bounding box center [889, 564] width 312 height 22
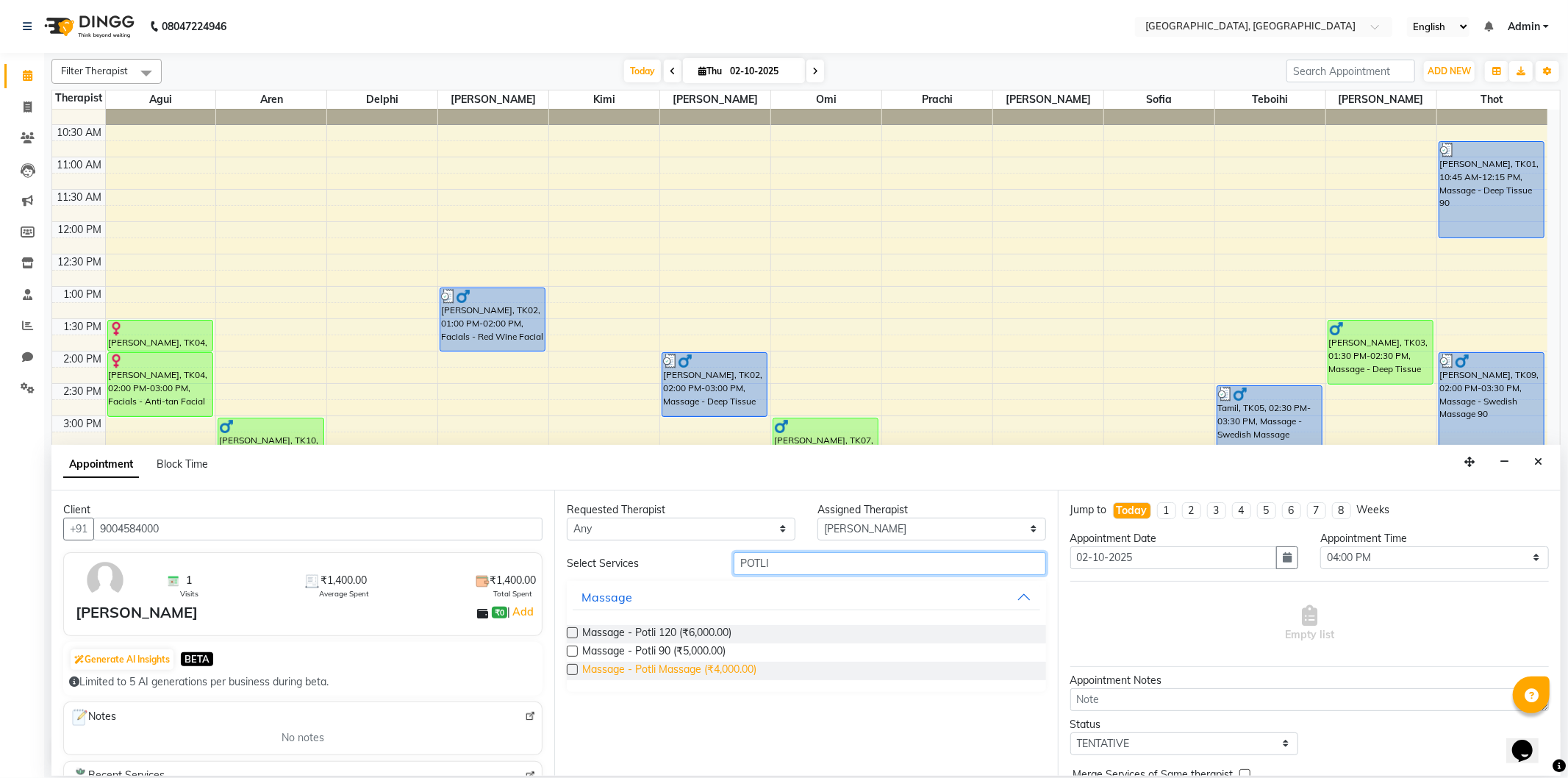
type input "POTLI"
click at [740, 673] on span "Massage - Potli Massage (₹4,000.00)" at bounding box center [670, 671] width 175 height 18
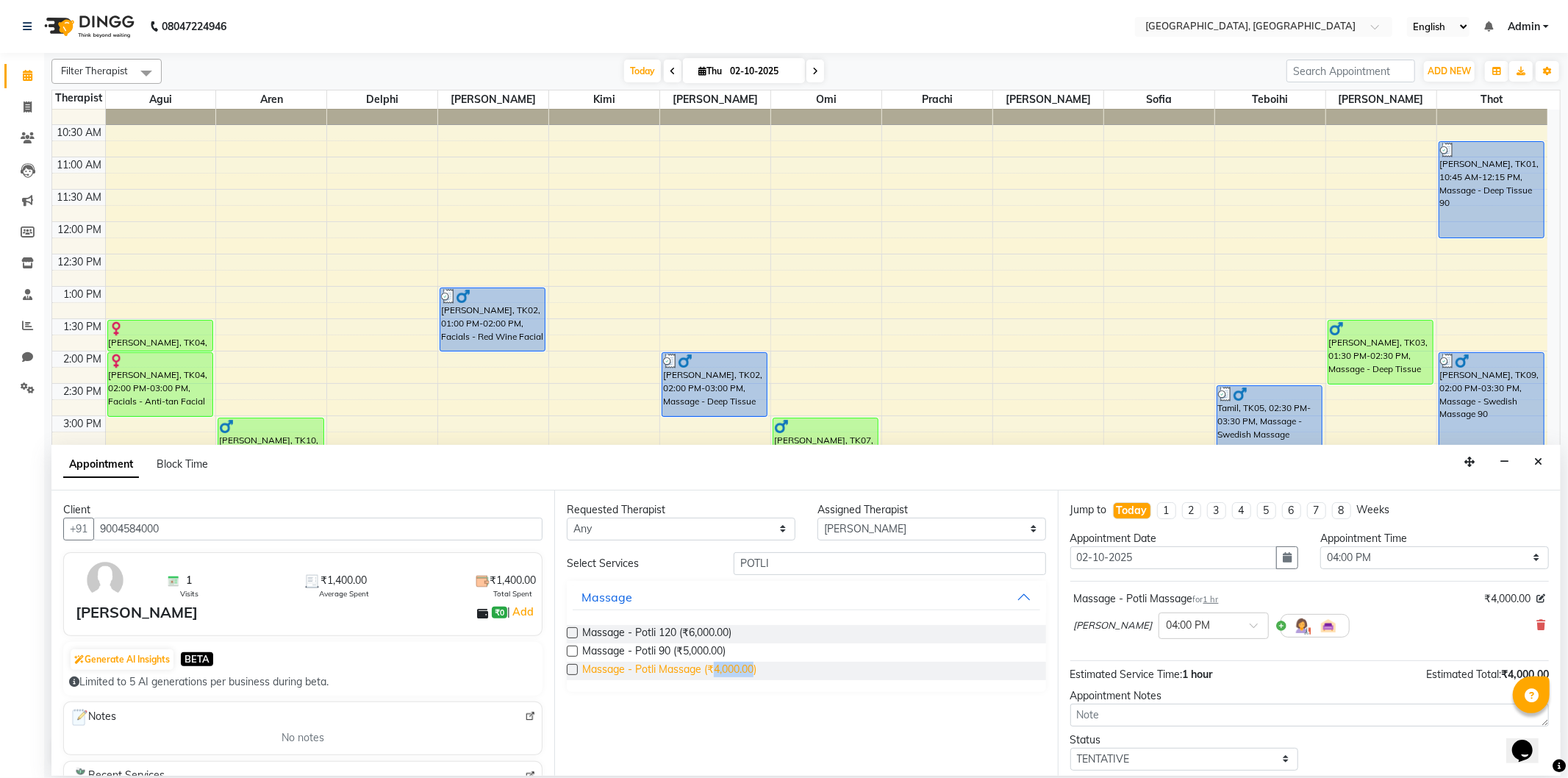
click at [740, 673] on span "Massage - Potli Massage (₹4,000.00)" at bounding box center [670, 671] width 175 height 18
checkbox input "false"
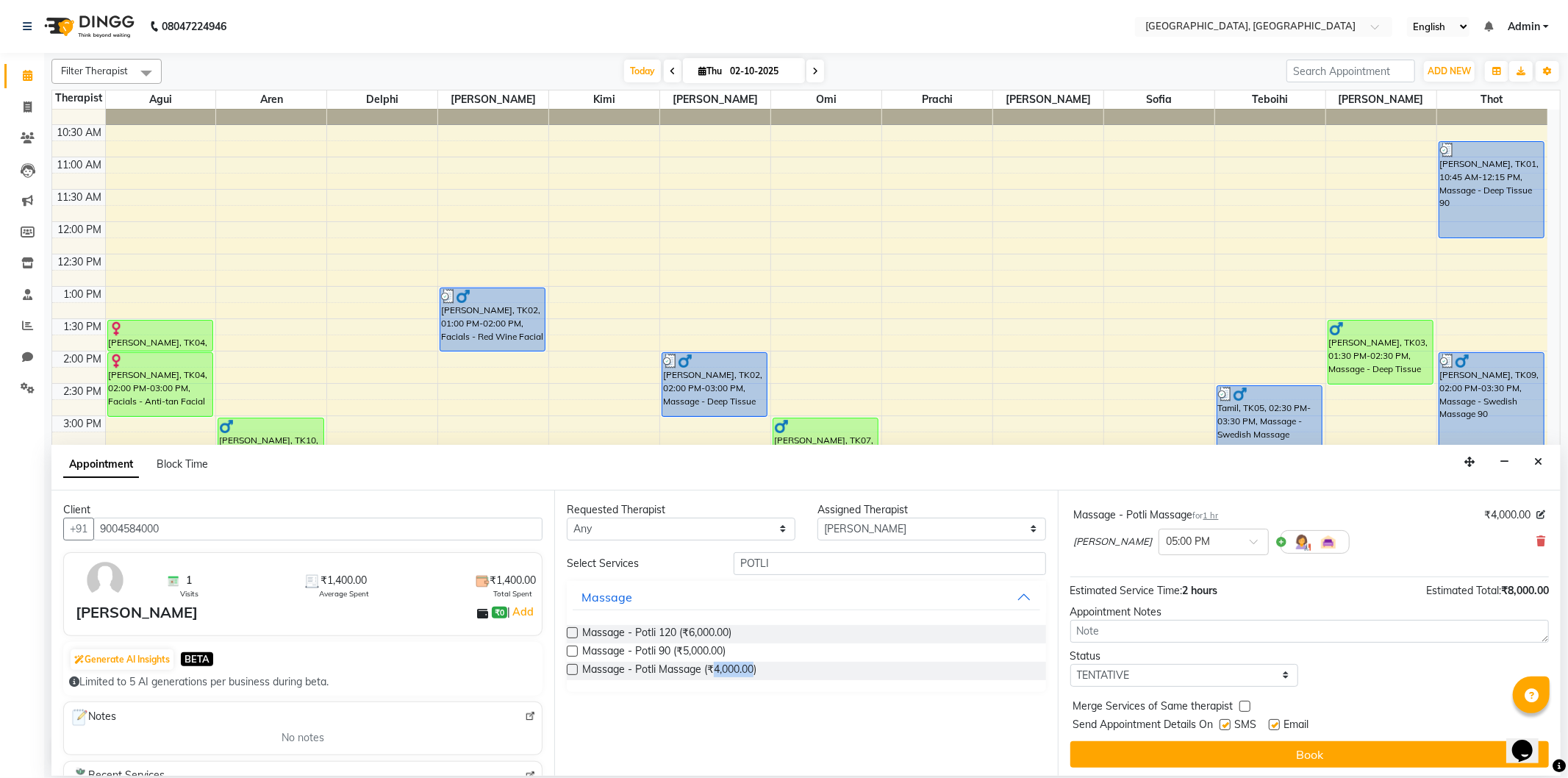
scroll to position [156, 0]
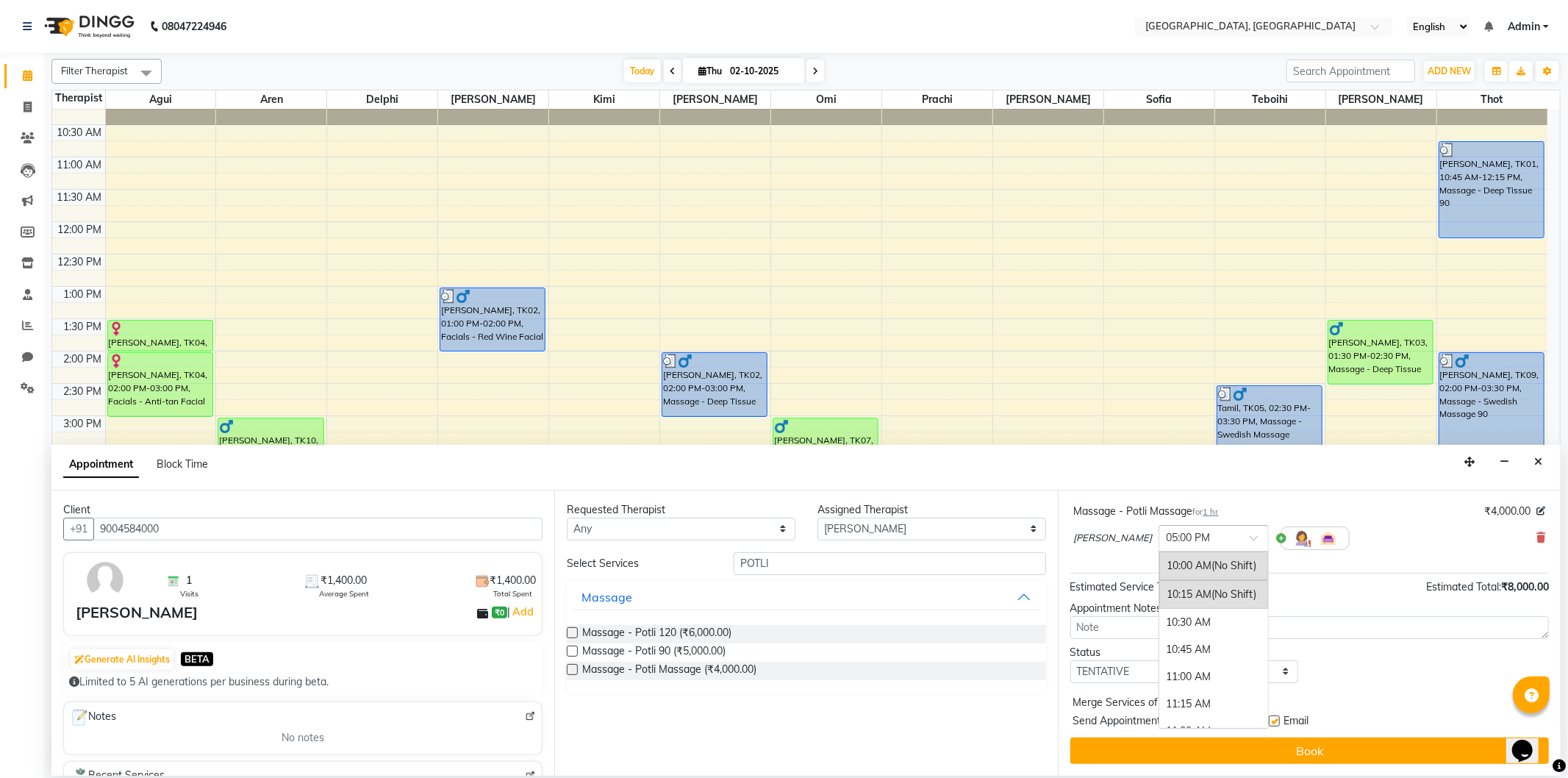
click at [1166, 539] on input "text" at bounding box center [1198, 538] width 65 height 16
click at [1159, 623] on div "04:00 PM" at bounding box center [1214, 620] width 109 height 27
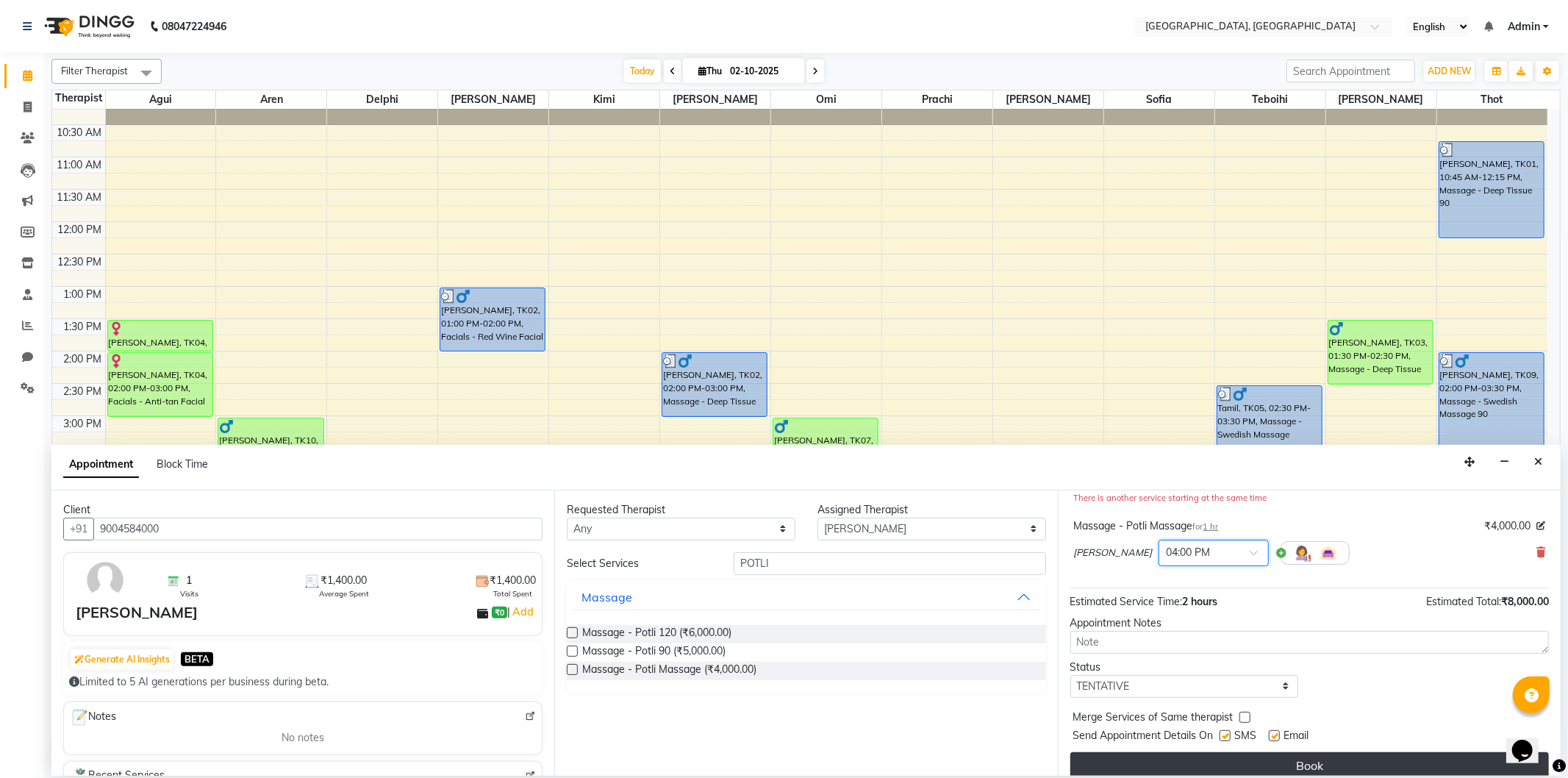
click at [1224, 758] on button "Book" at bounding box center [1310, 765] width 479 height 27
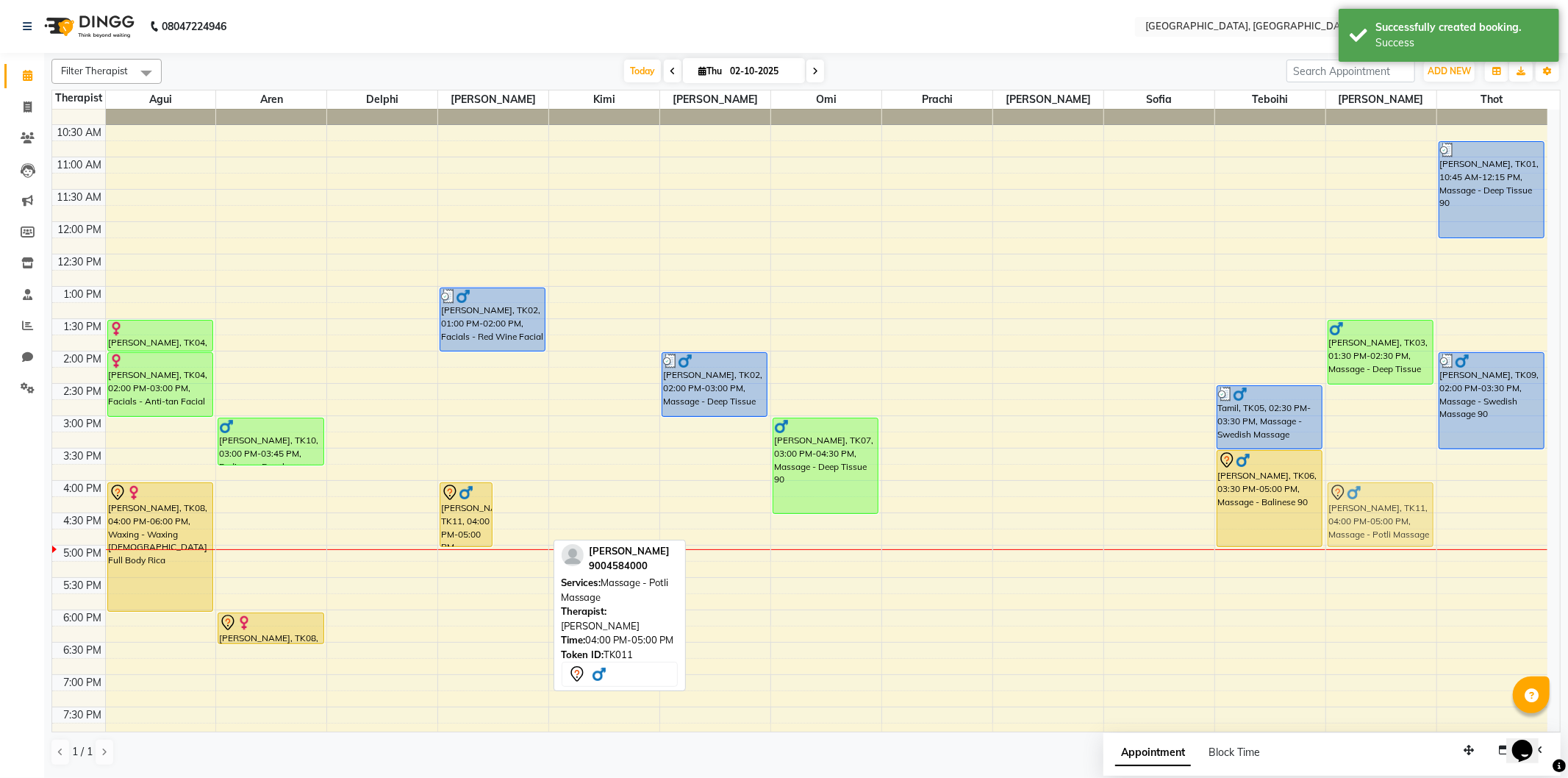
drag, startPoint x: 524, startPoint y: 515, endPoint x: 1336, endPoint y: 516, distance: 812.0
click at [1387, 516] on tr "[PERSON_NAME], TK04, 01:30 PM-02:00 PM, Waxing-Waxing Full Legs [DEMOGRAPHIC_DA…" at bounding box center [799, 480] width 1495 height 905
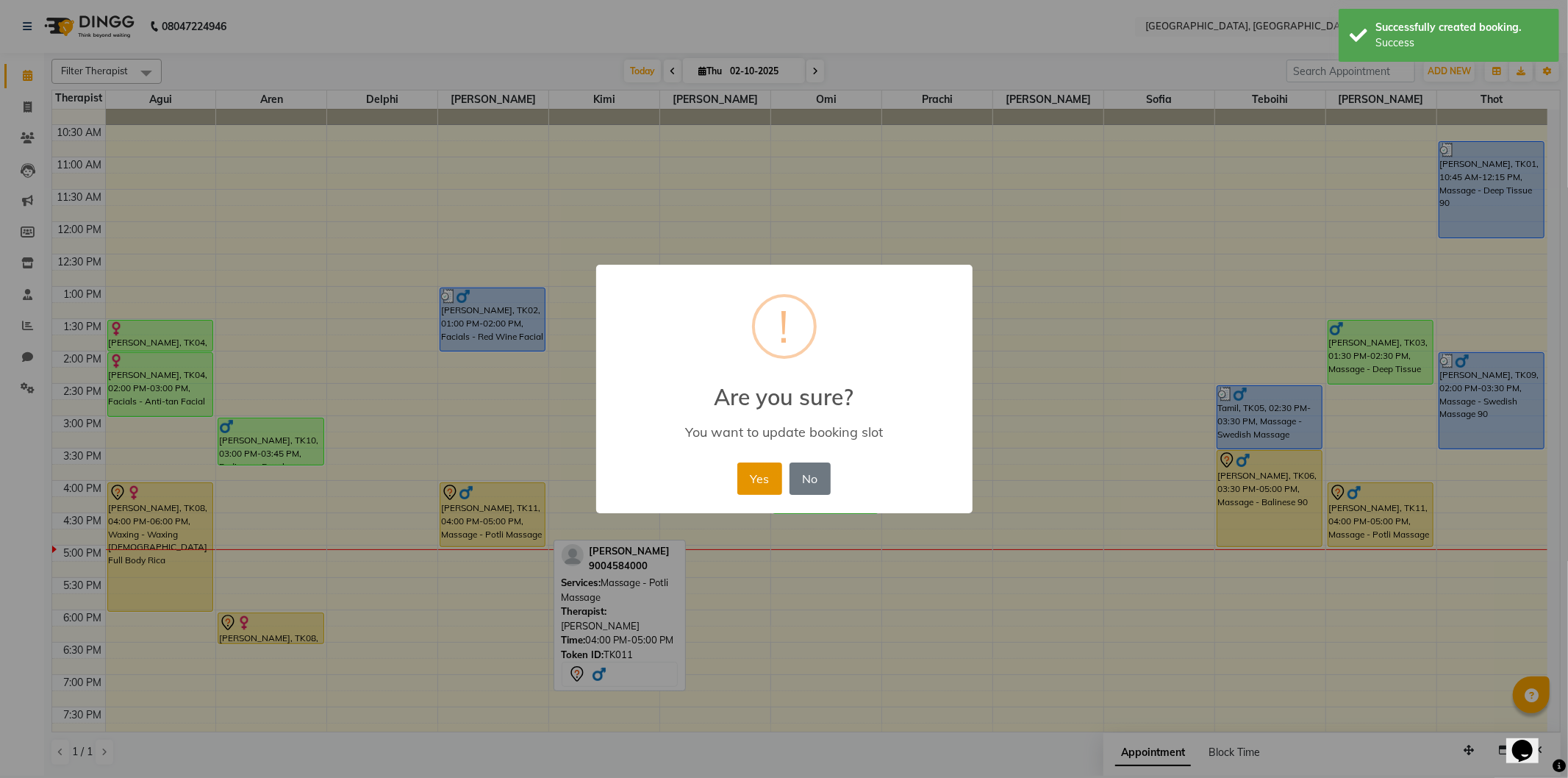
click at [752, 475] on button "Yes" at bounding box center [759, 478] width 45 height 32
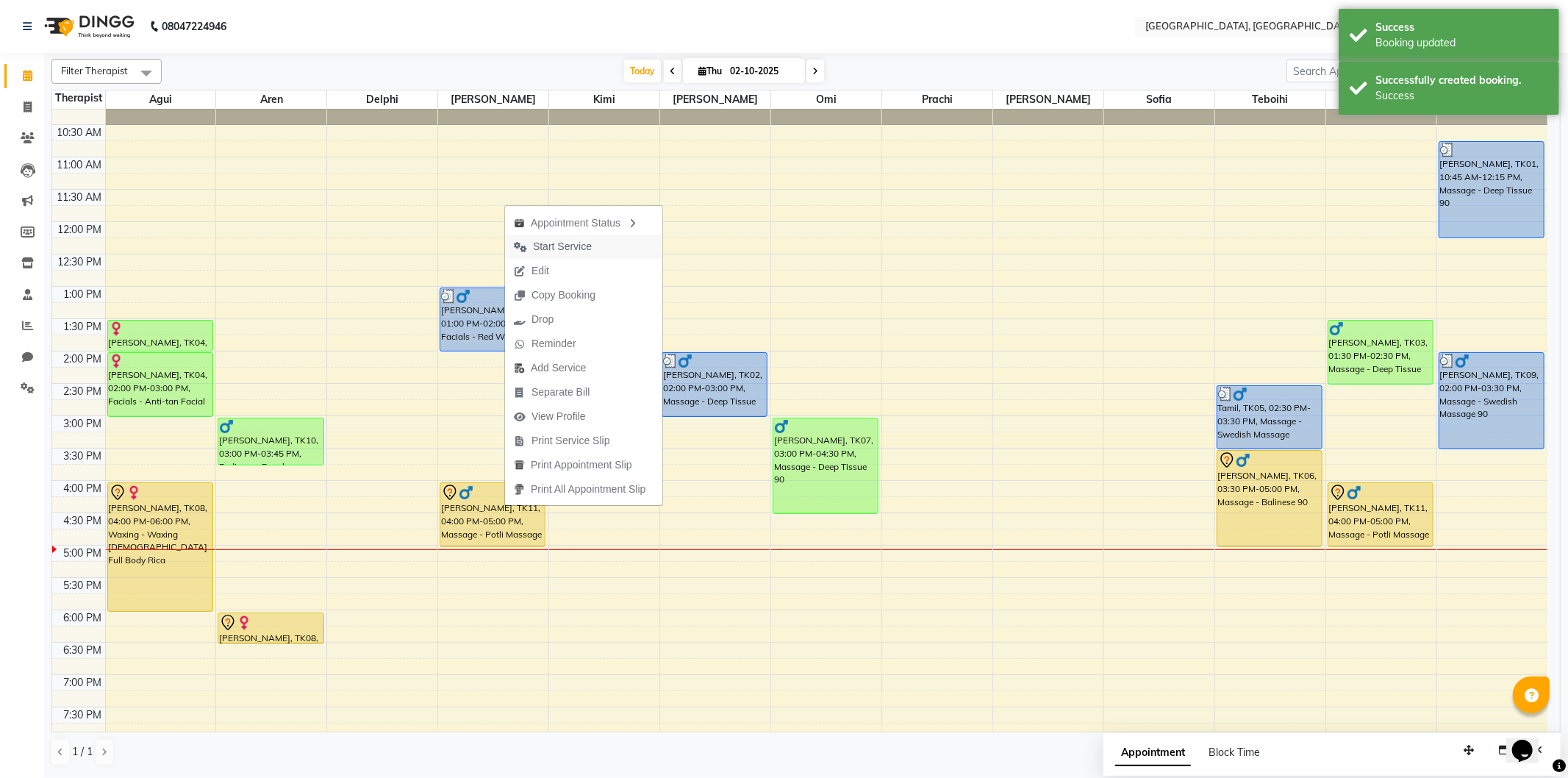
click at [568, 243] on span "Start Service" at bounding box center [562, 246] width 59 height 16
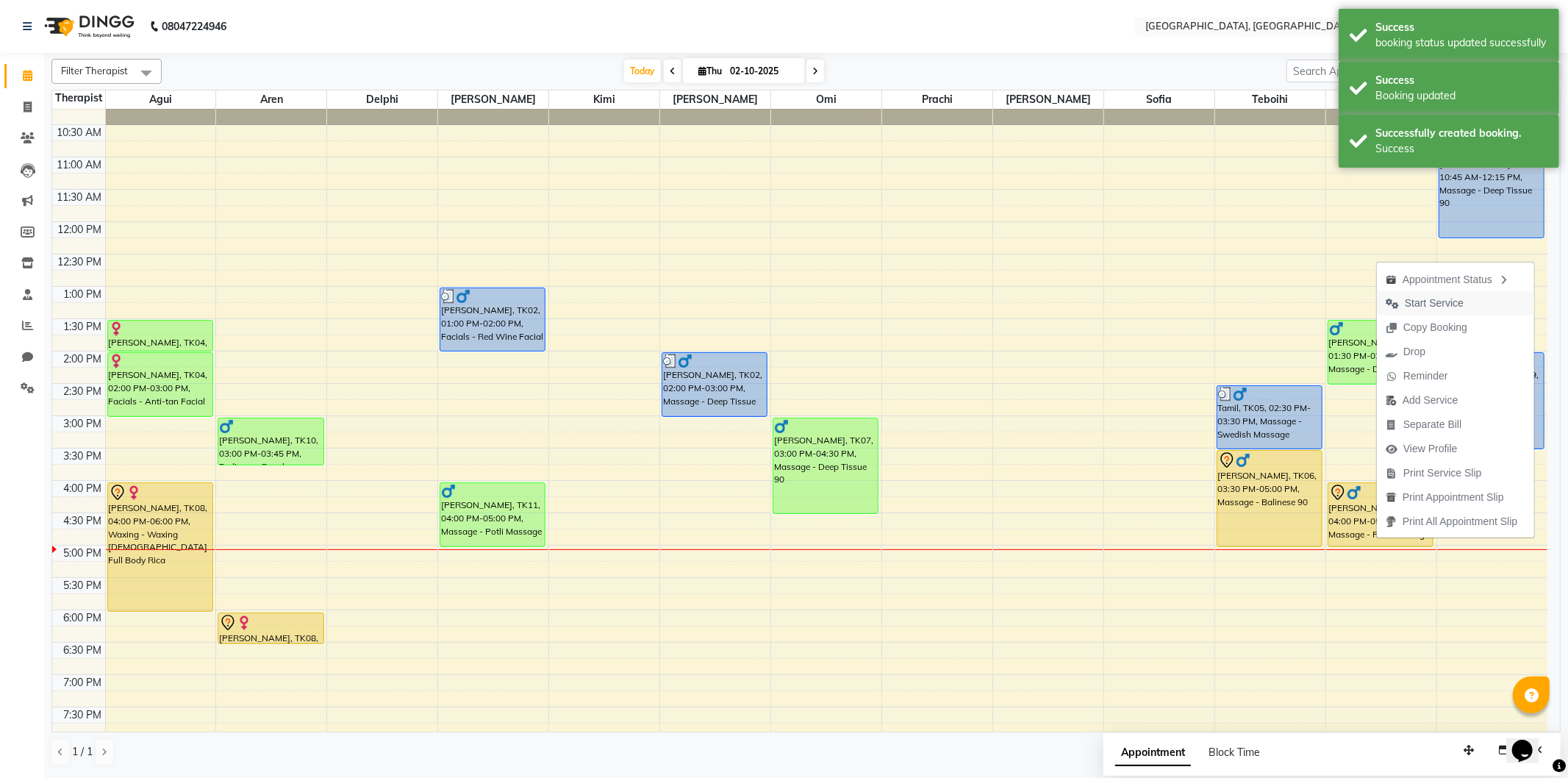
click at [1449, 307] on span "Start Service" at bounding box center [1434, 303] width 59 height 16
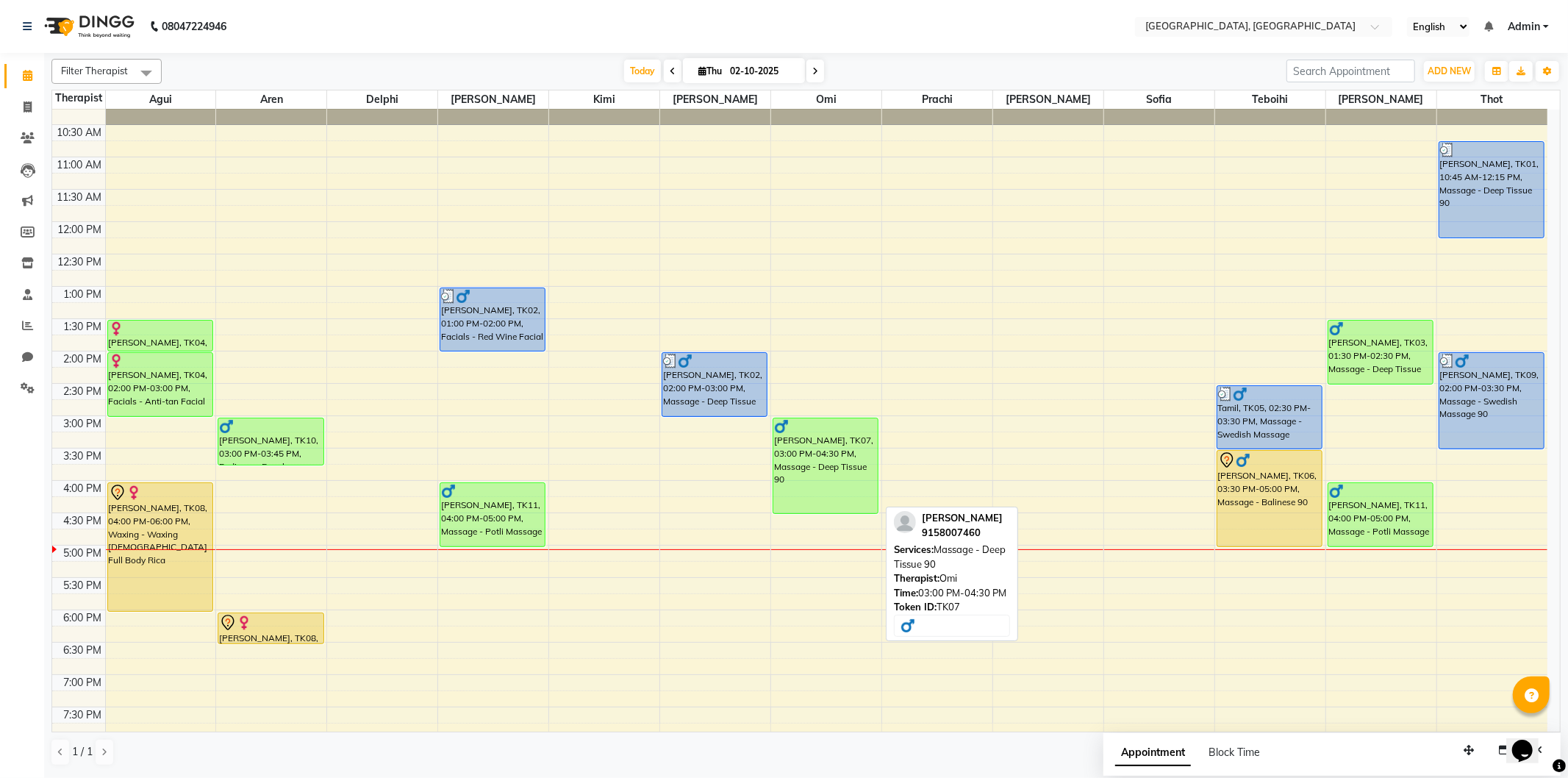
scroll to position [163, 0]
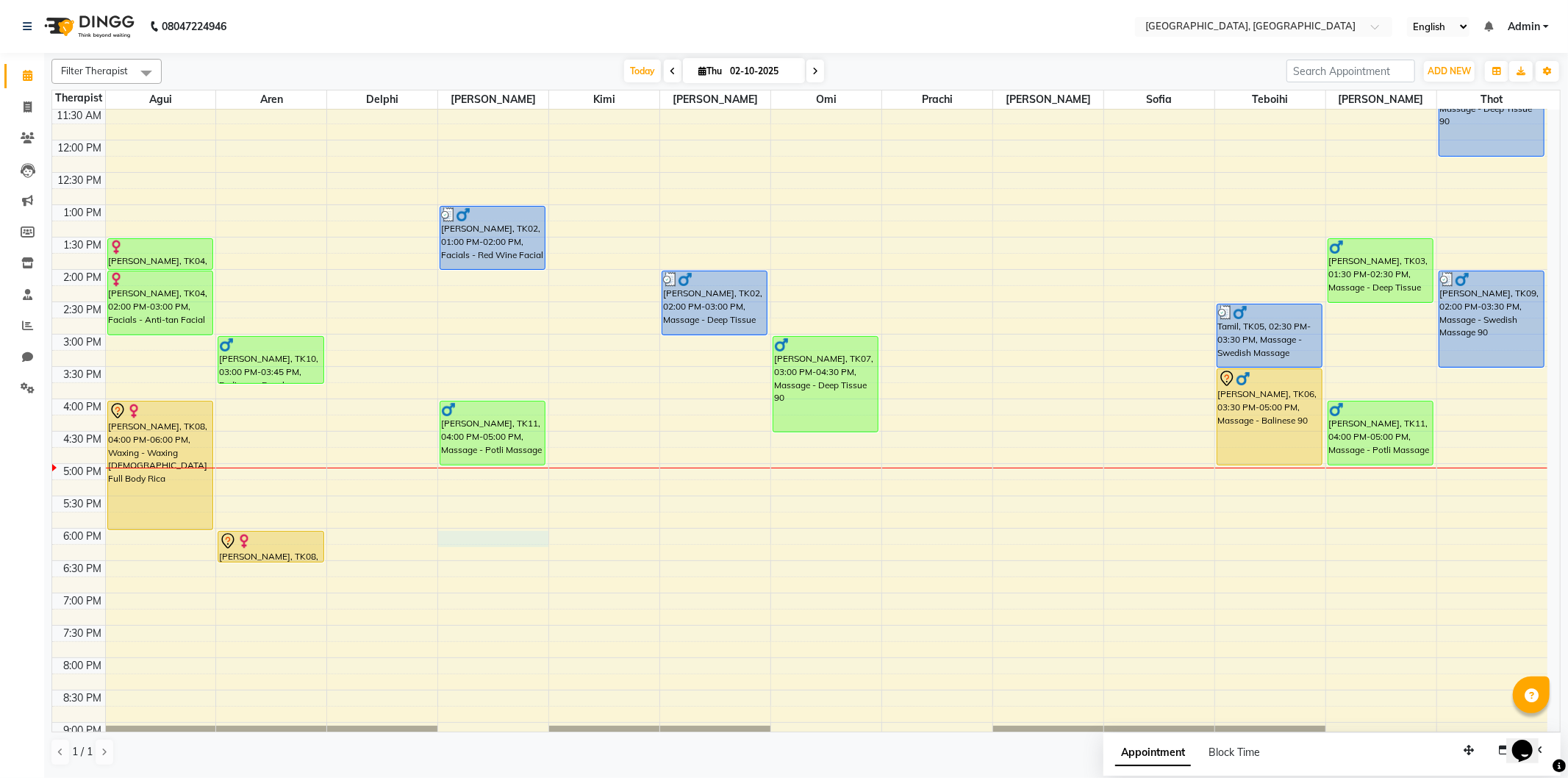
click at [447, 539] on div "9:00 AM 9:30 AM 10:00 AM 10:30 AM 11:00 AM 11:30 AM 12:00 PM 12:30 PM 1:00 PM 1…" at bounding box center [799, 399] width 1495 height 905
select select "43726"
select select "1080"
select select "tentative"
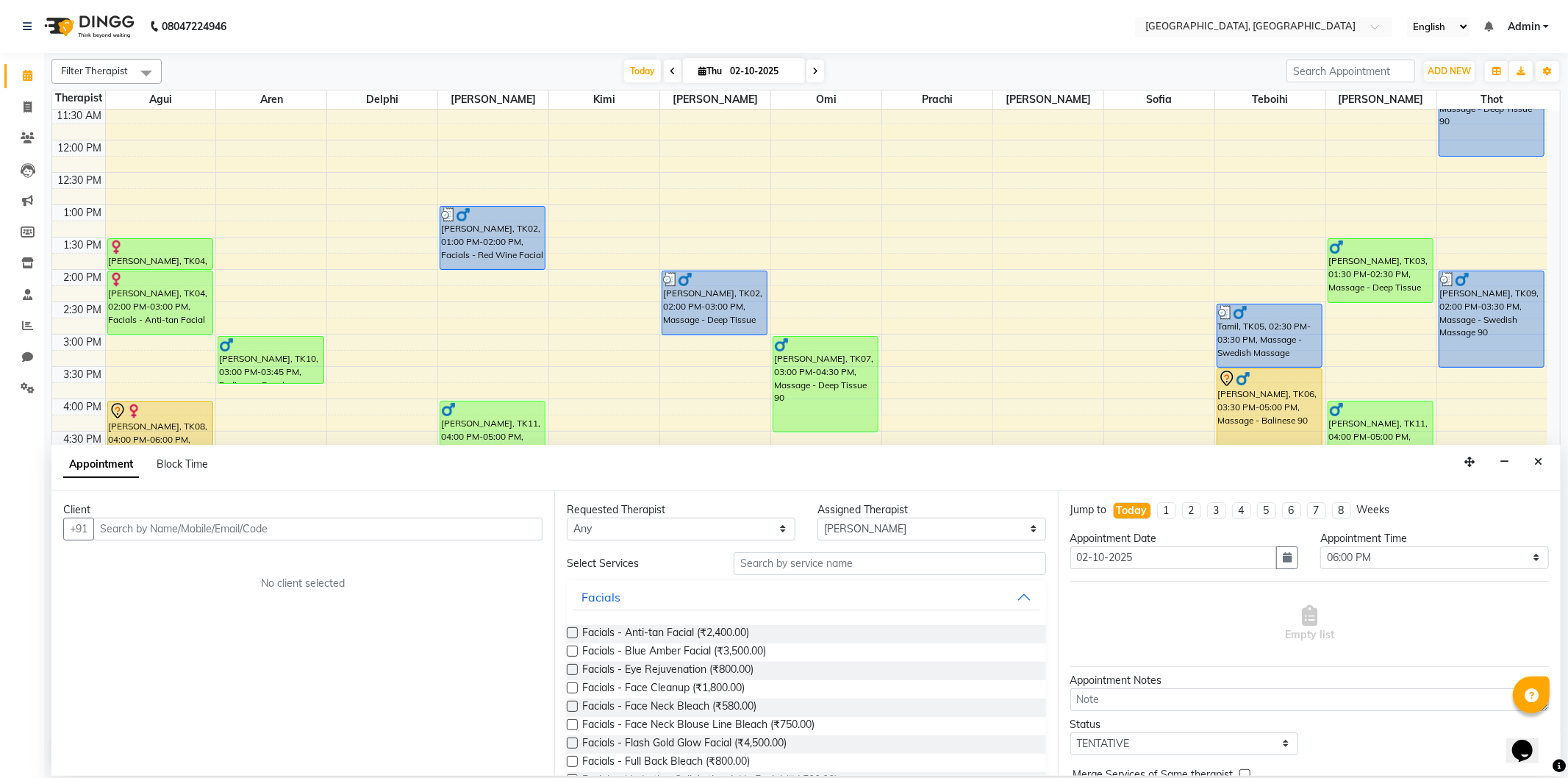
click at [158, 525] on input "text" at bounding box center [318, 529] width 449 height 22
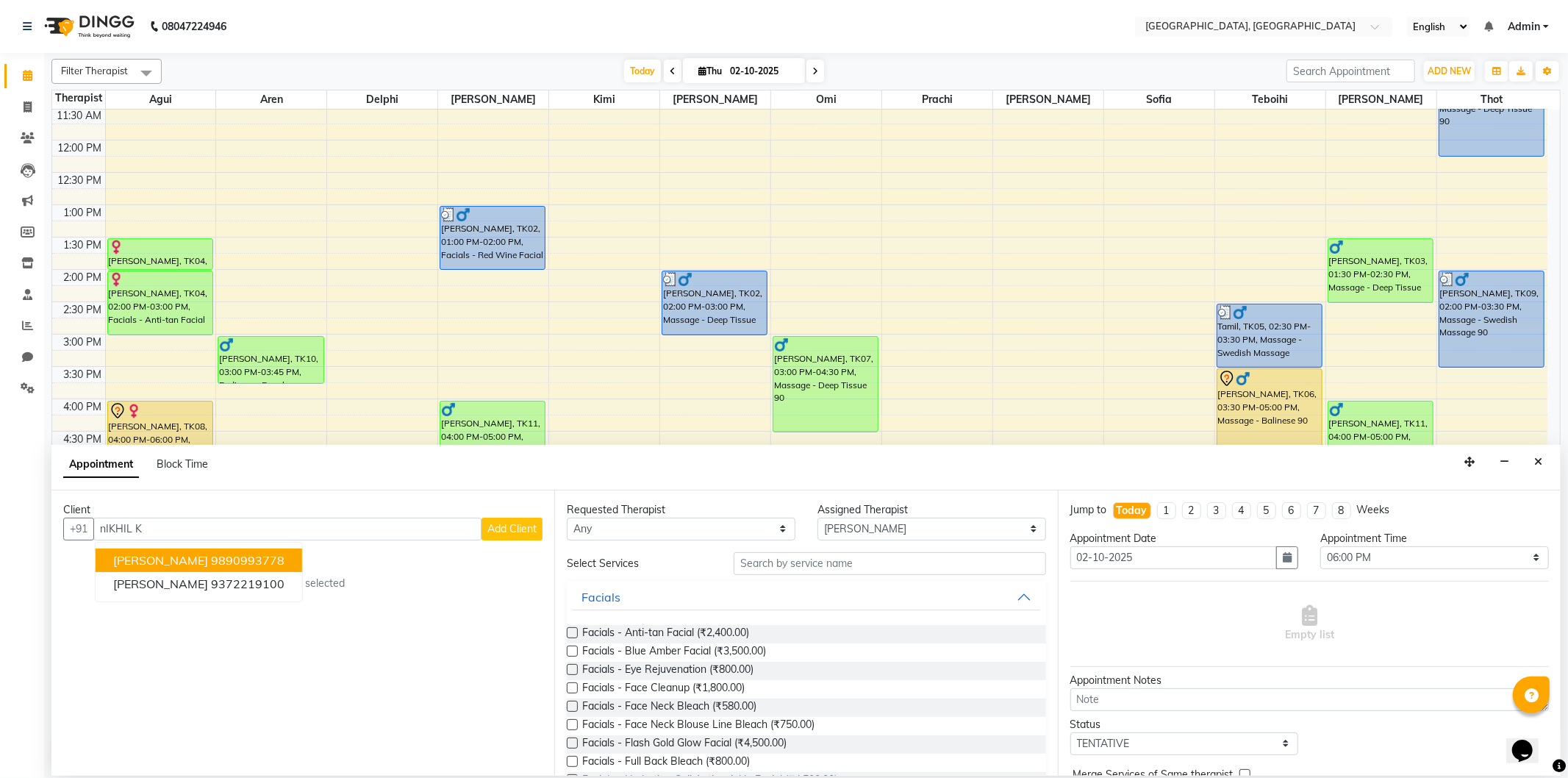
click at [211, 554] on ngb-highlight "9890993778" at bounding box center [247, 560] width 73 height 15
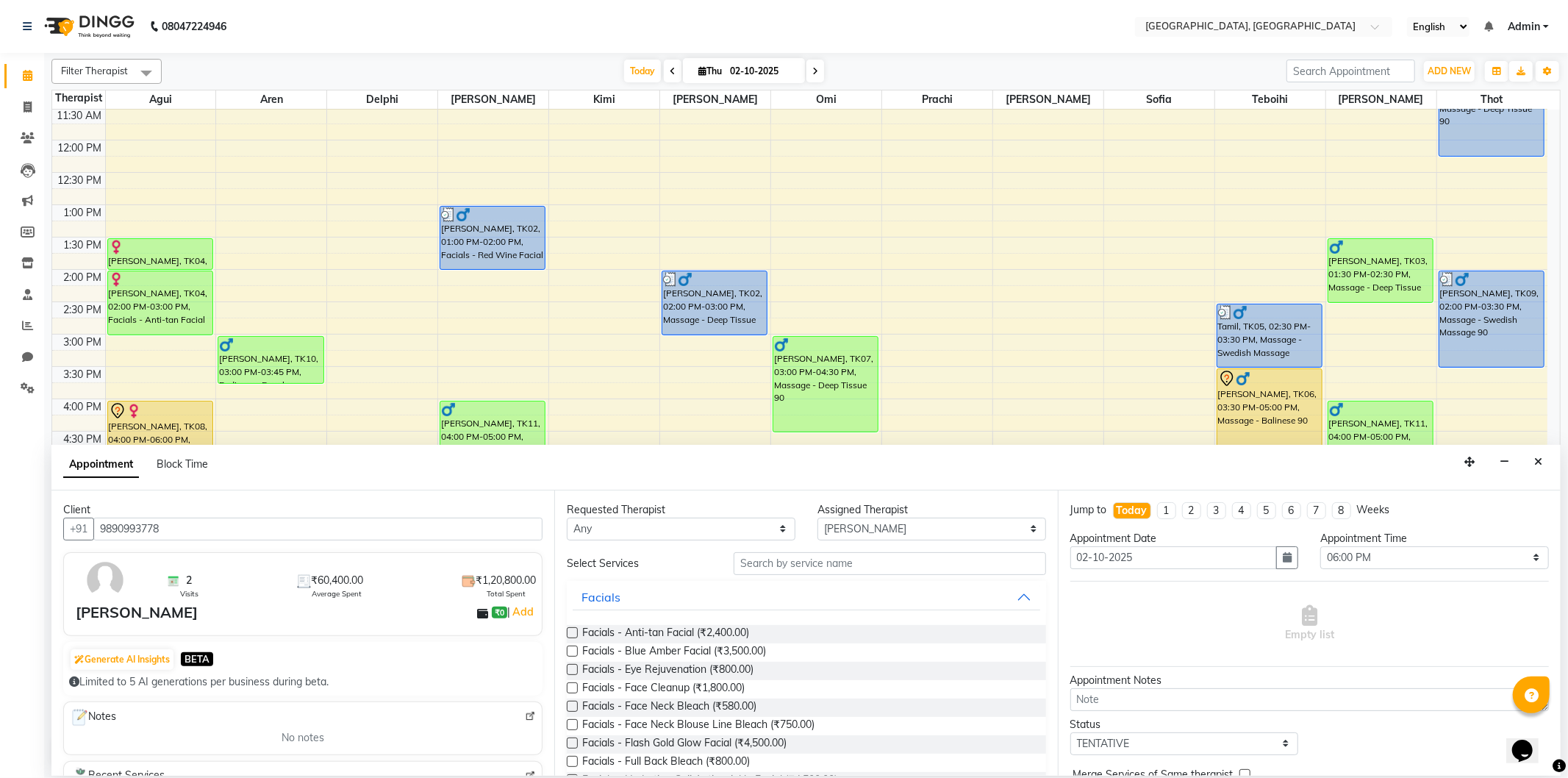
type input "9890993778"
click at [835, 569] on input "text" at bounding box center [889, 564] width 312 height 22
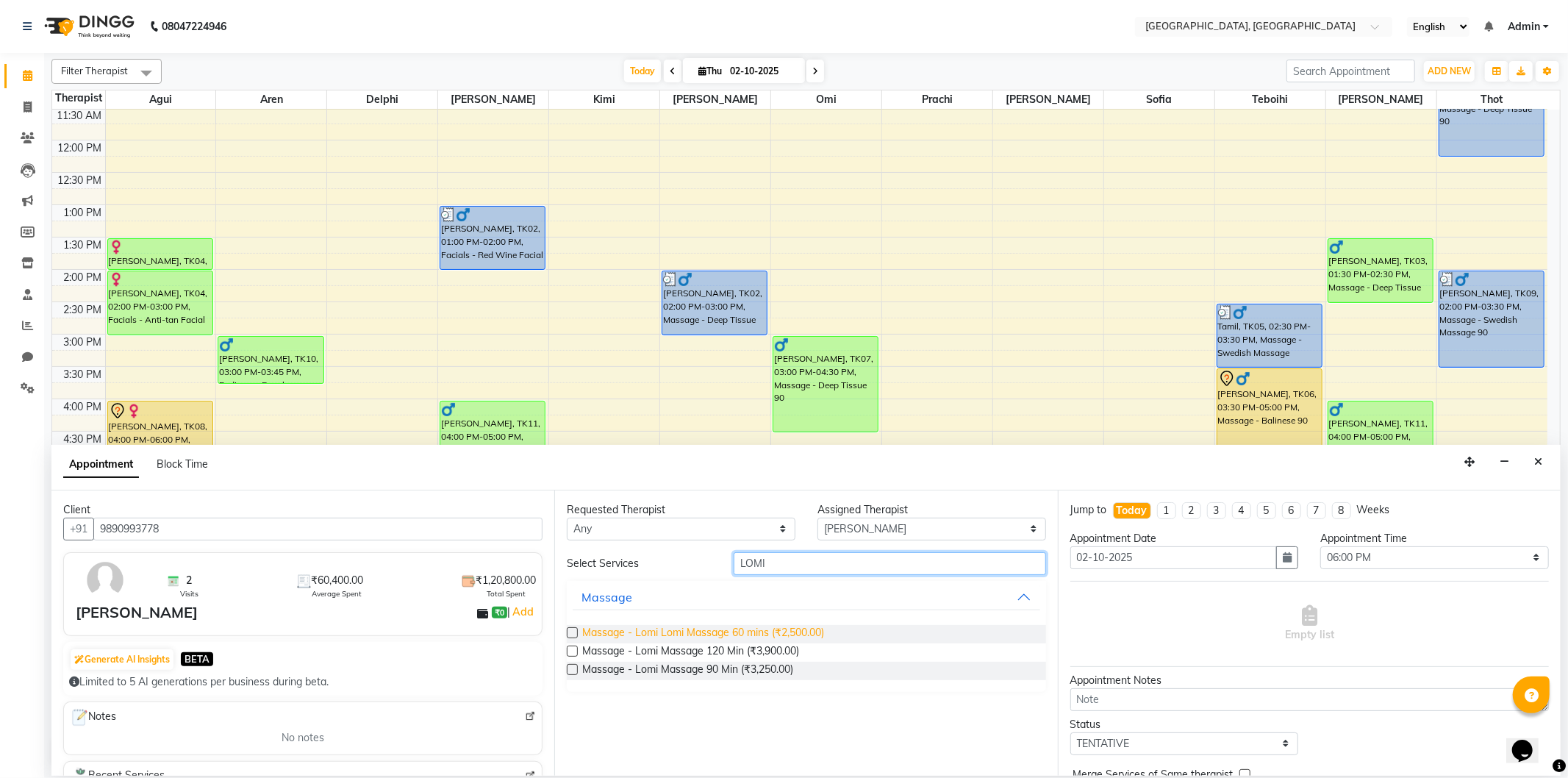
type input "LOMI"
click at [788, 628] on span "Massage - Lomi Lomi Massage 60 mins (₹2,500.00)" at bounding box center [703, 634] width 242 height 18
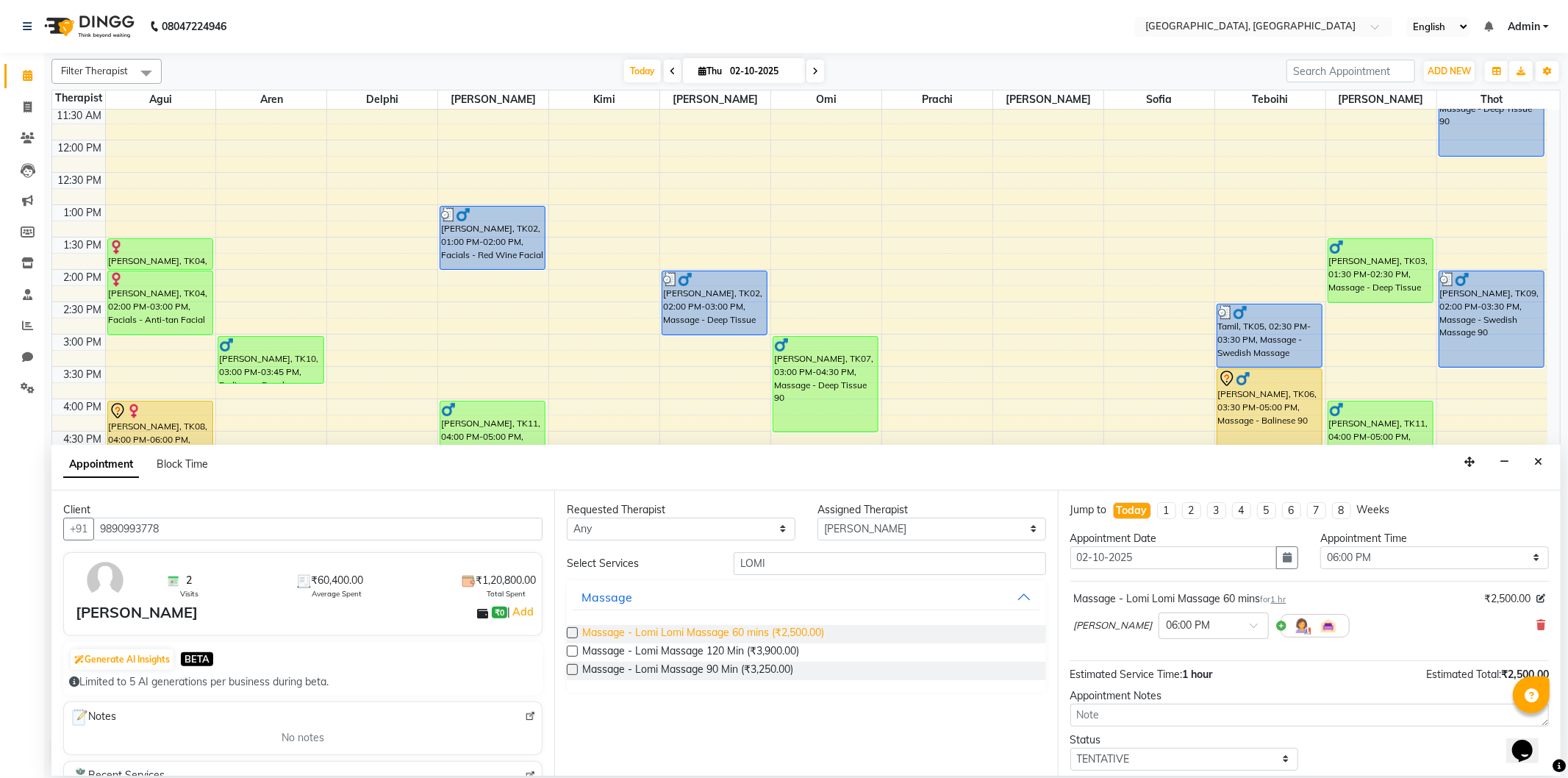
click at [788, 628] on span "Massage - Lomi Lomi Massage 60 mins (₹2,500.00)" at bounding box center [703, 634] width 242 height 18
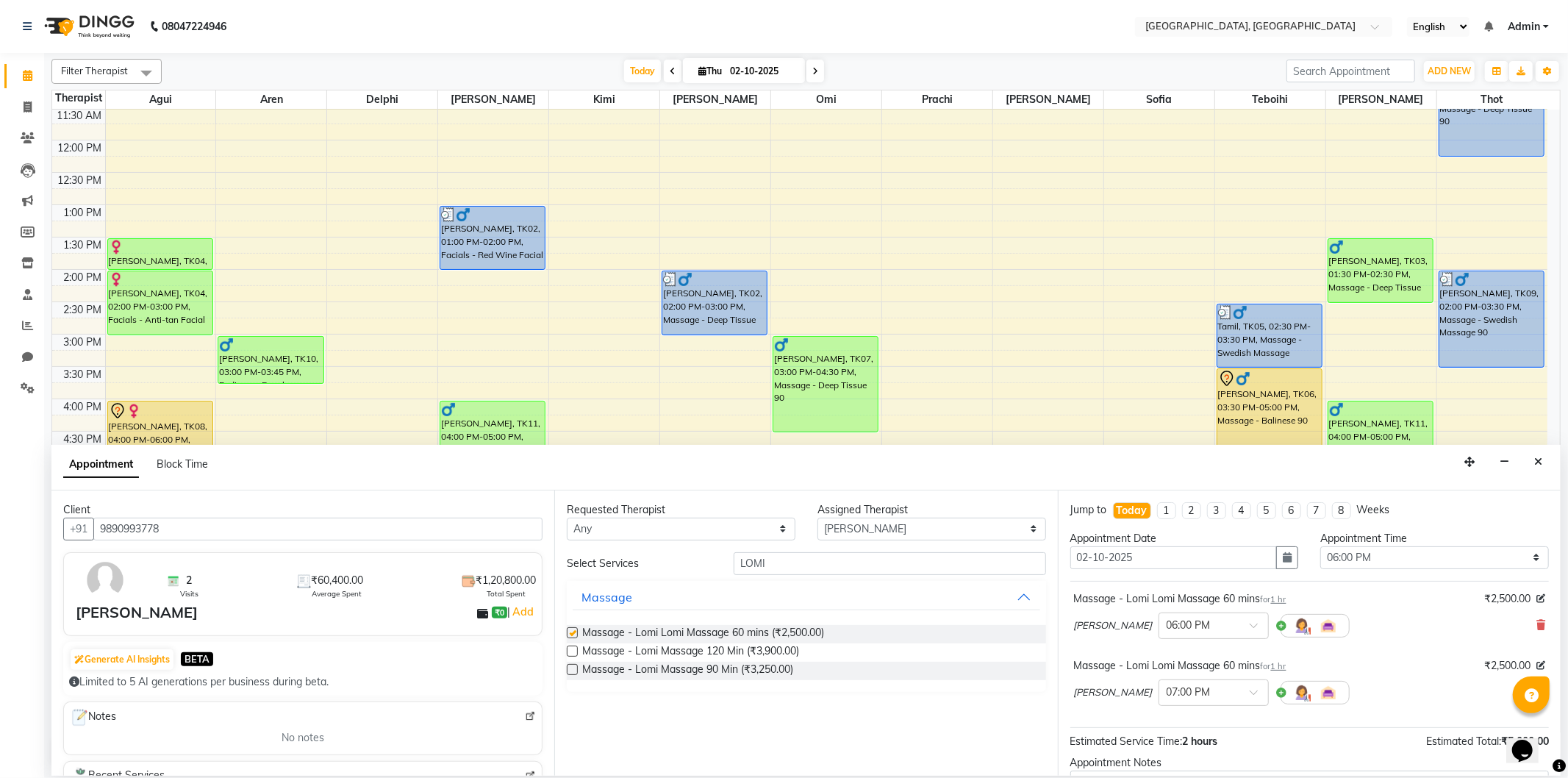
checkbox input "false"
click at [1166, 689] on input "text" at bounding box center [1198, 692] width 65 height 16
click at [1159, 721] on div "07:00 PM" at bounding box center [1214, 718] width 109 height 27
click at [1166, 692] on input "text" at bounding box center [1198, 692] width 65 height 16
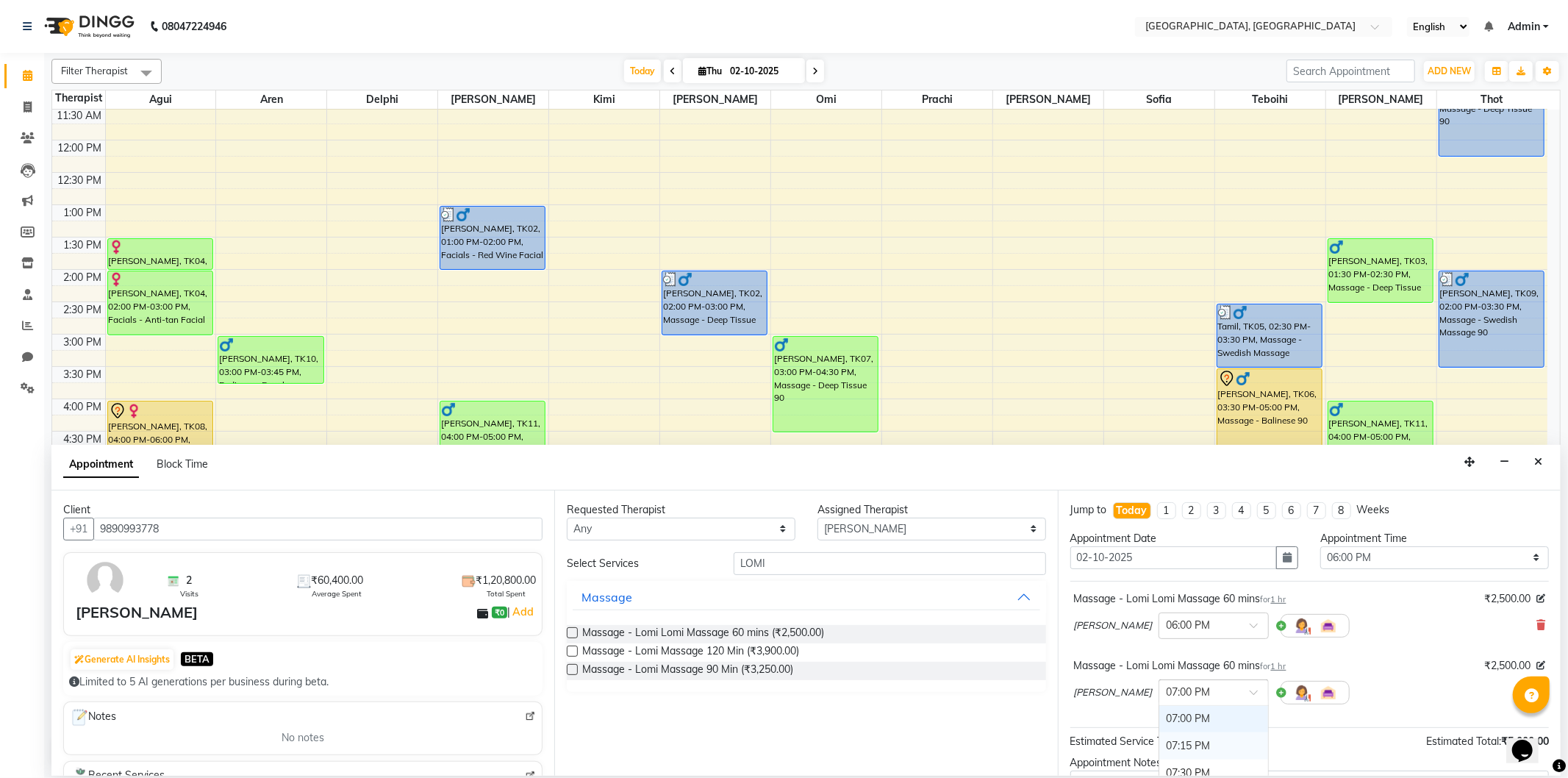
scroll to position [832, 0]
click at [1159, 768] on div "06:00 PM" at bounding box center [1214, 773] width 109 height 27
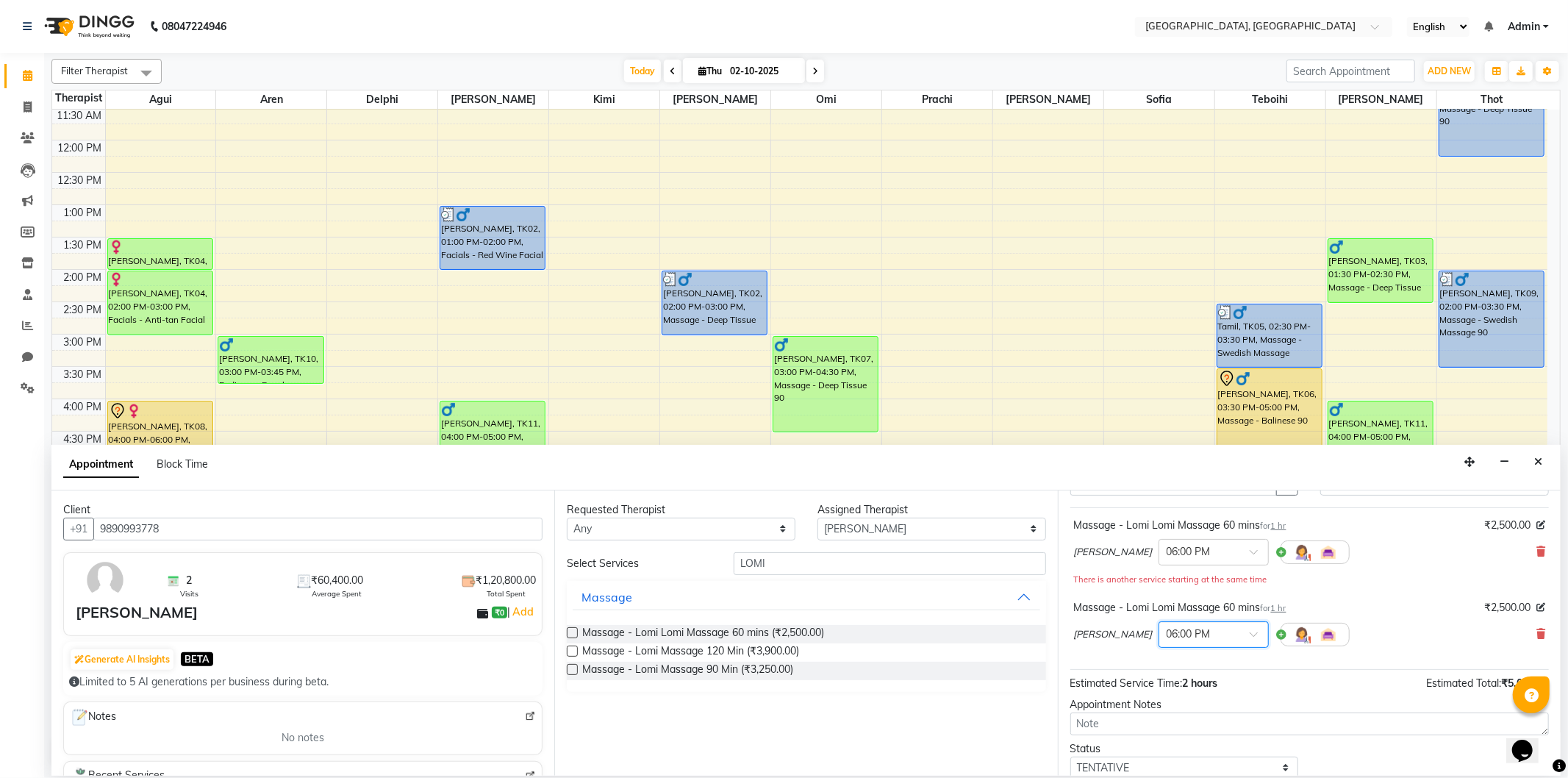
scroll to position [170, 0]
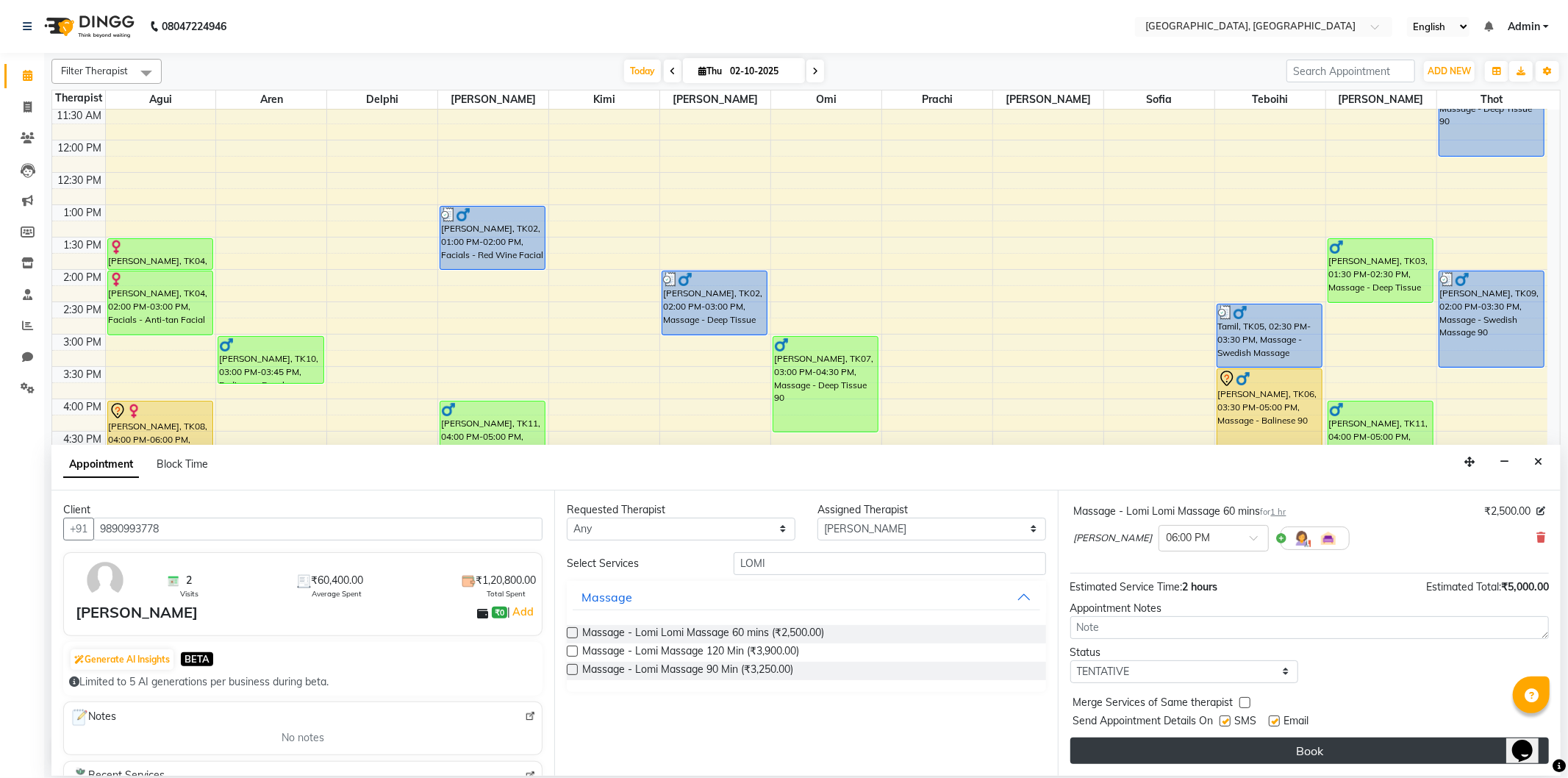
click at [1229, 759] on button "Book" at bounding box center [1310, 750] width 479 height 27
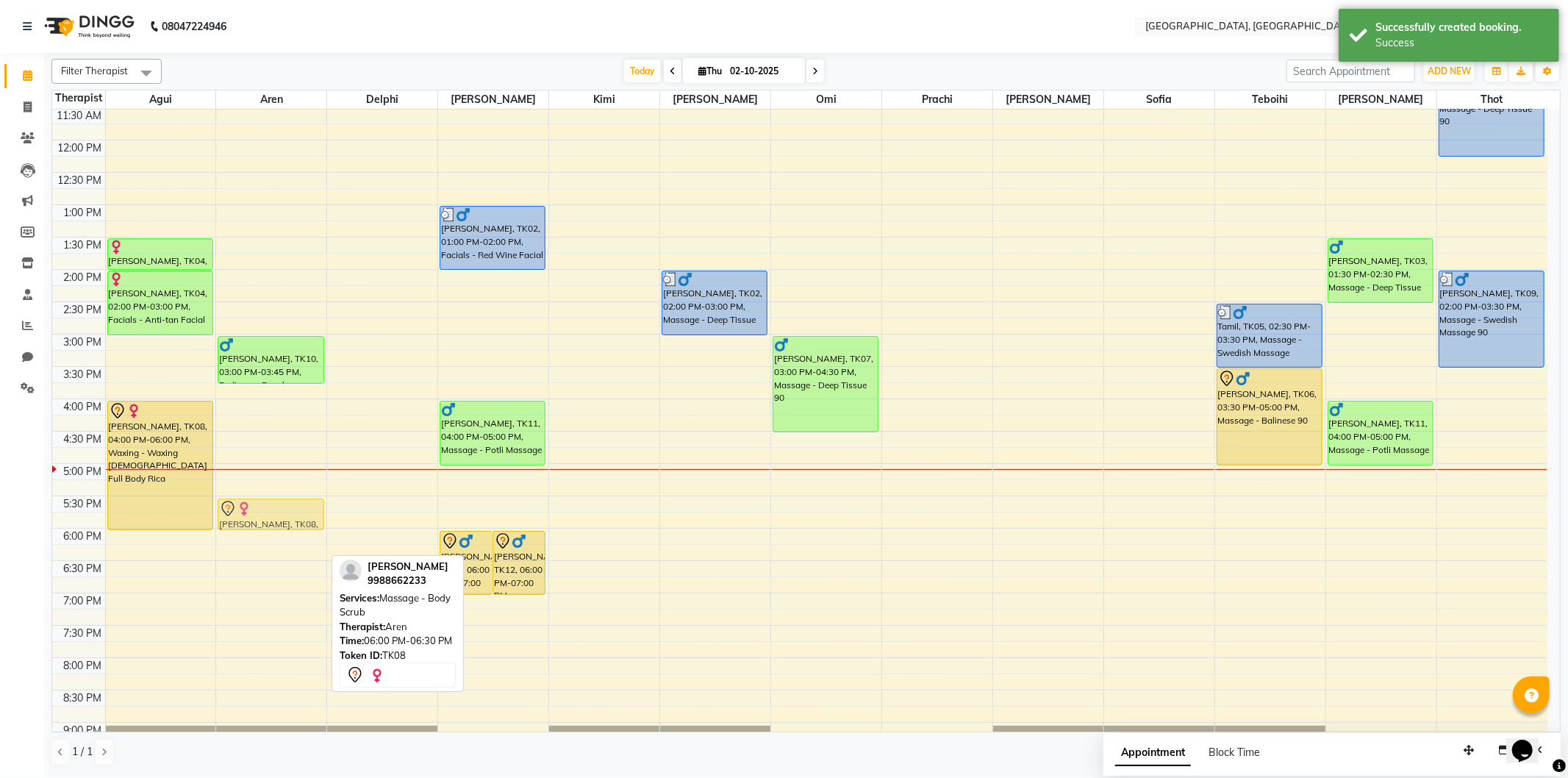
drag, startPoint x: 267, startPoint y: 539, endPoint x: 269, endPoint y: 511, distance: 28.1
click at [269, 511] on div "[PERSON_NAME] Punjabi, TK10, 03:00 PM-03:45 PM, Pedicure - Regular Pedicure [PE…" at bounding box center [271, 399] width 111 height 905
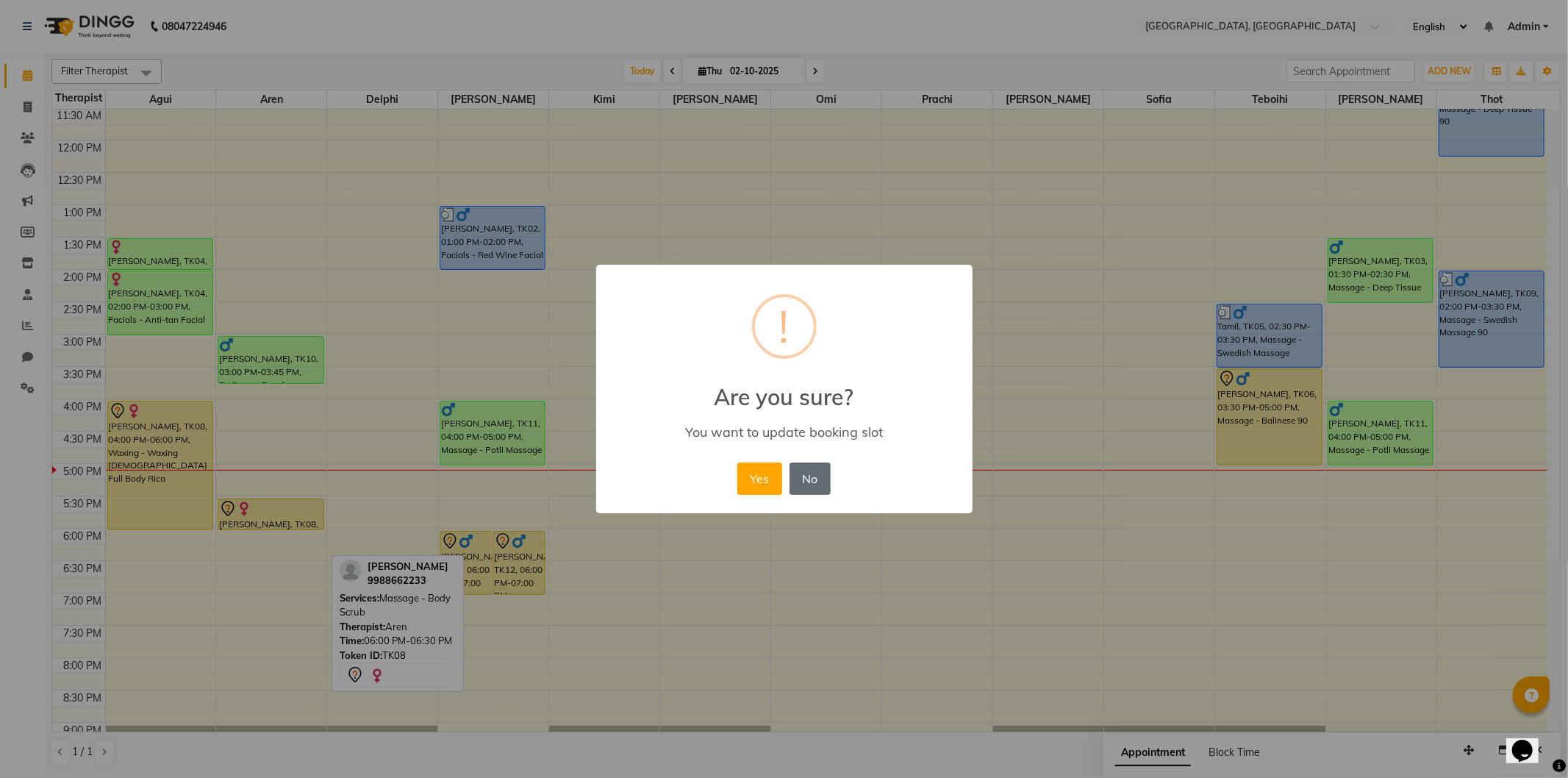
click at [821, 480] on button "No" at bounding box center [810, 478] width 41 height 32
